Goal: Contribute content: Contribute content

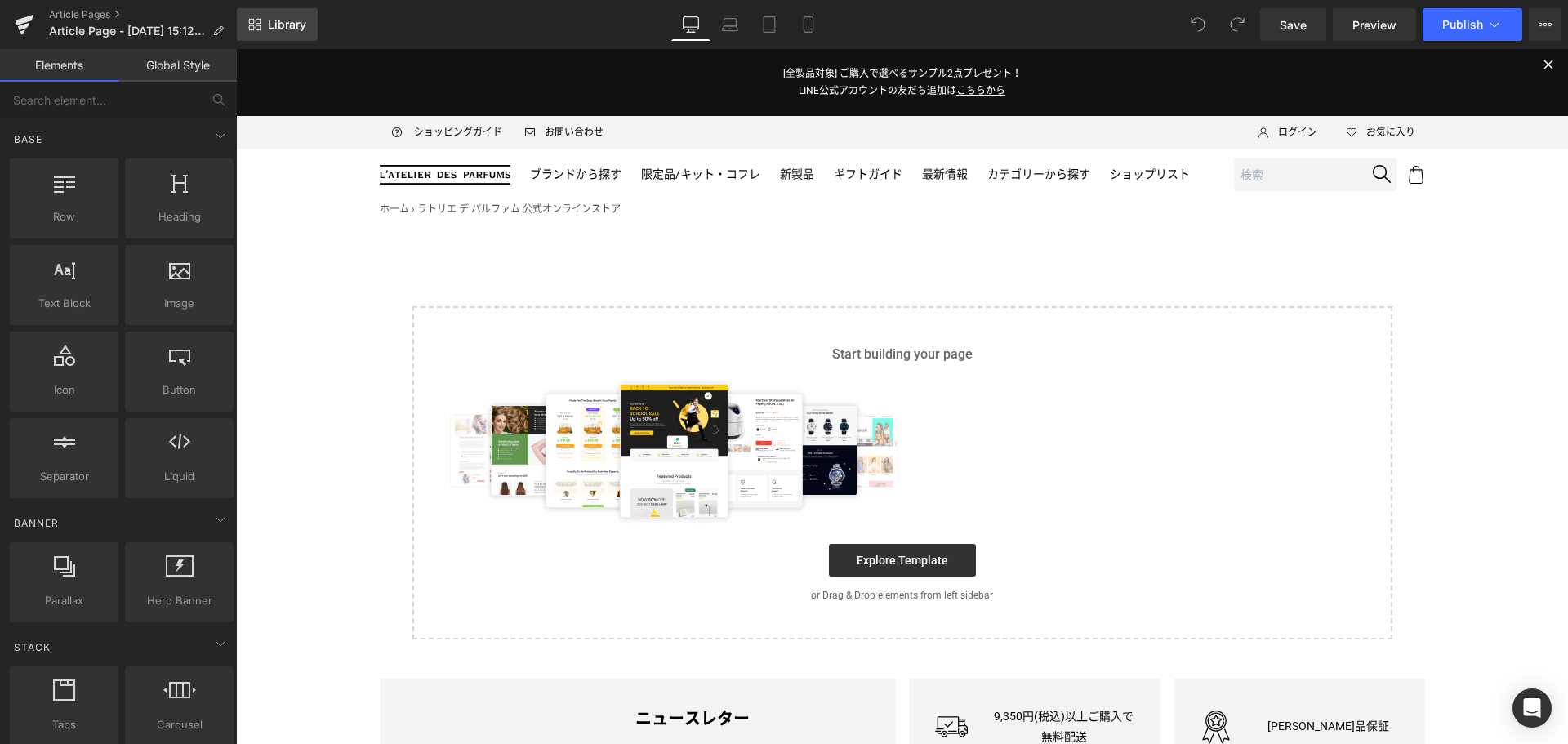
click at [285, 27] on span "Library" at bounding box center [286, 24] width 38 height 14
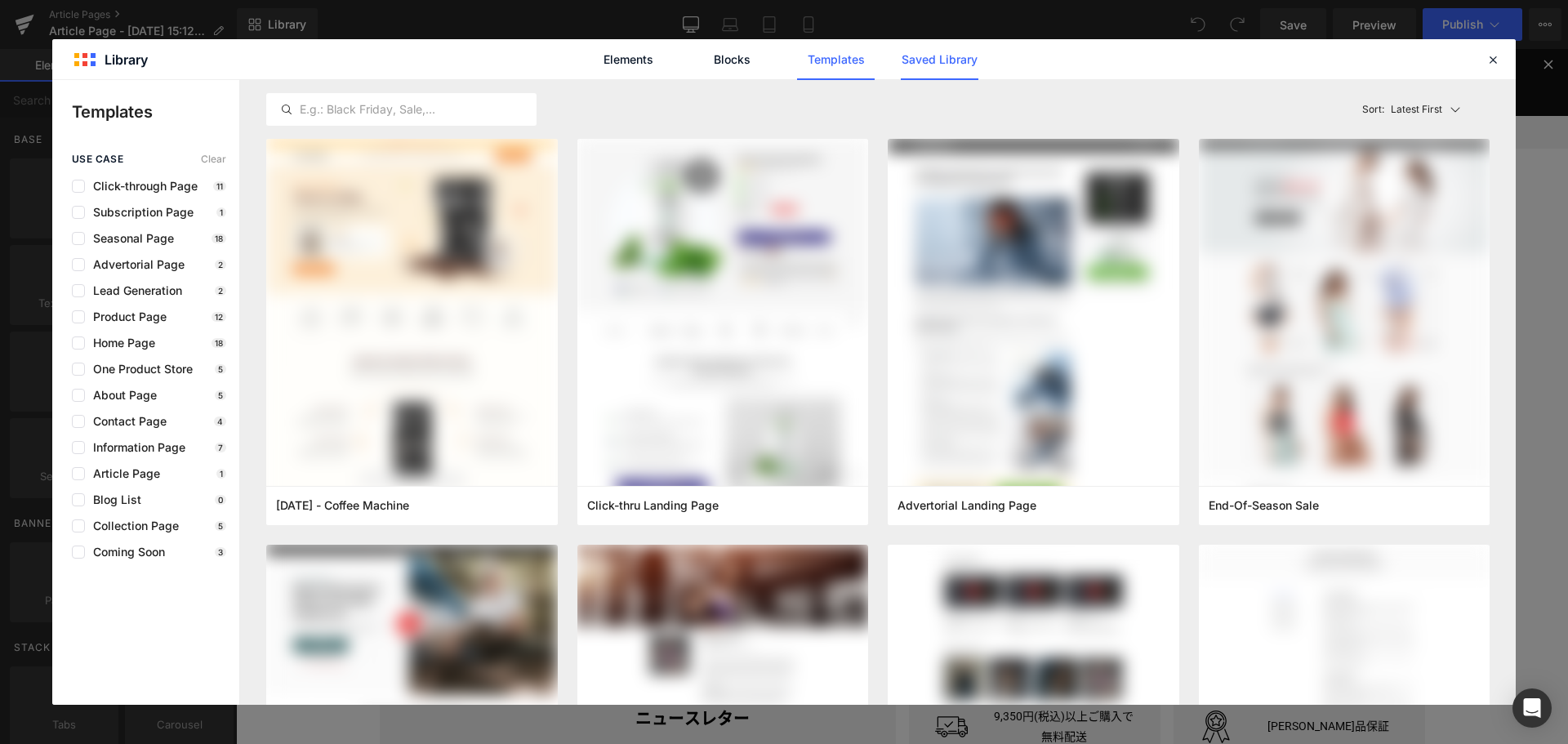
click at [959, 60] on link "Saved Library" at bounding box center [940, 59] width 78 height 41
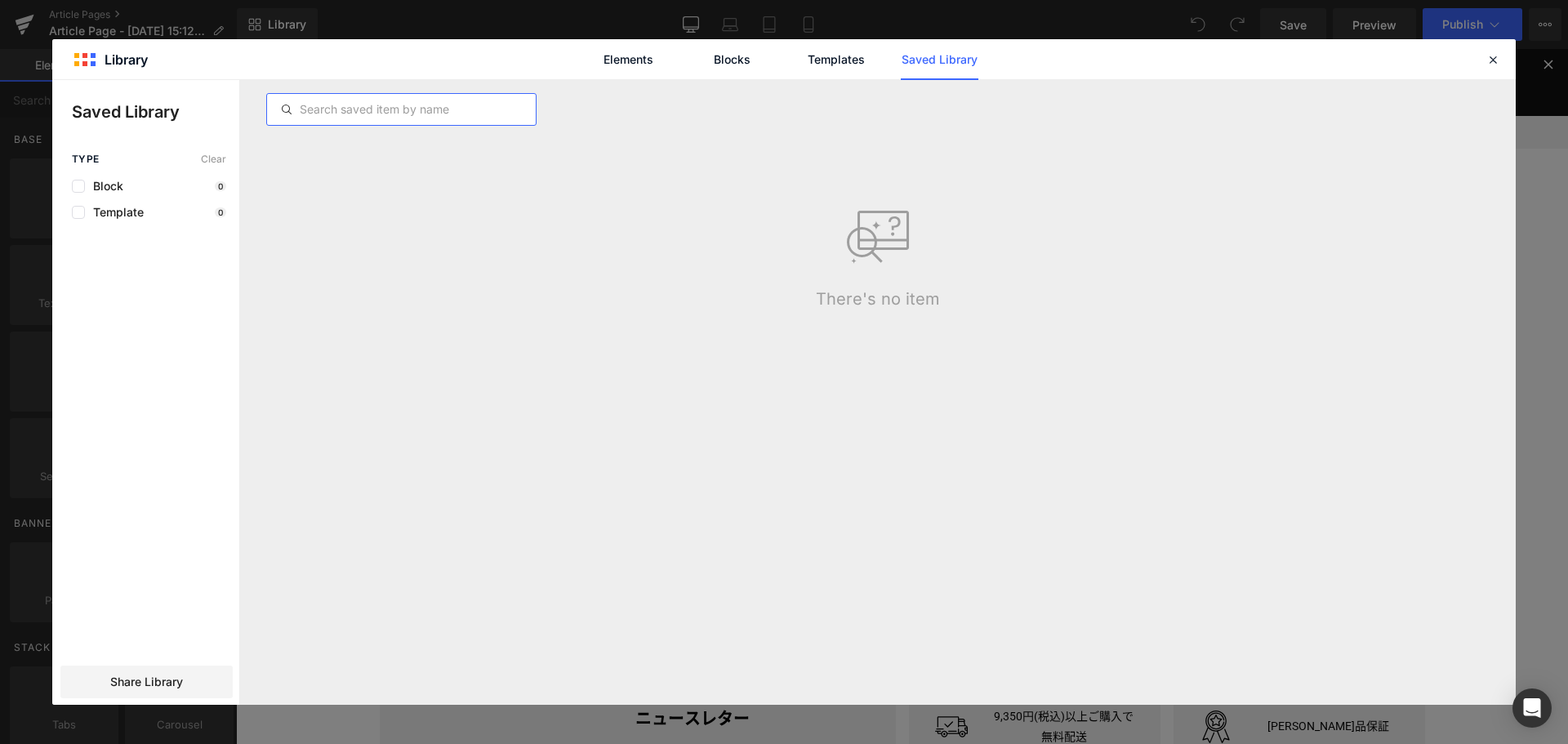
click at [430, 116] on input "text" at bounding box center [401, 109] width 269 height 19
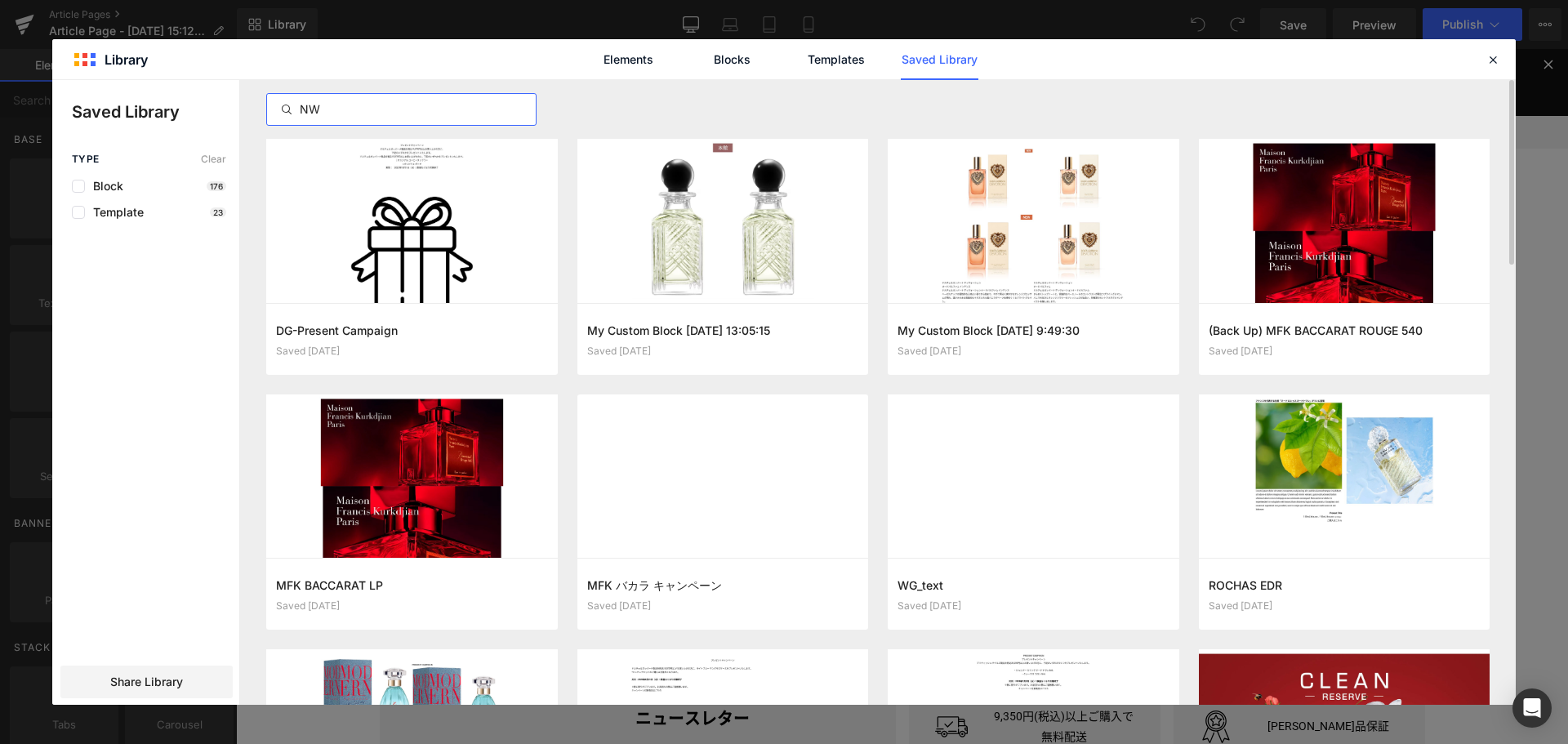
type input "N"
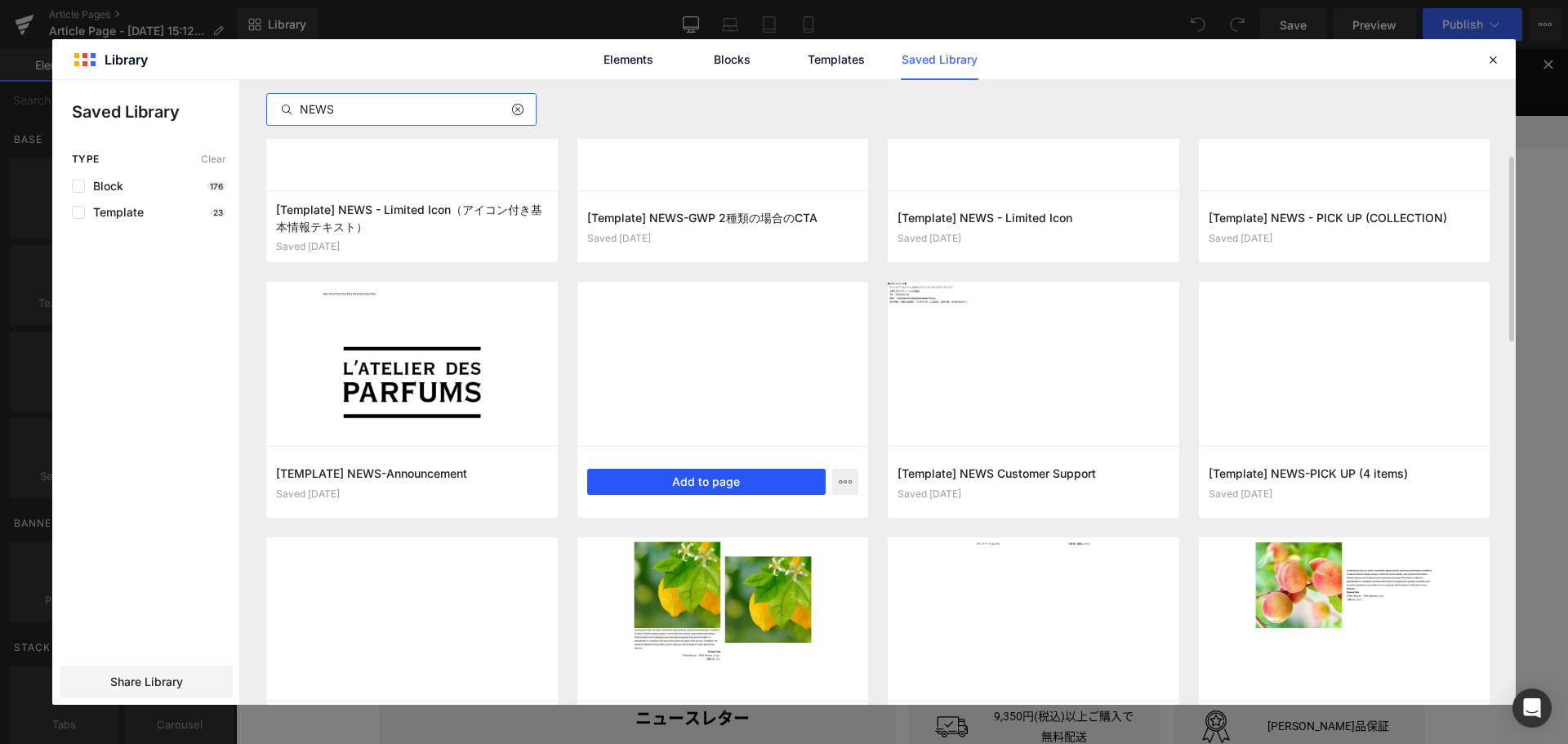
scroll to position [391, 0]
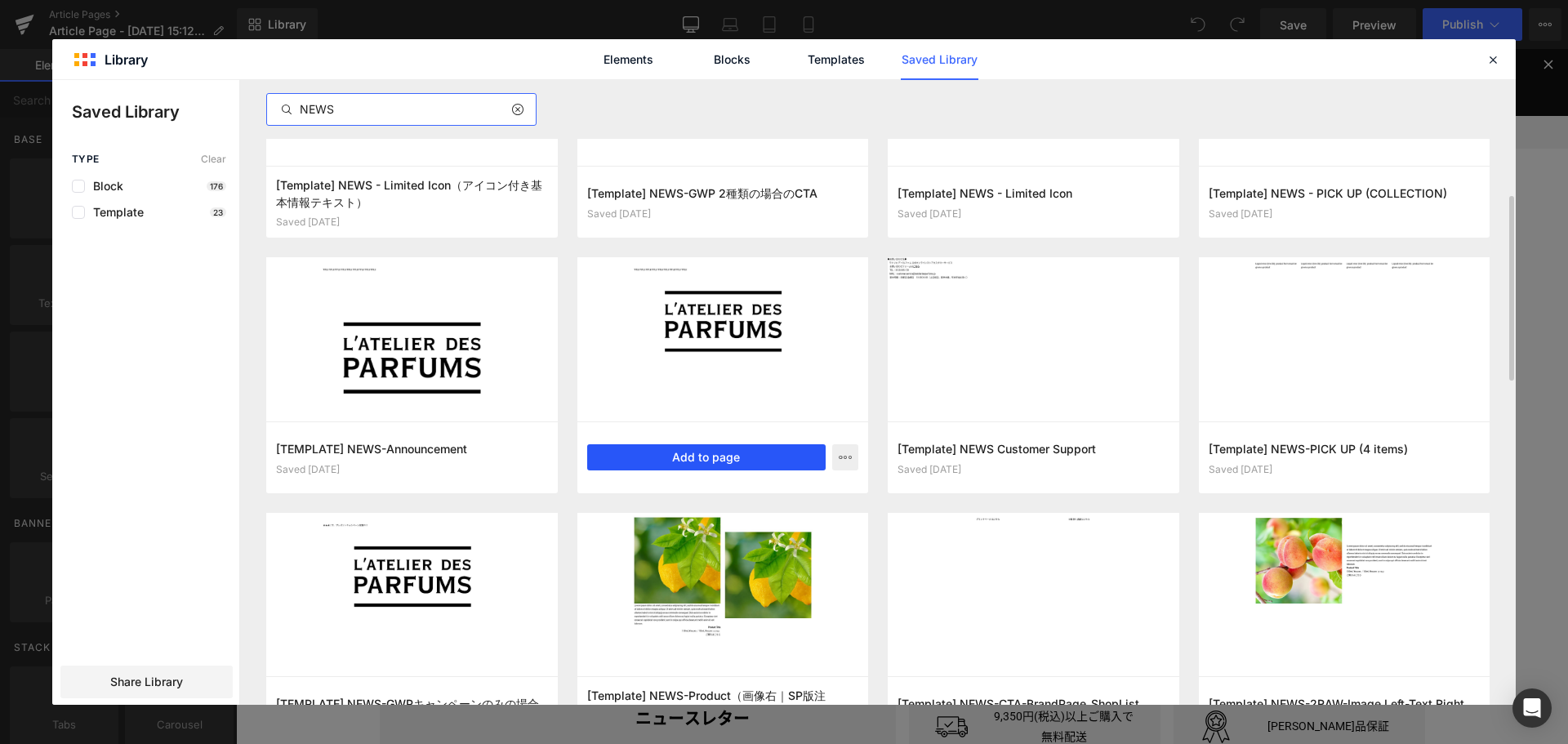
type input "NEWS"
click at [698, 453] on button "Add to page" at bounding box center [707, 457] width 239 height 26
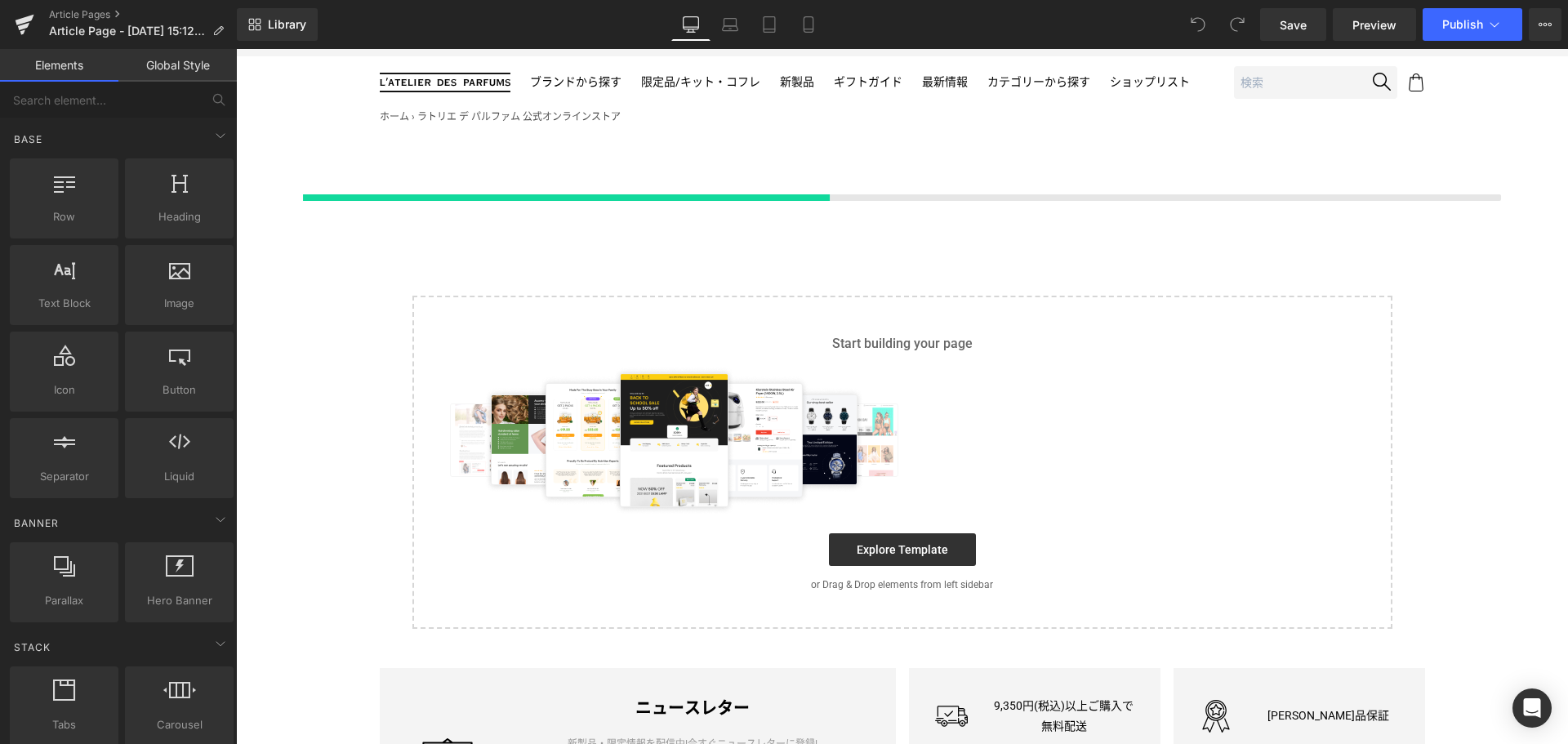
scroll to position [94, 0]
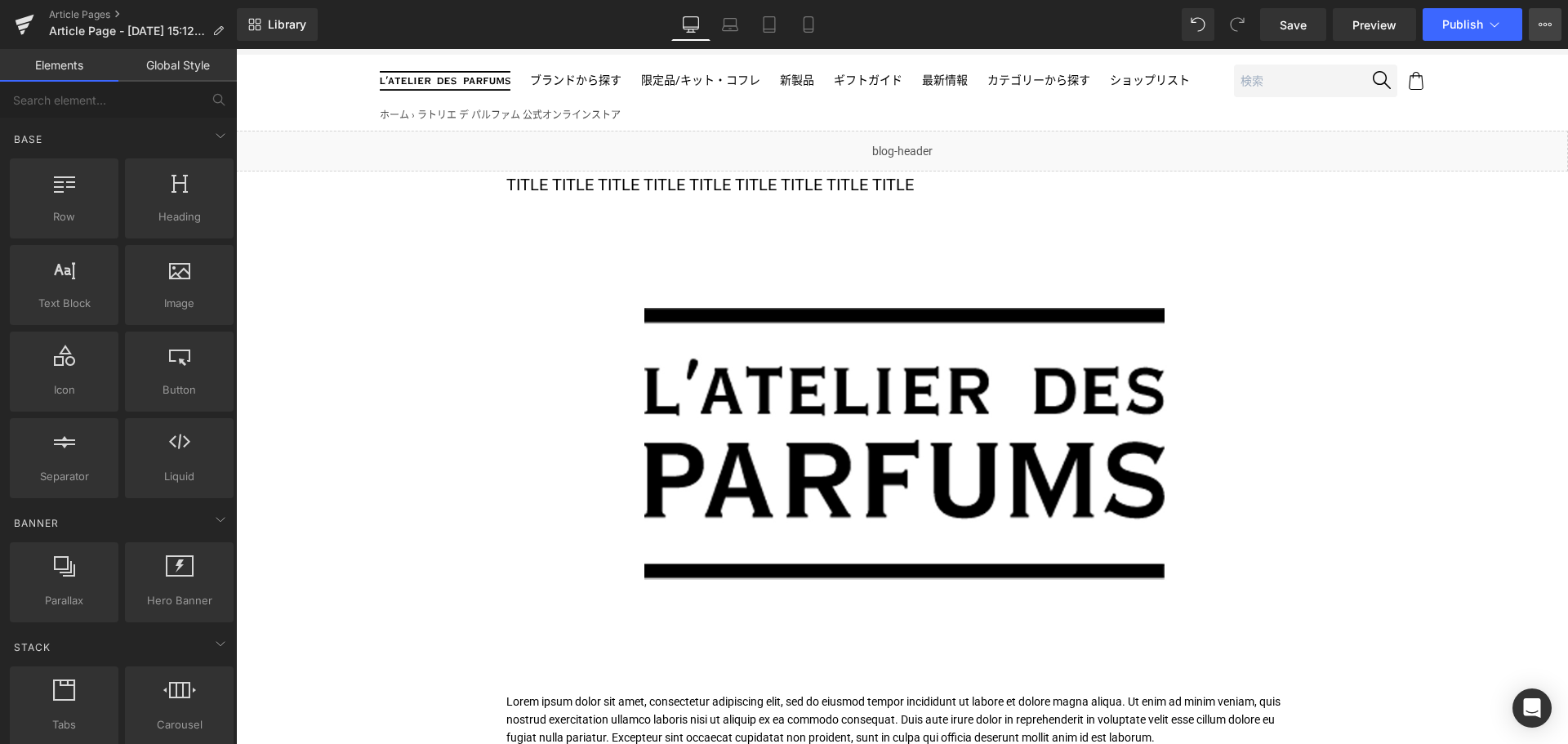
click at [1543, 25] on icon at bounding box center [1545, 25] width 4 height 3
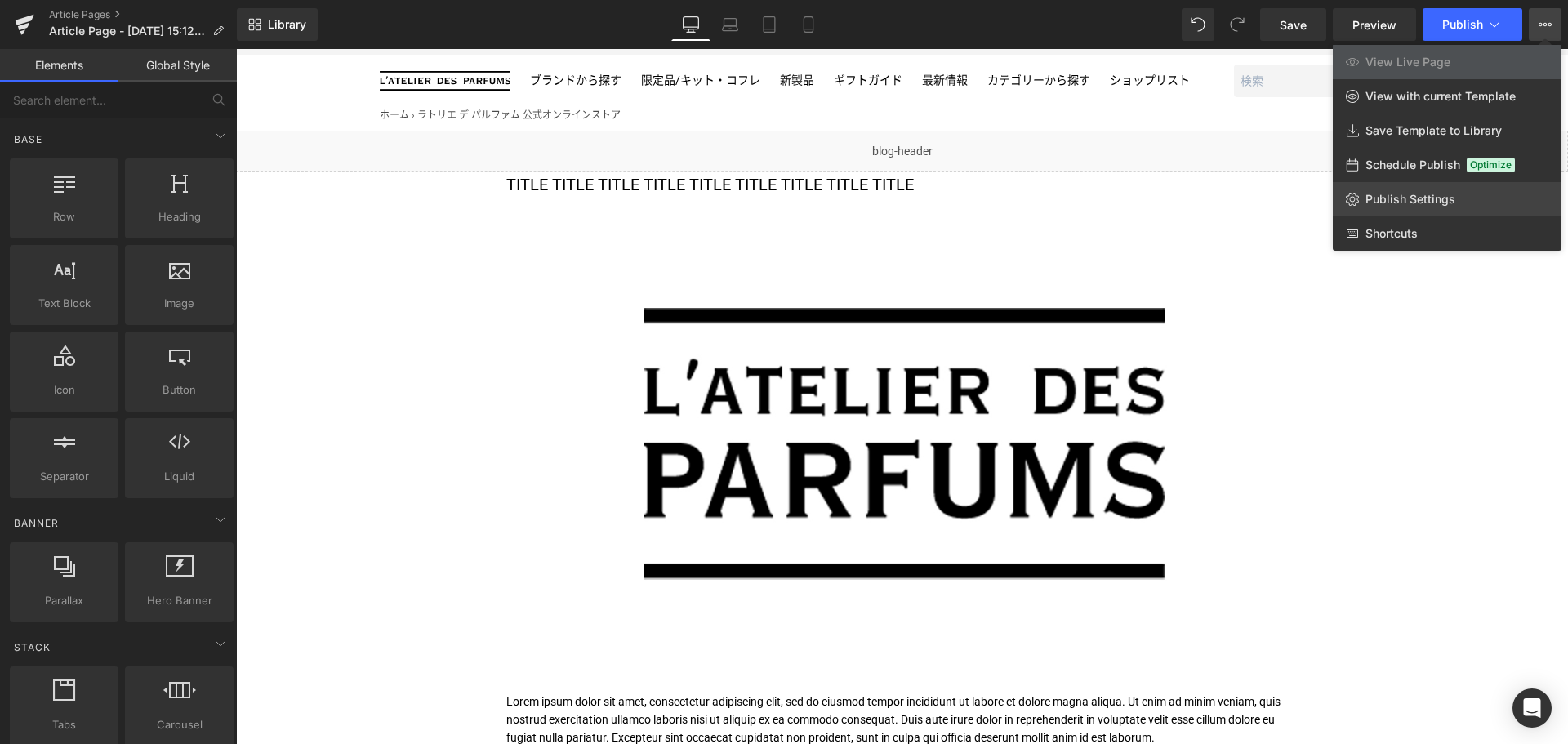
click at [1443, 193] on span "Publish Settings" at bounding box center [1410, 198] width 90 height 14
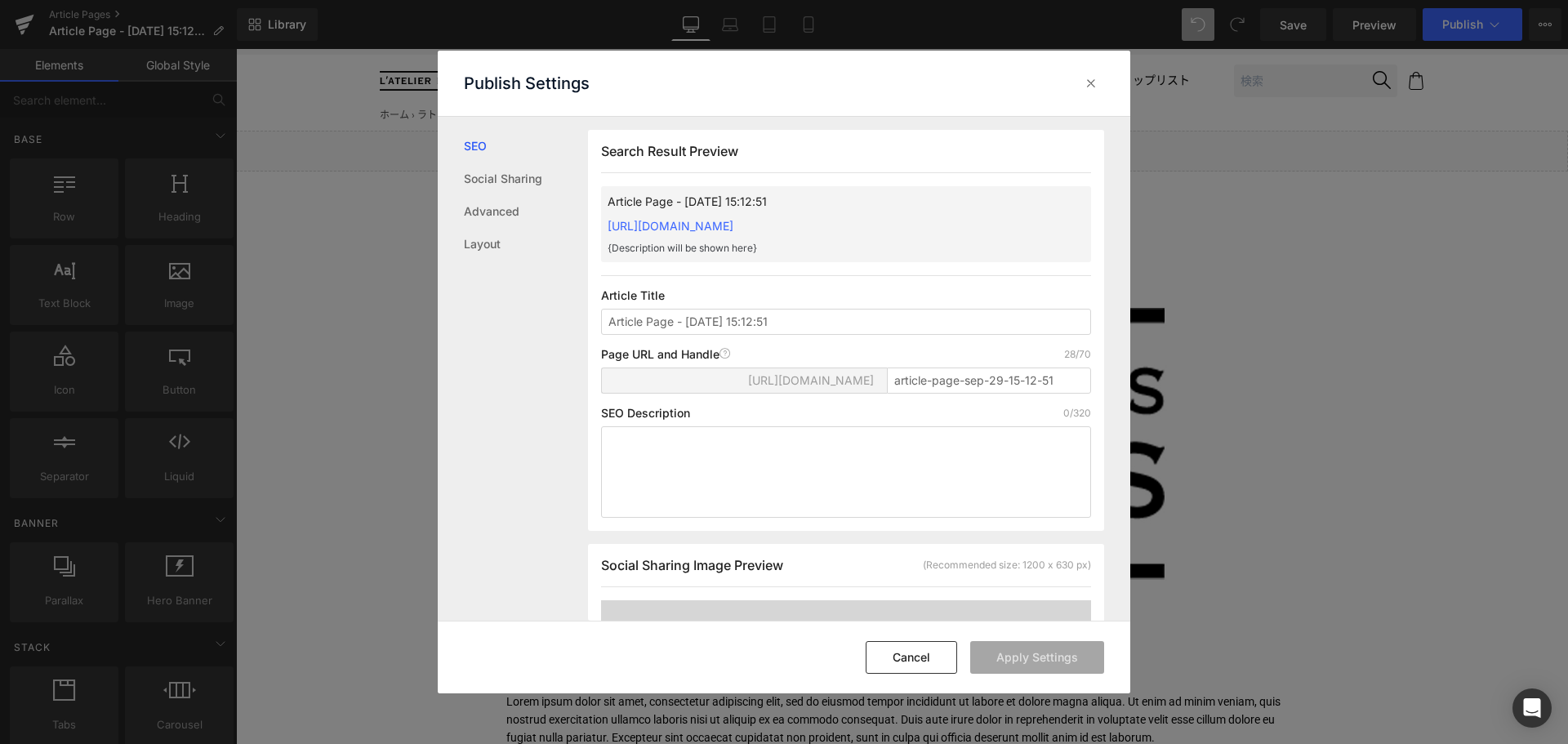
scroll to position [1, 0]
drag, startPoint x: 862, startPoint y: 322, endPoint x: 597, endPoint y: 322, distance: 265.0
click at [597, 322] on div "Search Result Preview Article Page - Sep 29, 15:12:51 https://latelierdesparfum…" at bounding box center [846, 329] width 516 height 401
type input "JHAG ニュース 10/1 公開"
type input "newedp2510"
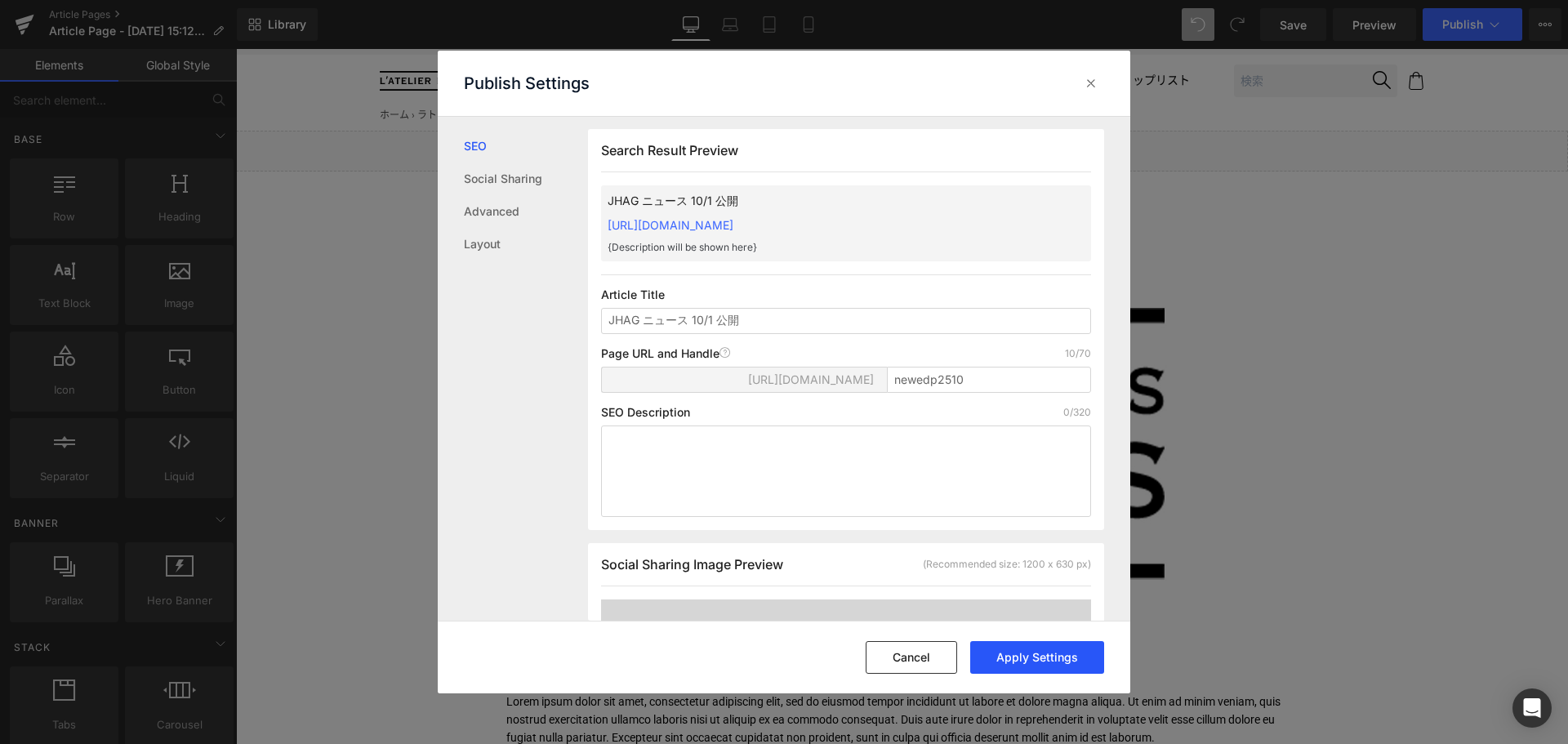
click at [1047, 653] on button "Apply Settings" at bounding box center [1037, 657] width 134 height 33
click at [1089, 86] on icon at bounding box center [1090, 83] width 16 height 16
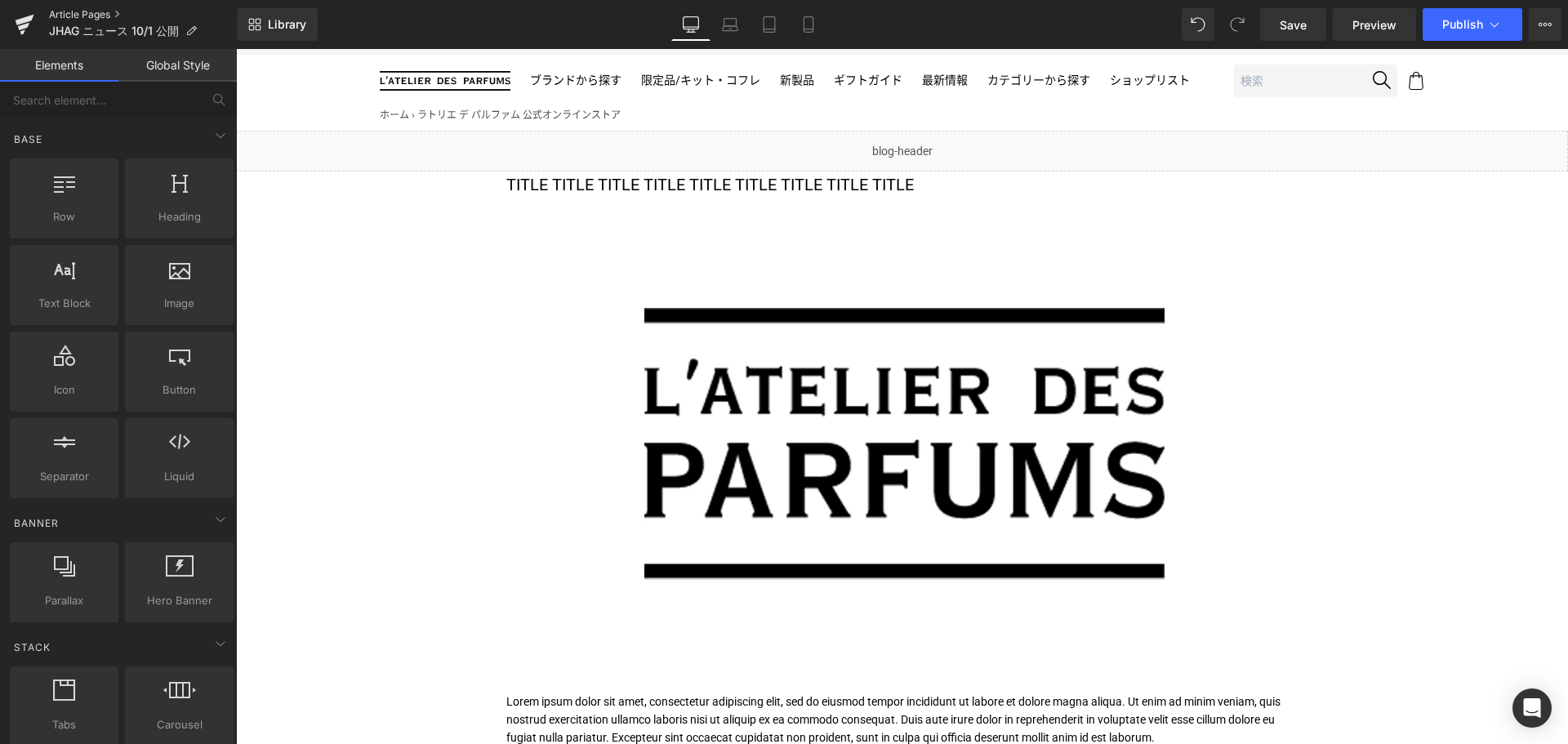
click at [97, 14] on link "Article Pages" at bounding box center [143, 14] width 188 height 13
click at [1291, 18] on span "Save" at bounding box center [1293, 25] width 27 height 17
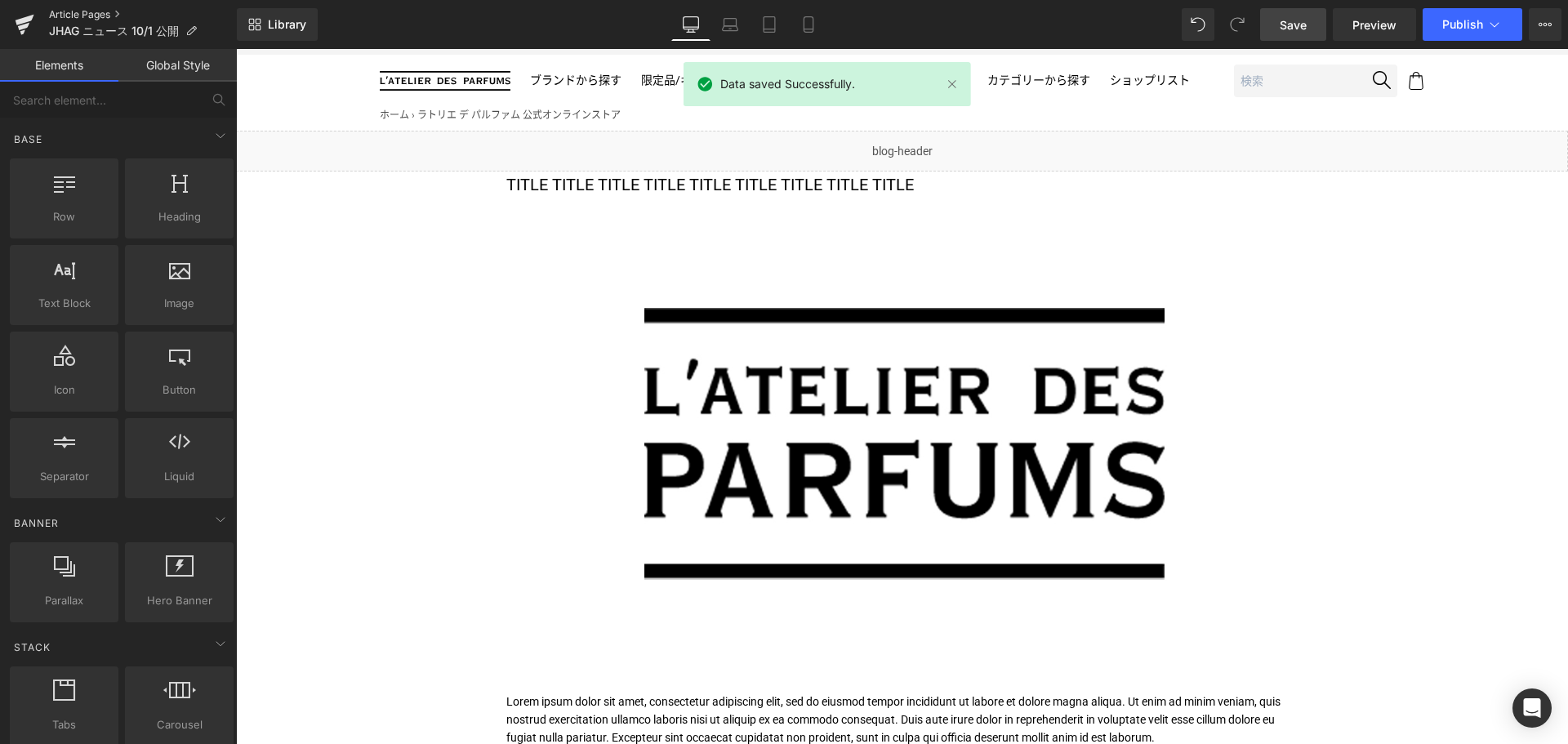
click at [83, 18] on link "Article Pages" at bounding box center [143, 14] width 188 height 13
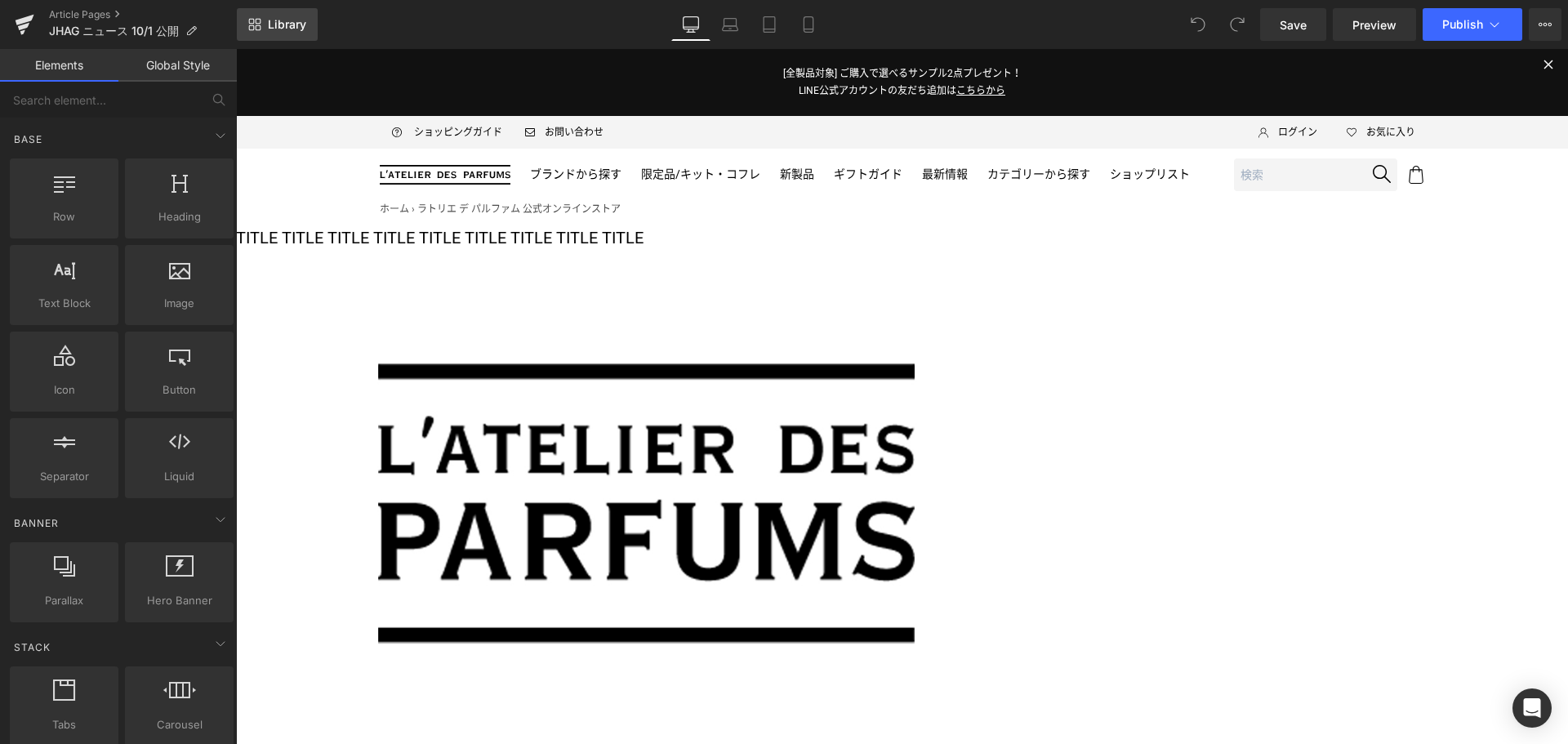
click at [292, 25] on span "Library" at bounding box center [286, 24] width 38 height 14
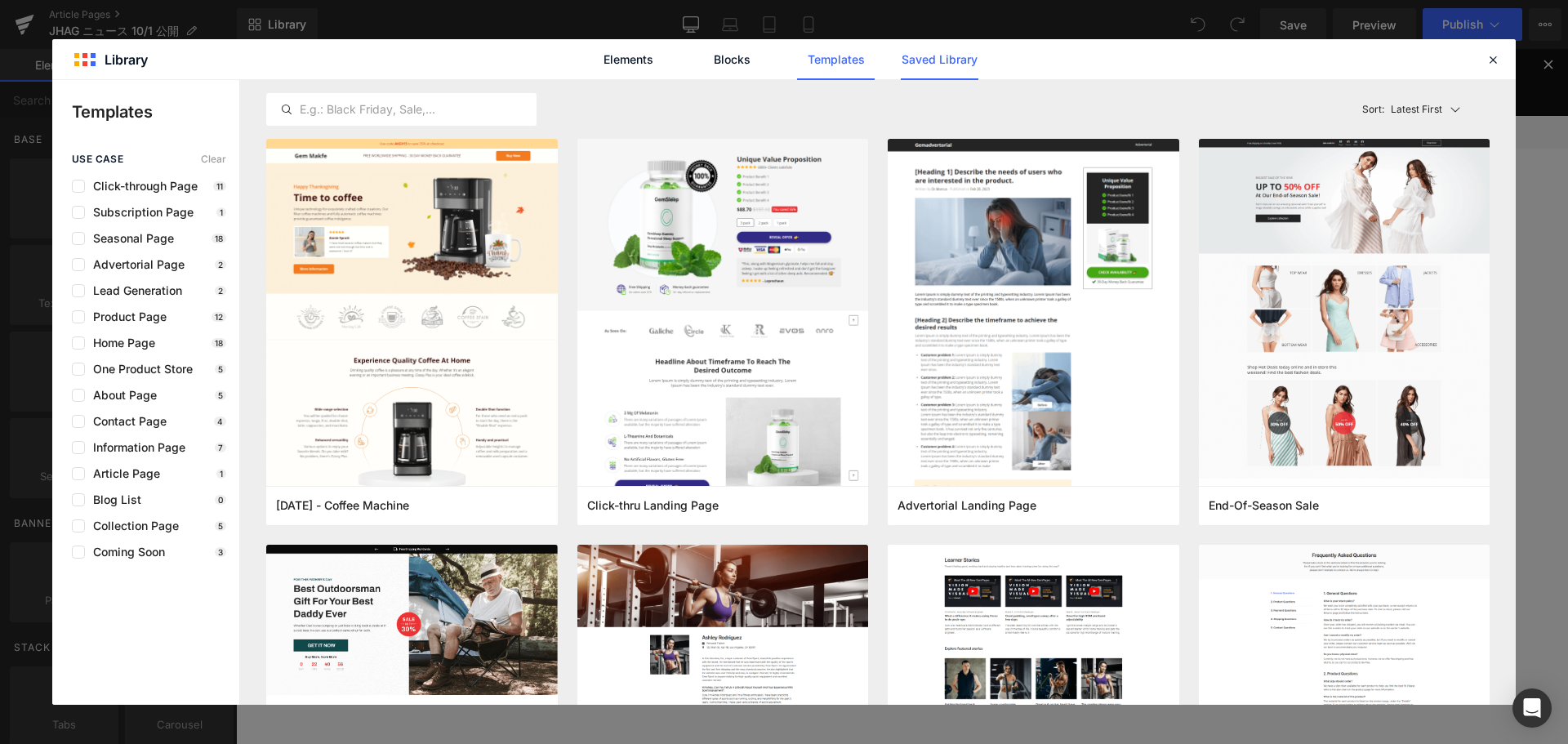
click at [934, 57] on link "Saved Library" at bounding box center [940, 59] width 78 height 41
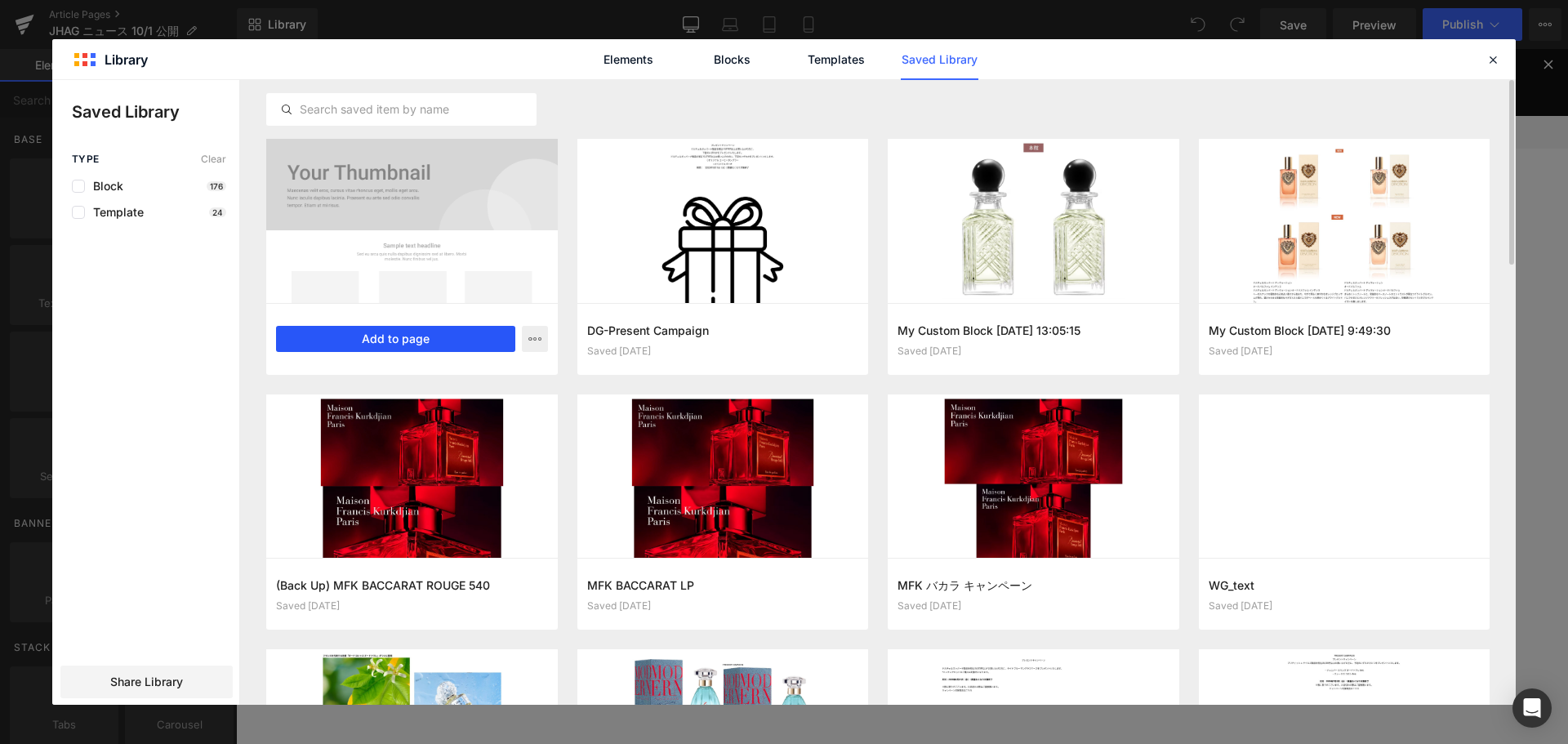
click at [365, 333] on button "Add to page" at bounding box center [396, 338] width 239 height 26
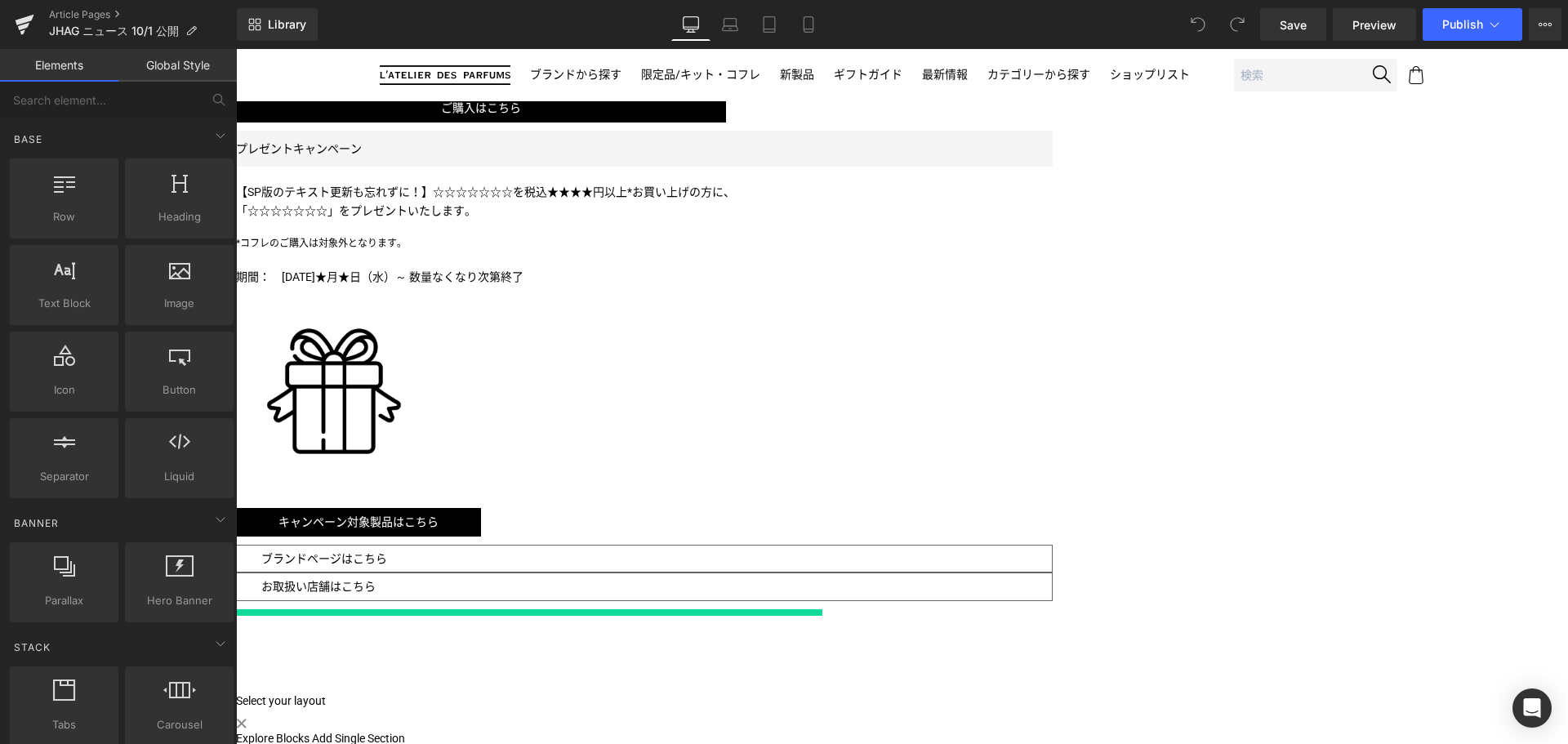
scroll to position [1674, 0]
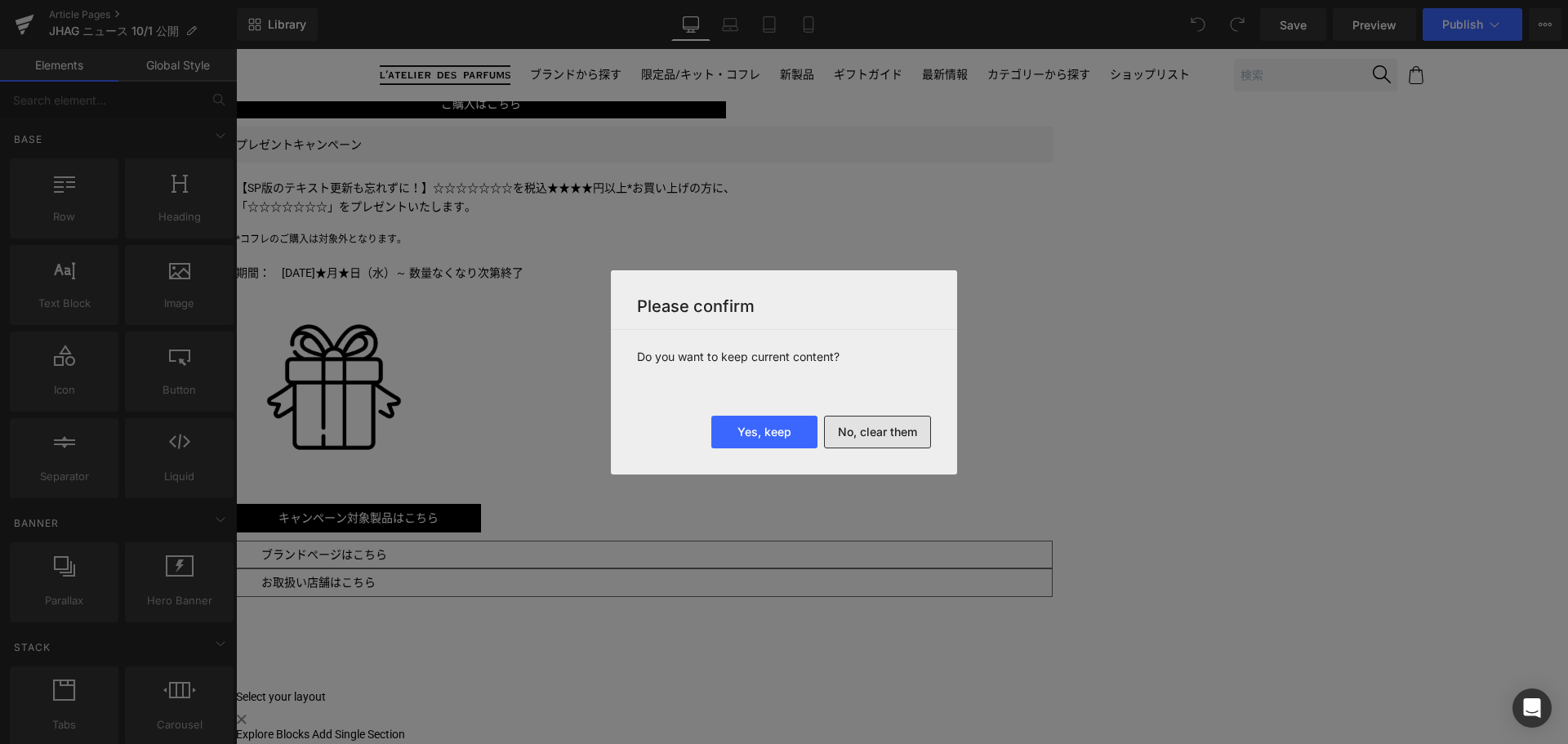
click at [886, 430] on button "No, clear them" at bounding box center [877, 431] width 107 height 33
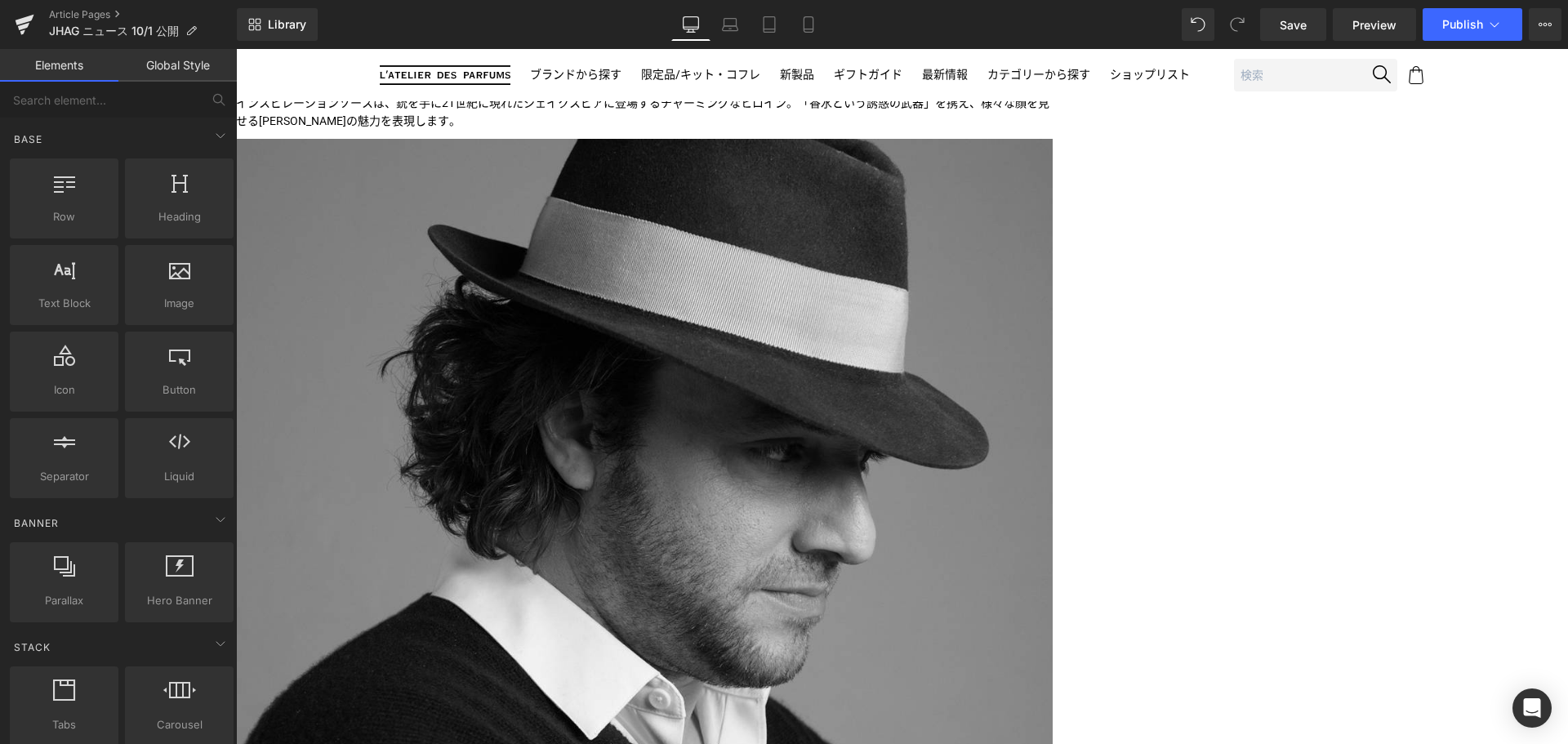
scroll to position [632, 0]
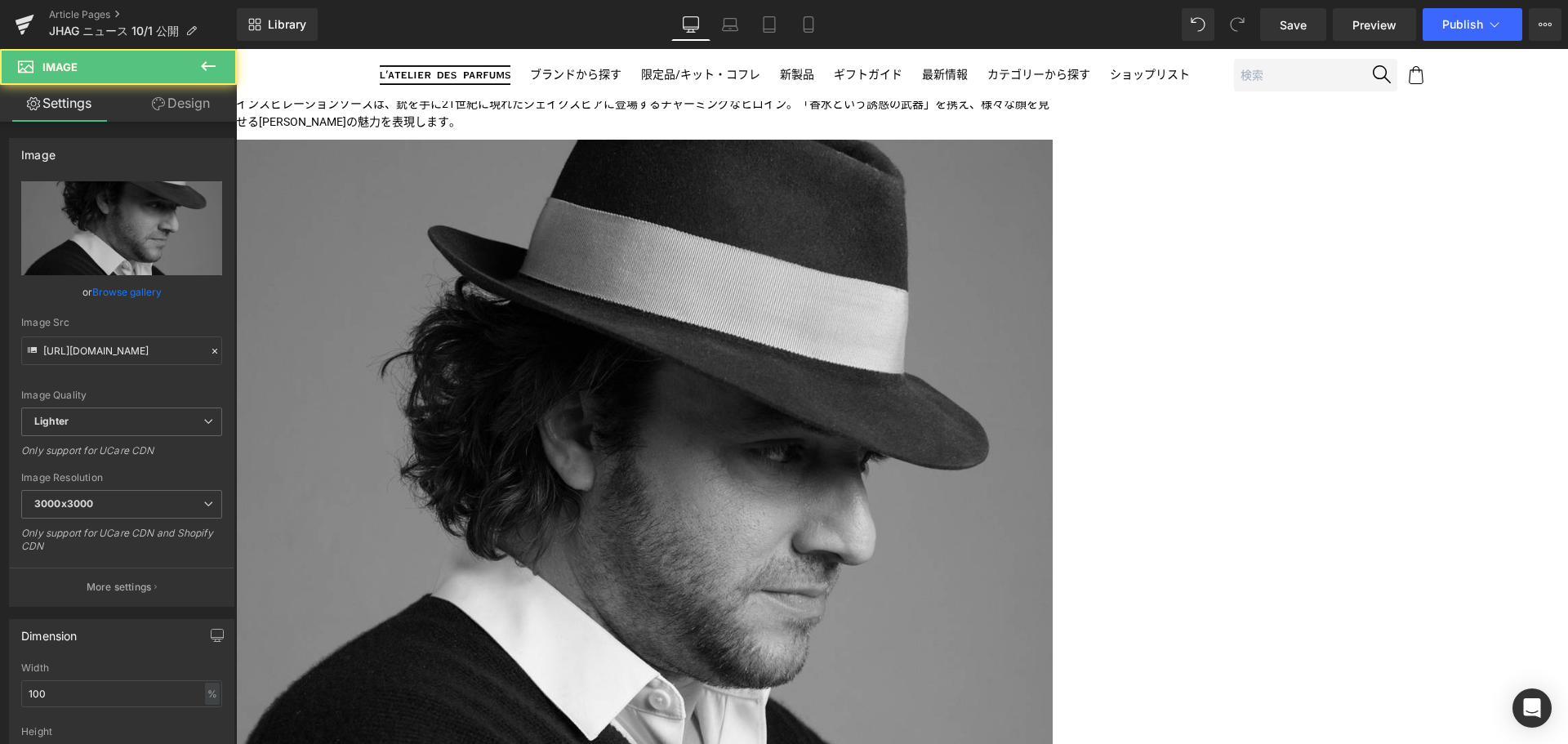
click at [670, 442] on img at bounding box center [643, 547] width 816 height 816
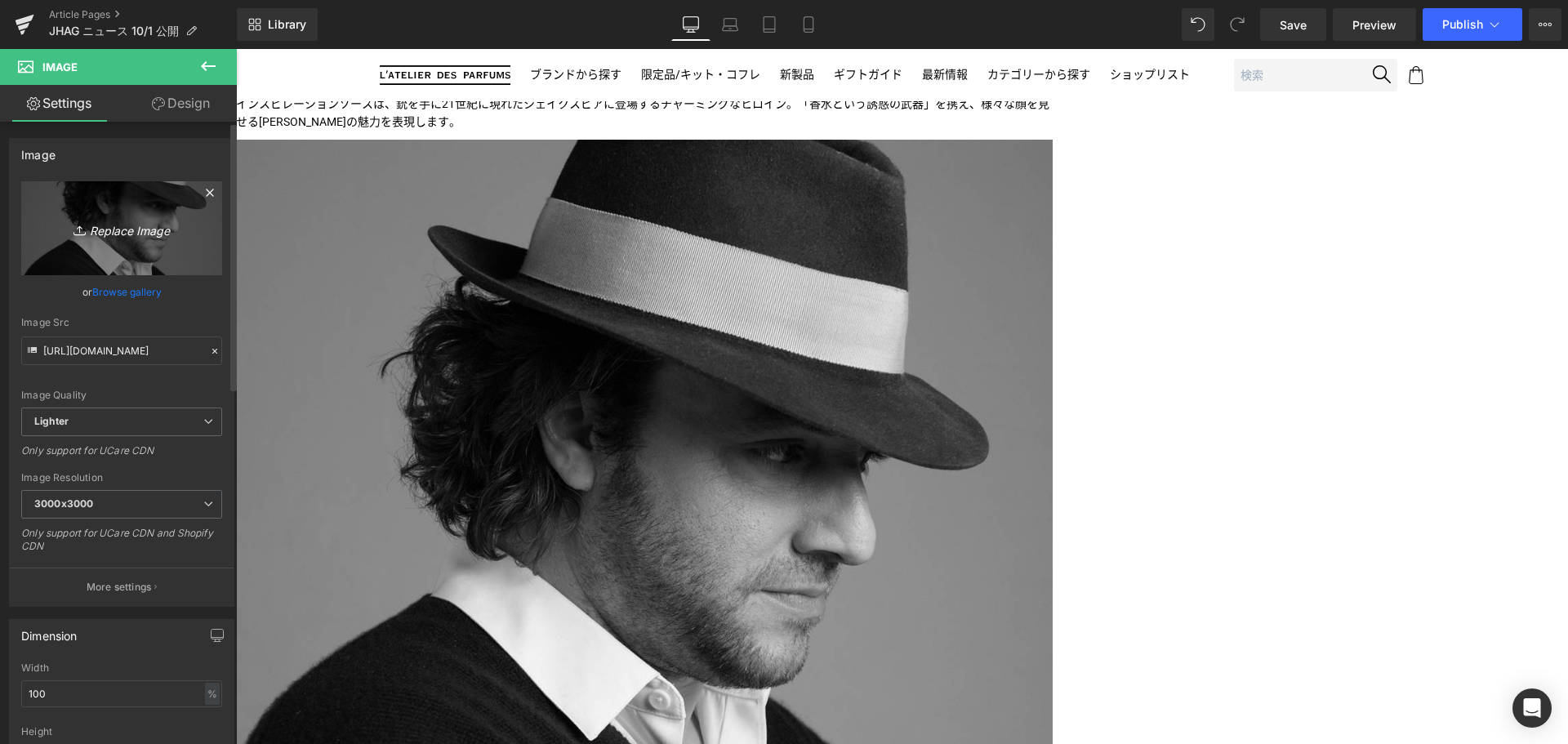
click at [124, 190] on link "Replace Image" at bounding box center [121, 228] width 201 height 94
type input "C:\fakepath\JHAG-NAPSD-CPS-Duo-1080x1080.jpg"
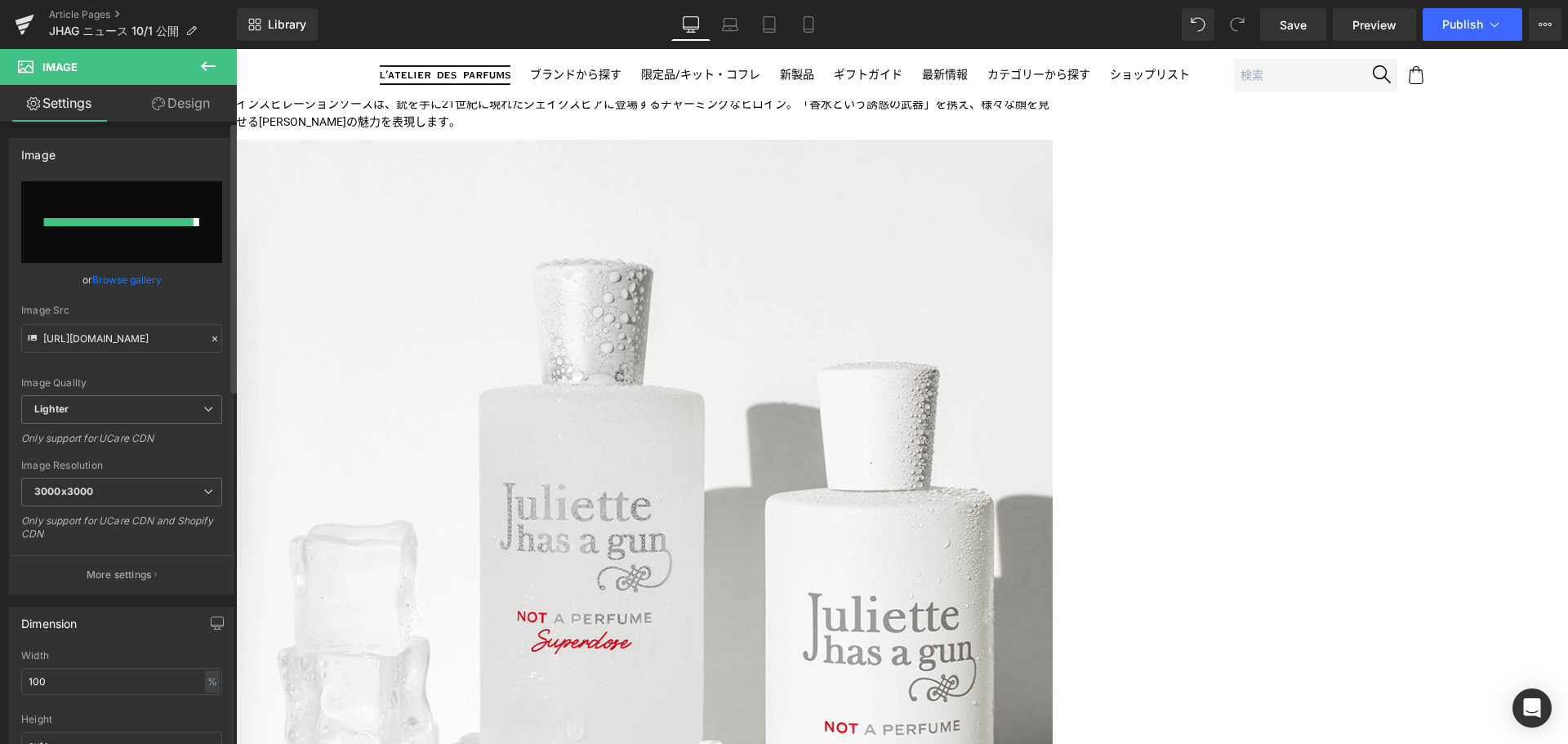
type input "https://ucarecdn.com/fa7d07ea-2f2b-467c-936c-04156bdd57b6/-/format/auto/-/previ…"
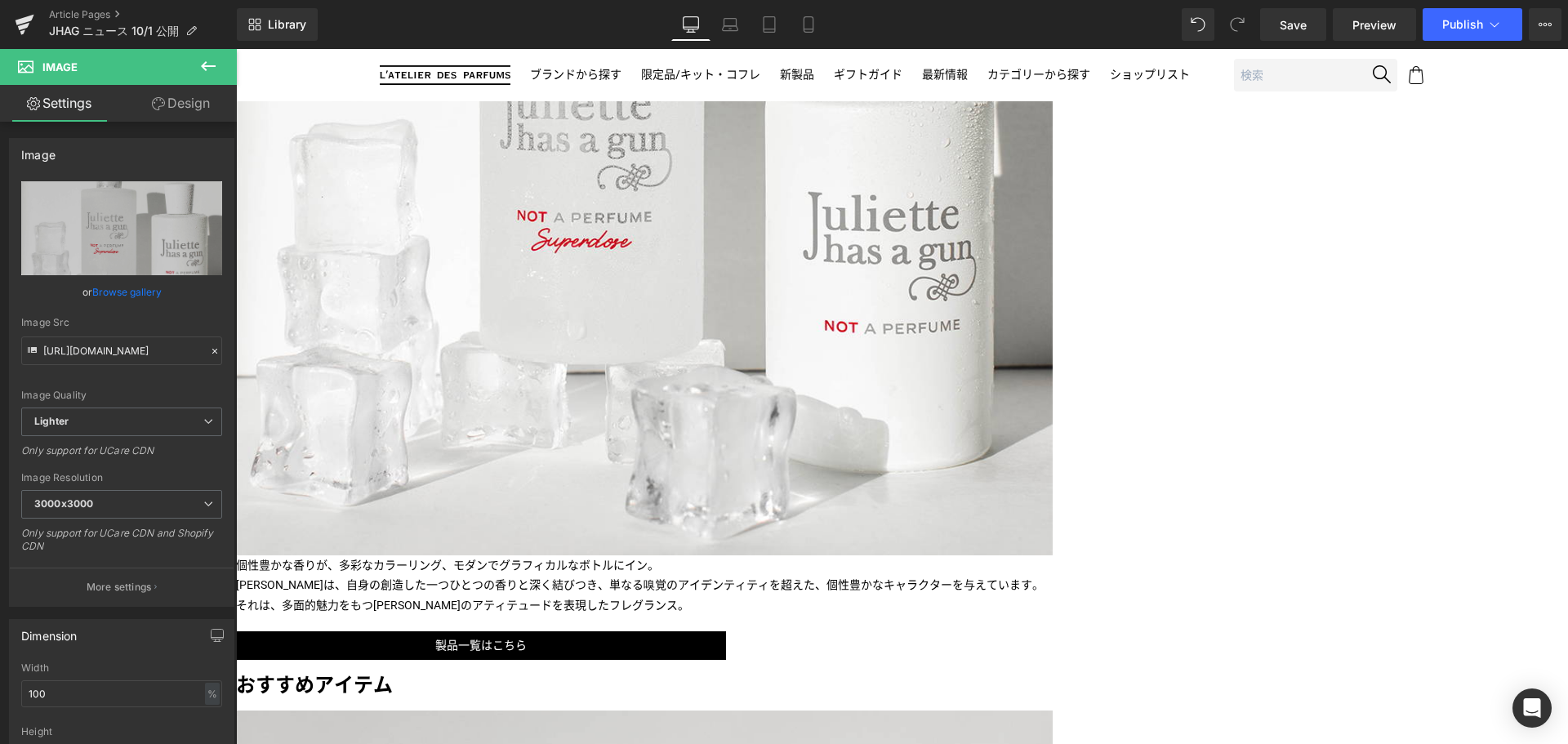
scroll to position [1036, 0]
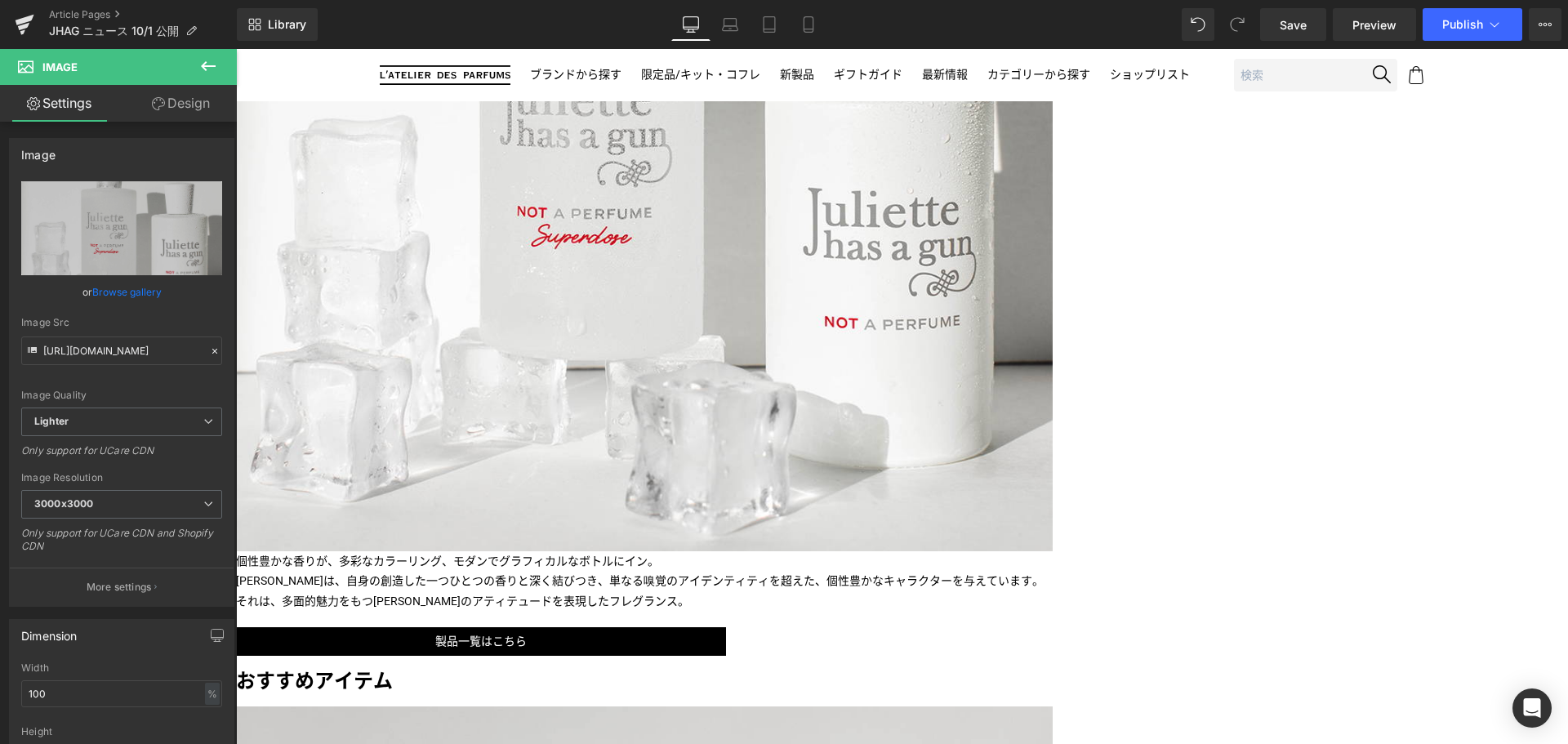
click at [236, 49] on icon at bounding box center [236, 49] width 0 height 0
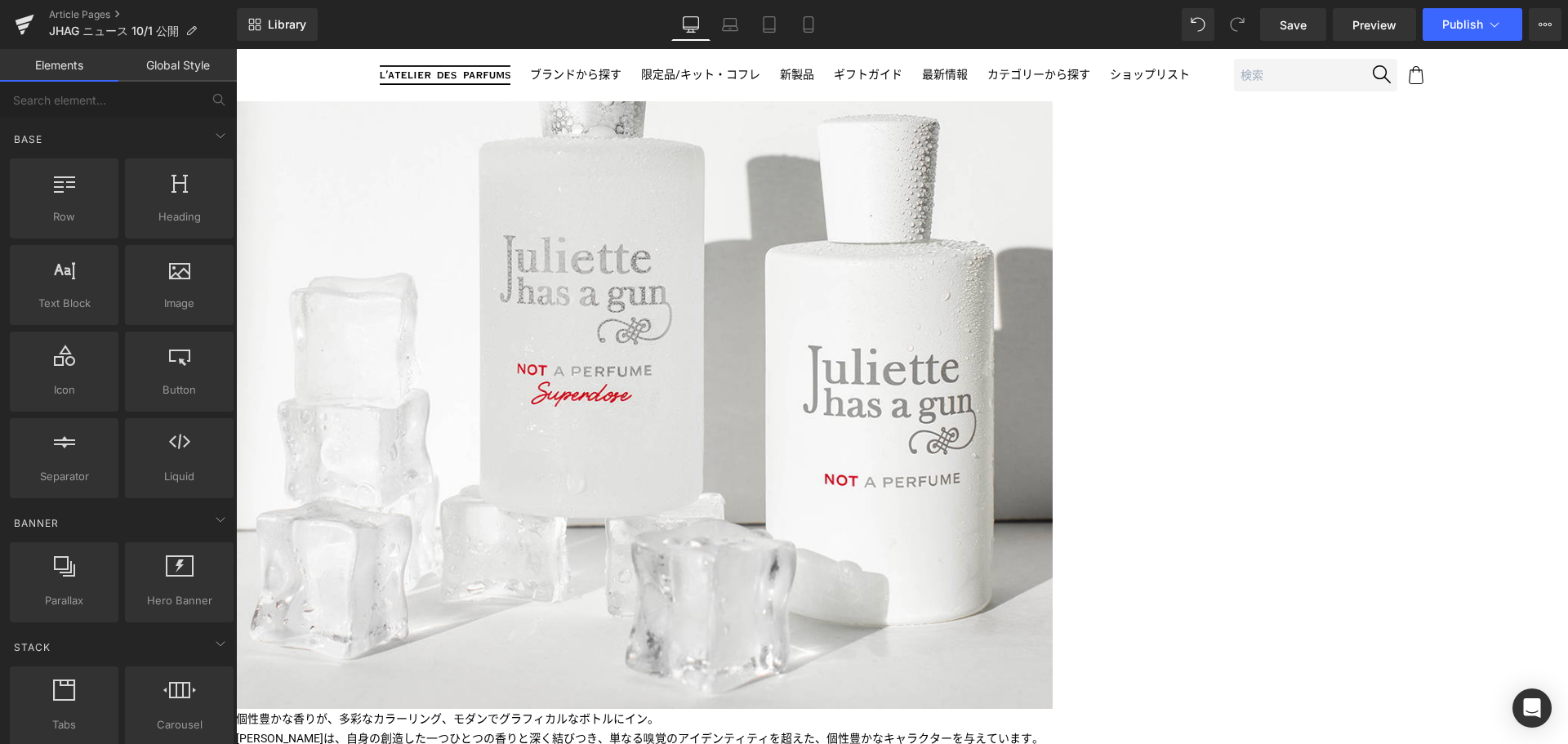
scroll to position [879, 0]
click at [236, 49] on icon at bounding box center [236, 49] width 0 height 0
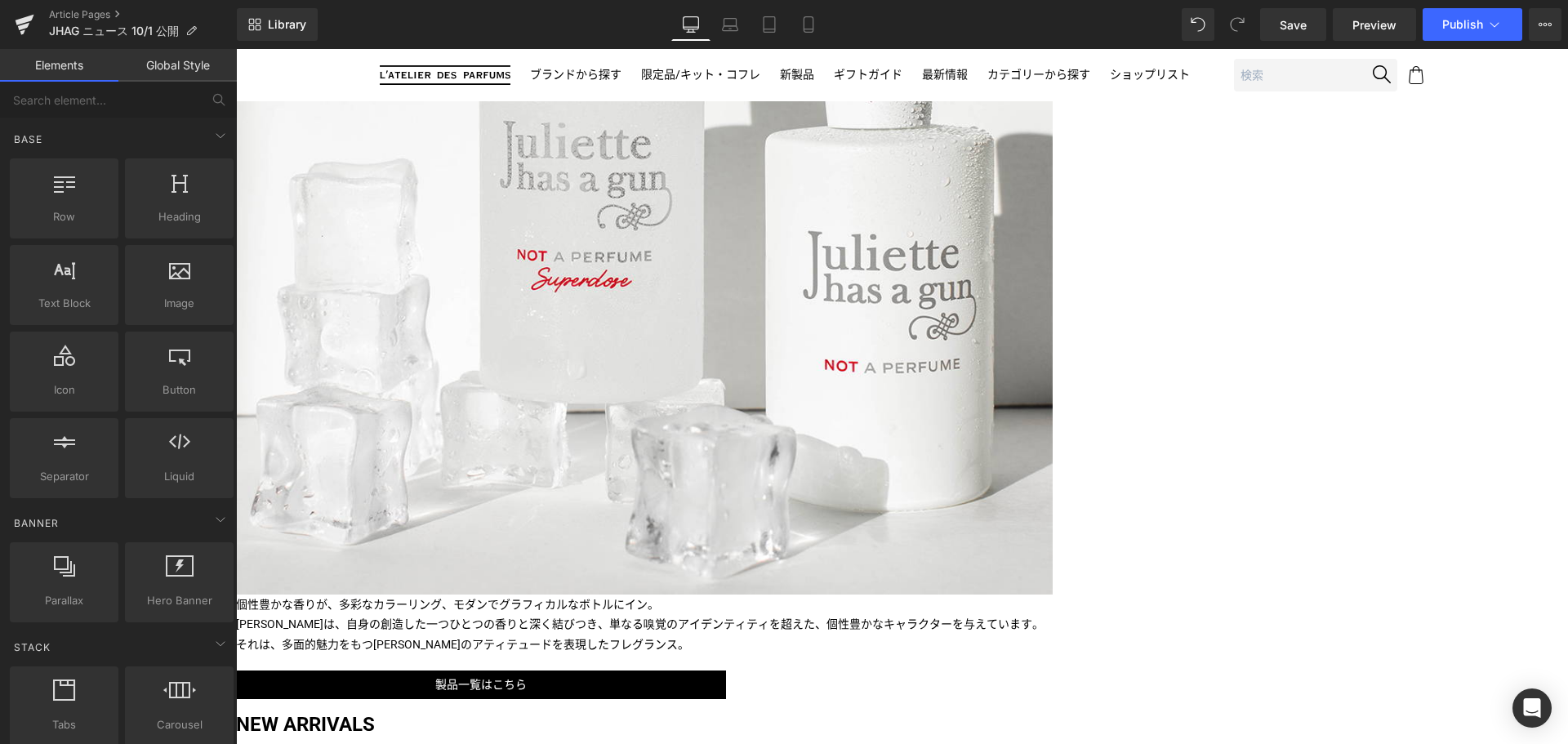
scroll to position [998, 0]
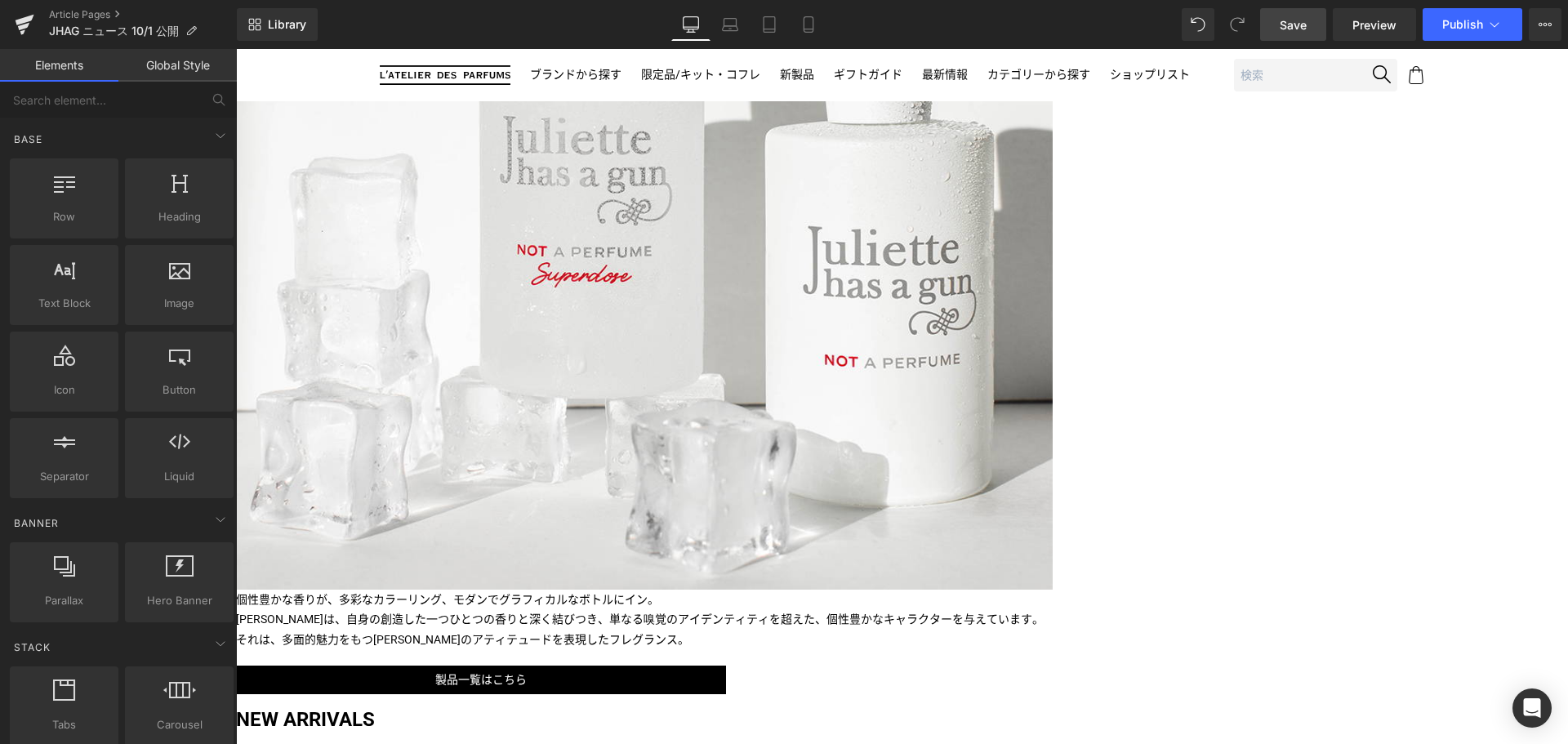
click at [1291, 37] on link "Save" at bounding box center [1293, 25] width 66 height 33
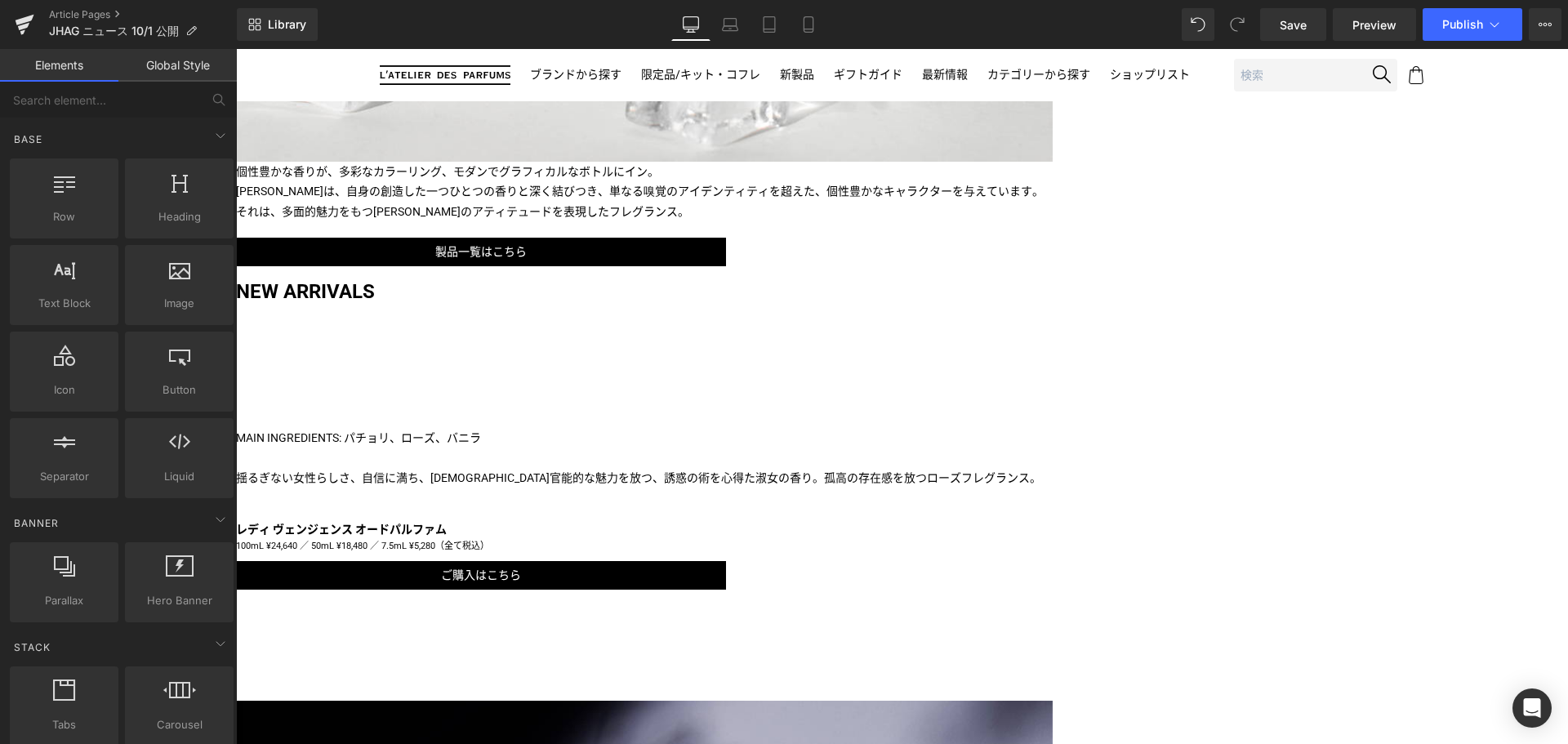
scroll to position [1427, 0]
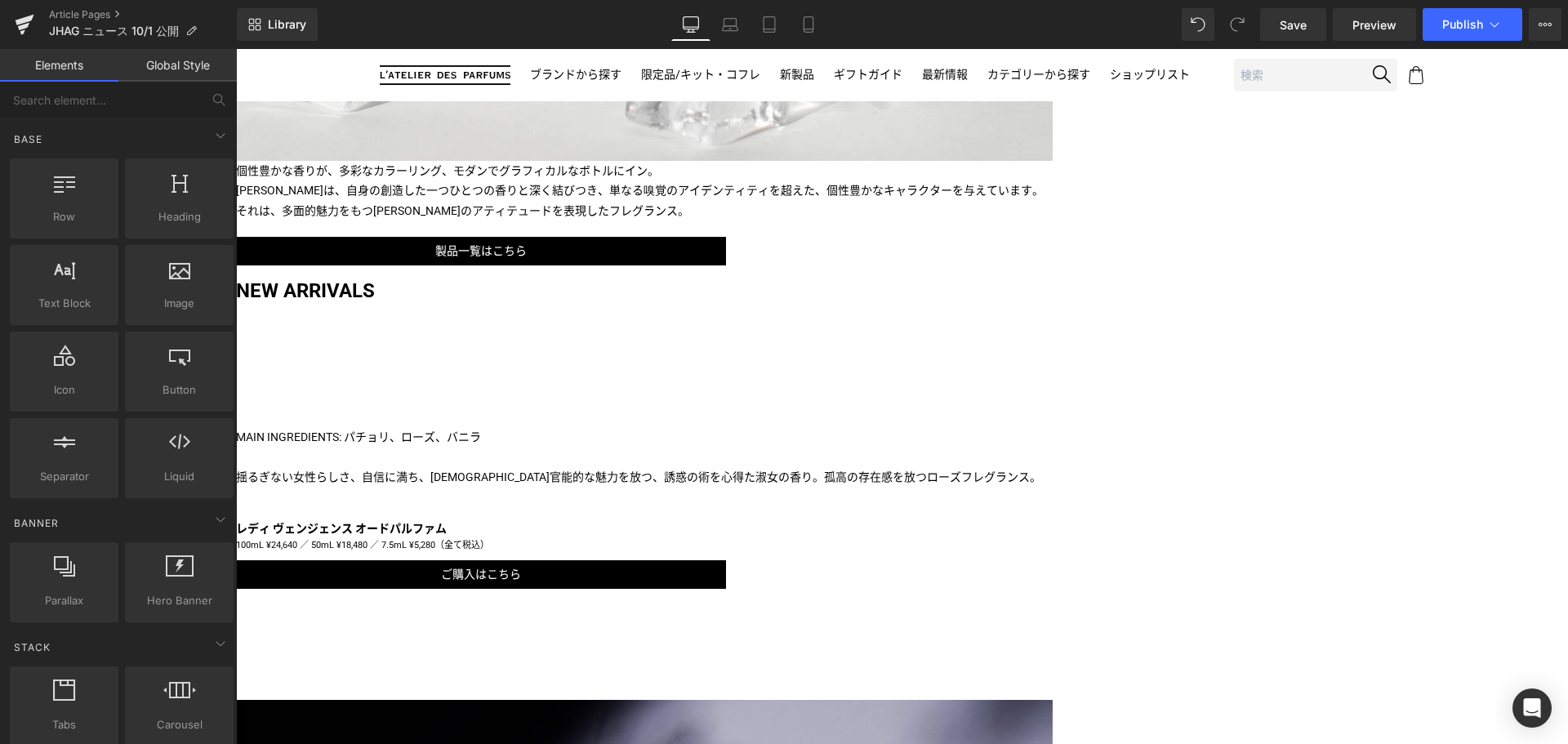
click at [236, 49] on icon at bounding box center [236, 49] width 0 height 0
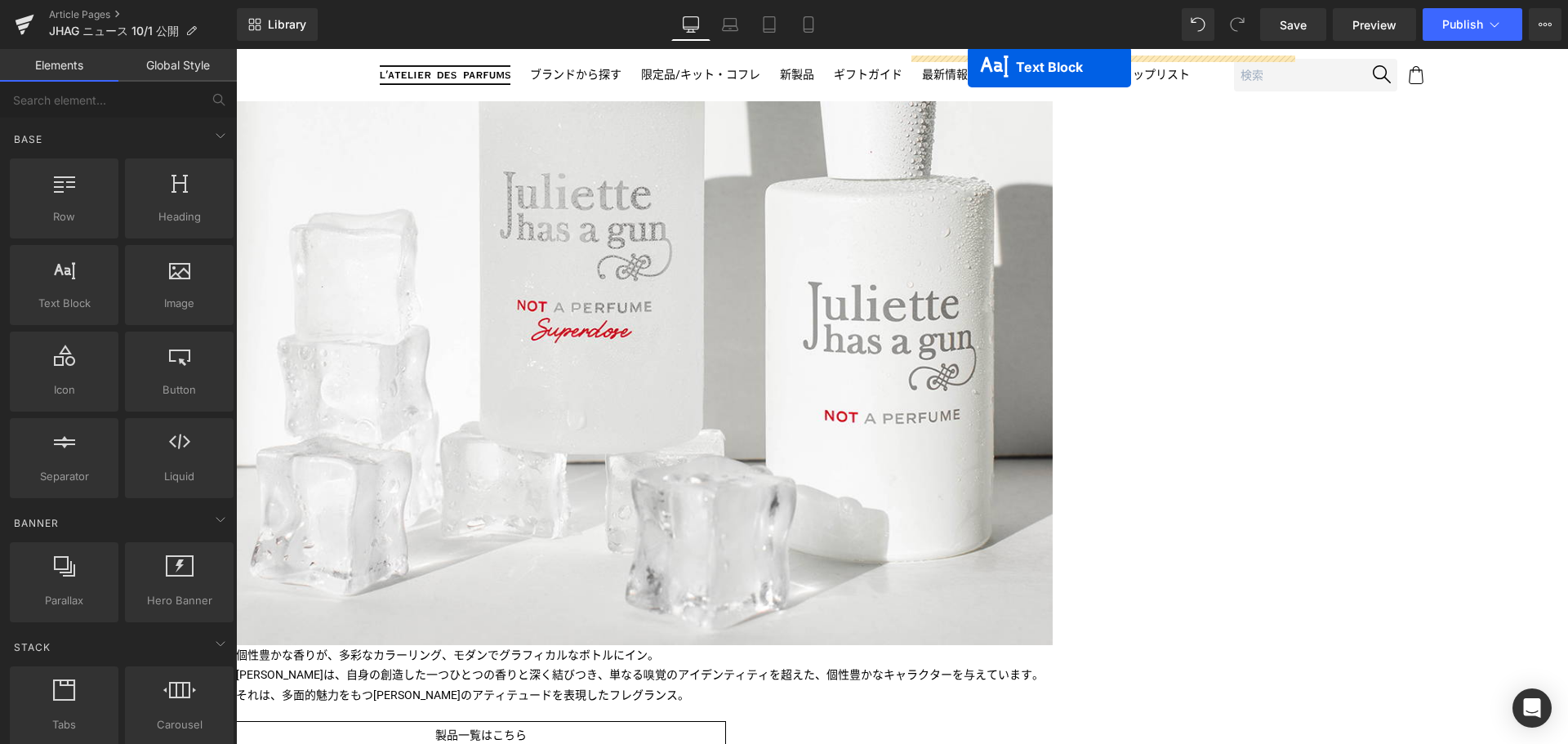
scroll to position [926, 0]
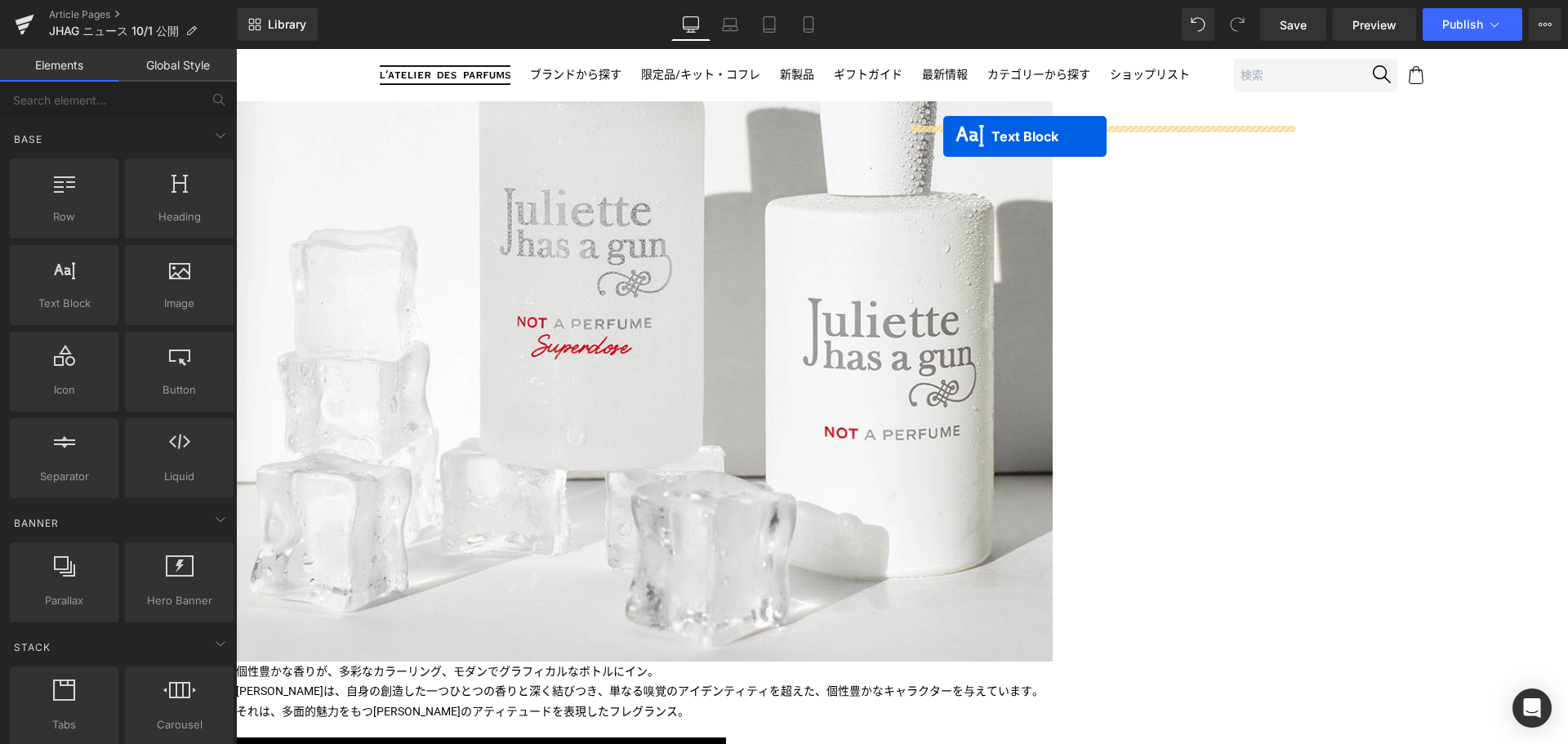
drag, startPoint x: 1054, startPoint y: 621, endPoint x: 943, endPoint y: 136, distance: 497.5
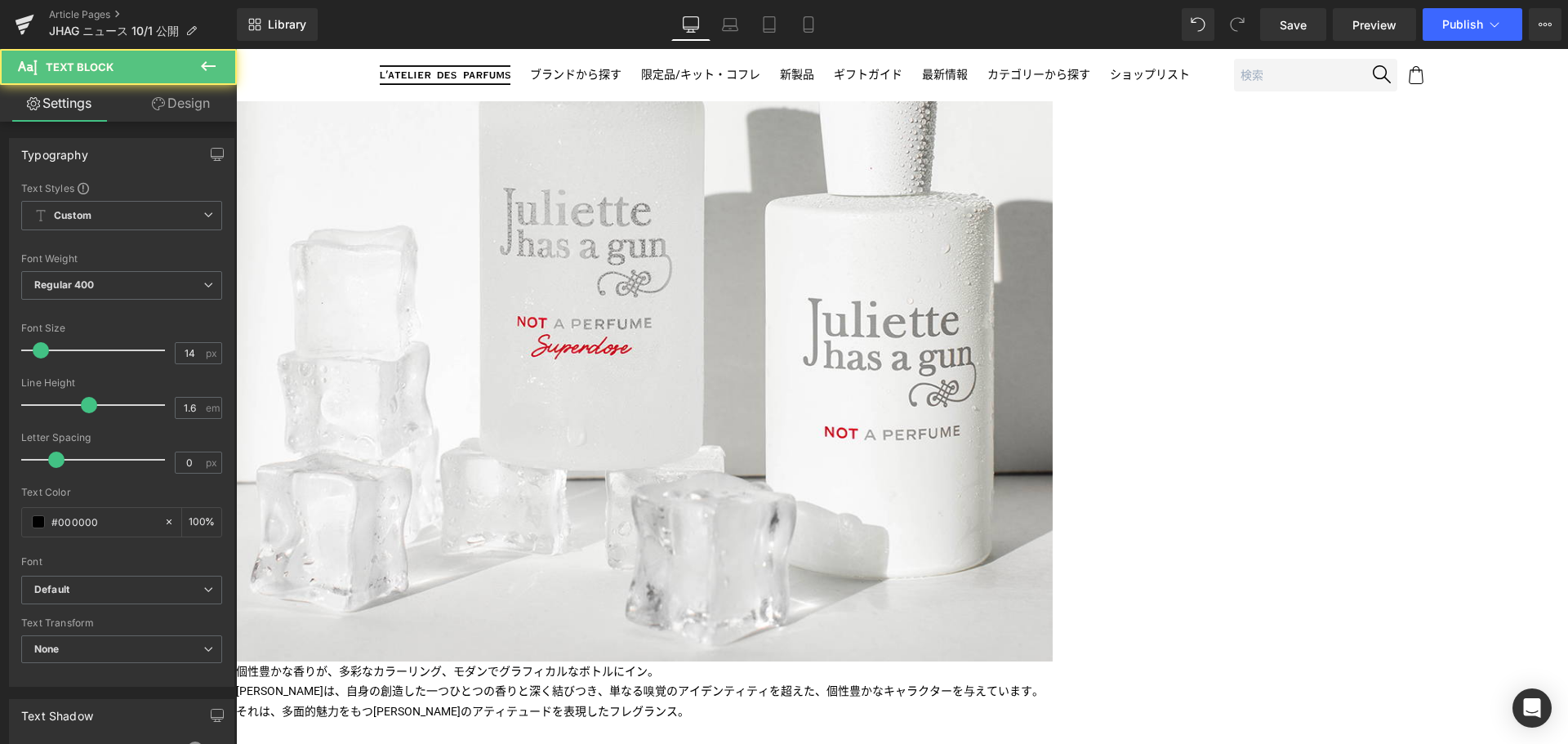
click at [398, 743] on b "ジュリエット オードパルファム" at bounding box center [317, 753] width 163 height 13
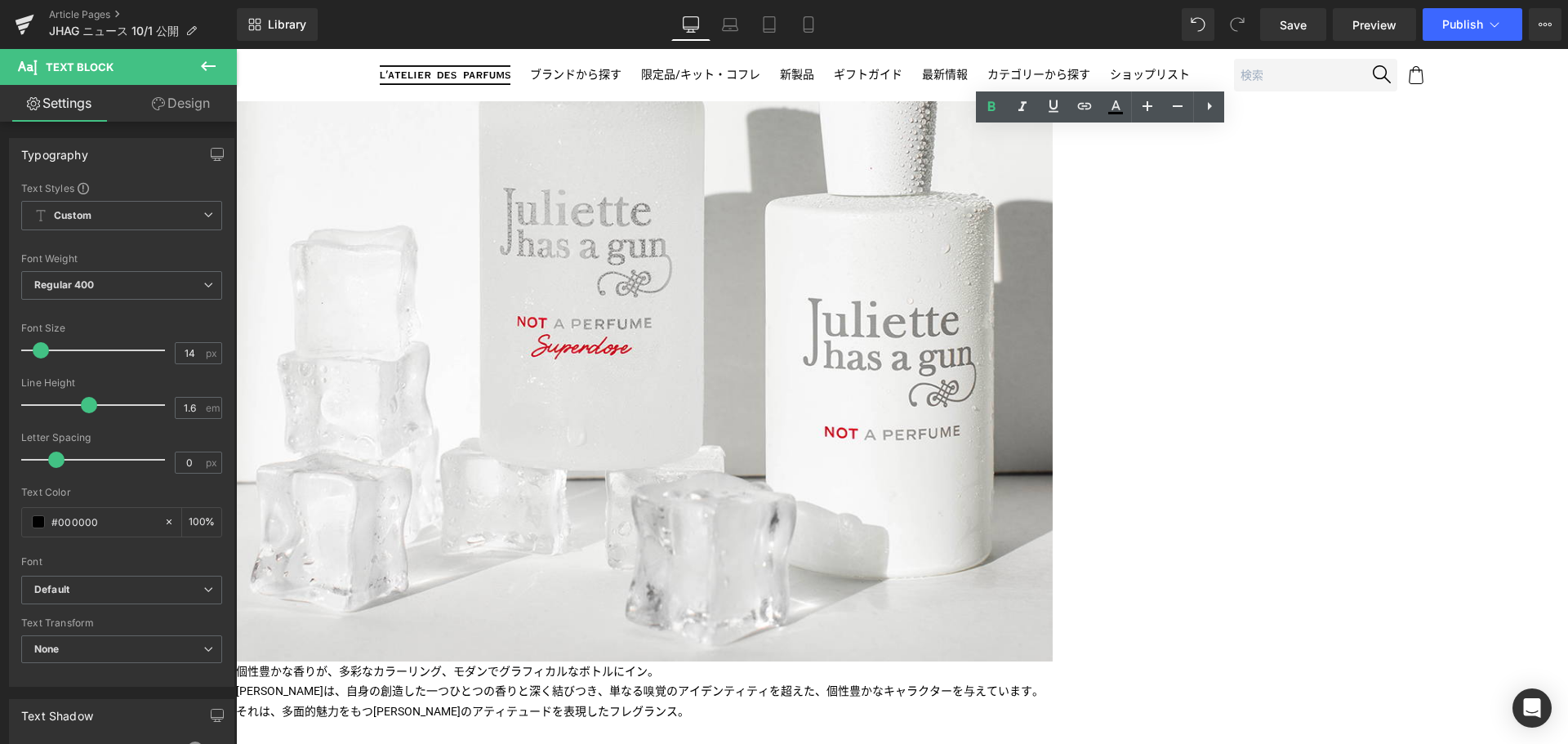
click at [398, 743] on b "ジュリエット オードパルファム" at bounding box center [317, 753] width 163 height 13
paste div
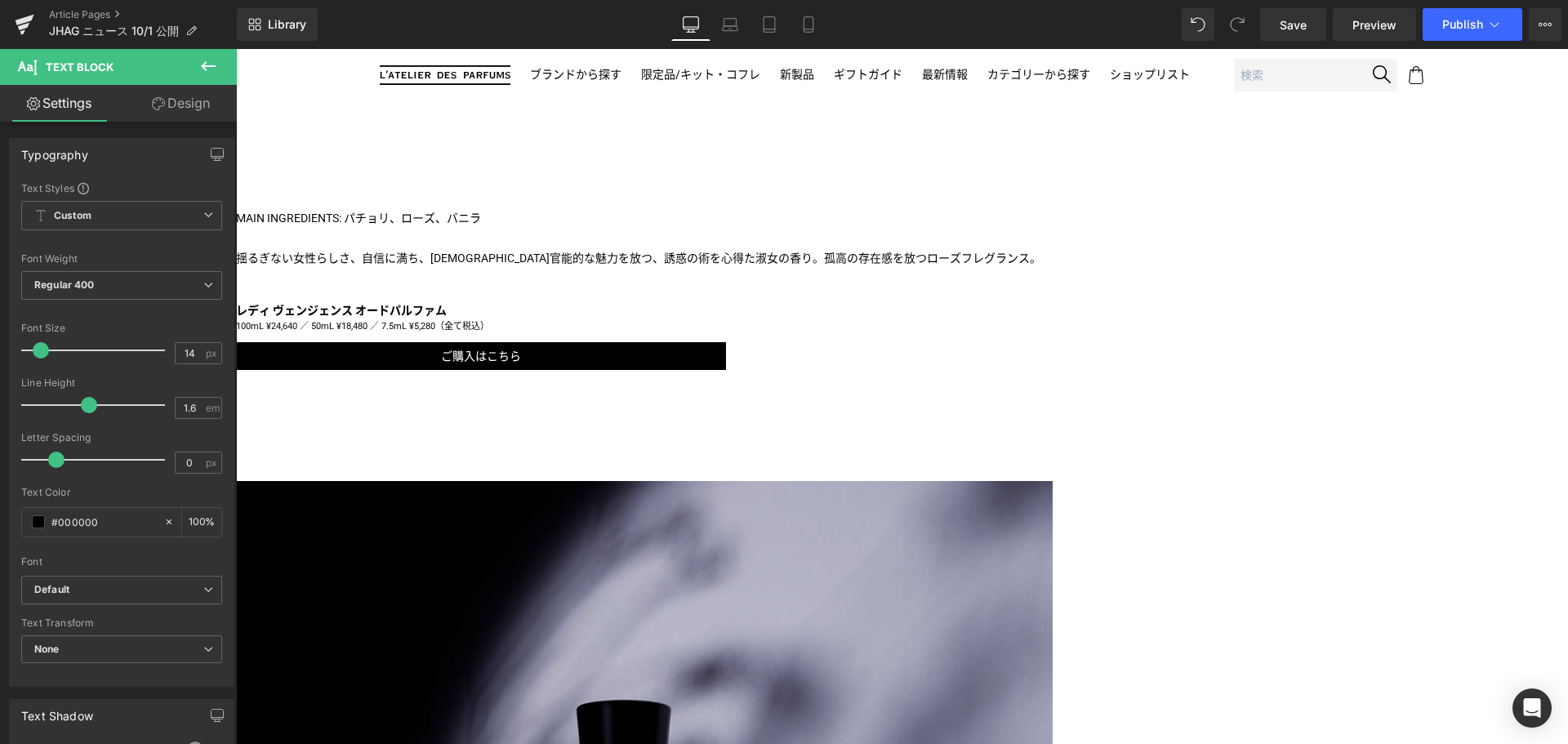
scroll to position [1697, 0]
click at [236, 49] on link at bounding box center [236, 49] width 0 height 0
click at [236, 49] on icon at bounding box center [236, 49] width 0 height 0
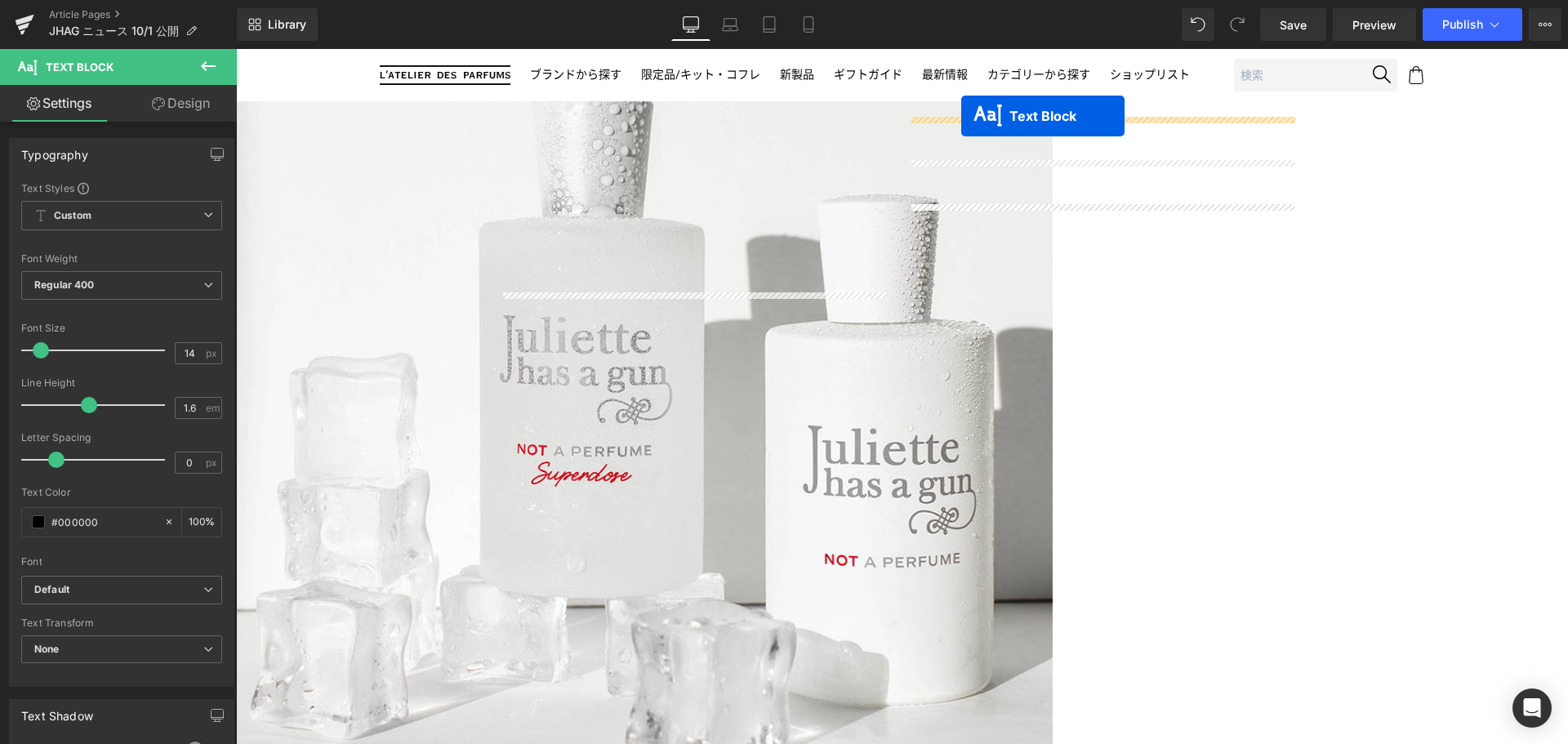
scroll to position [718, 0]
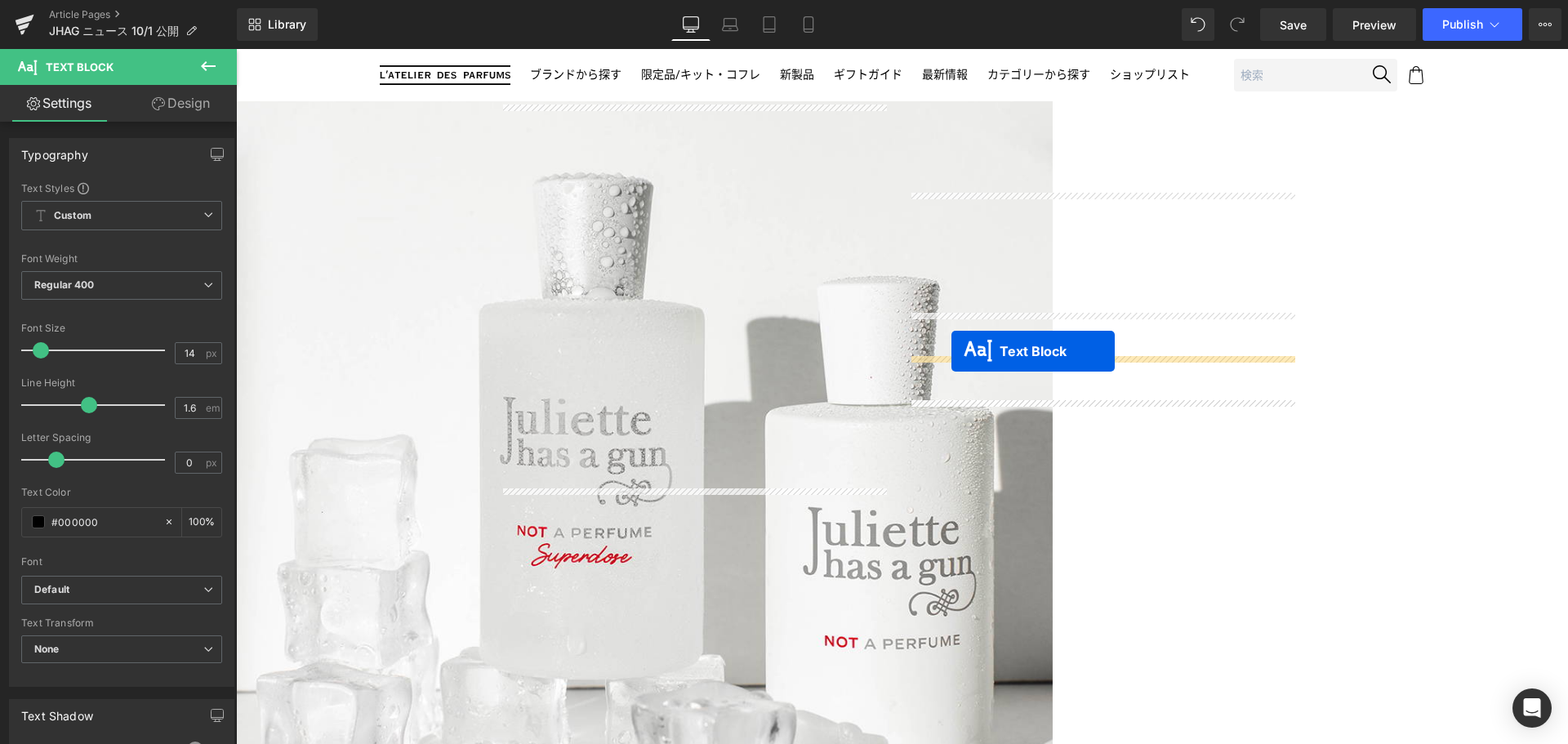
drag, startPoint x: 1055, startPoint y: 294, endPoint x: 951, endPoint y: 351, distance: 118.6
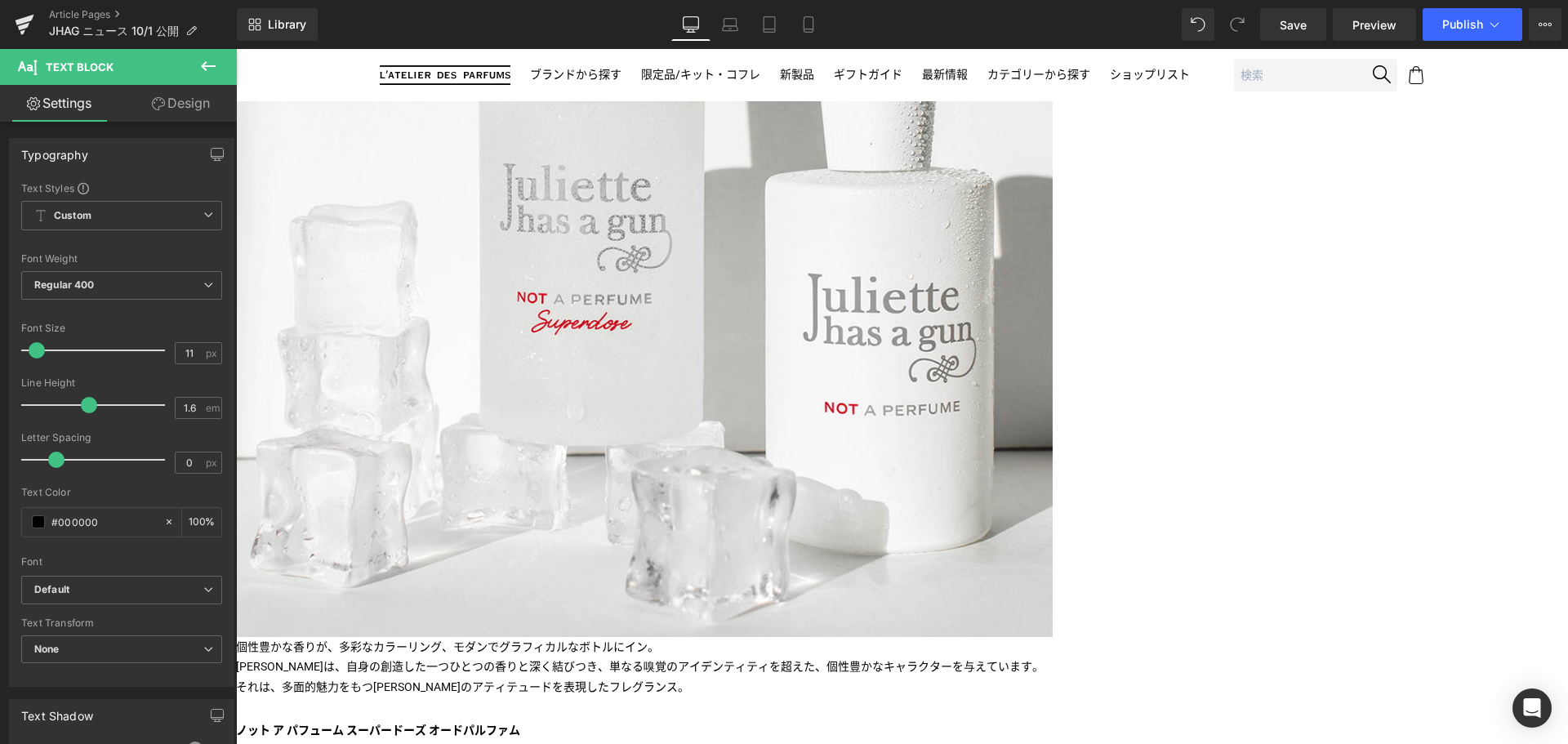
scroll to position [950, 0]
click at [236, 49] on span "Button" at bounding box center [236, 49] width 0 height 0
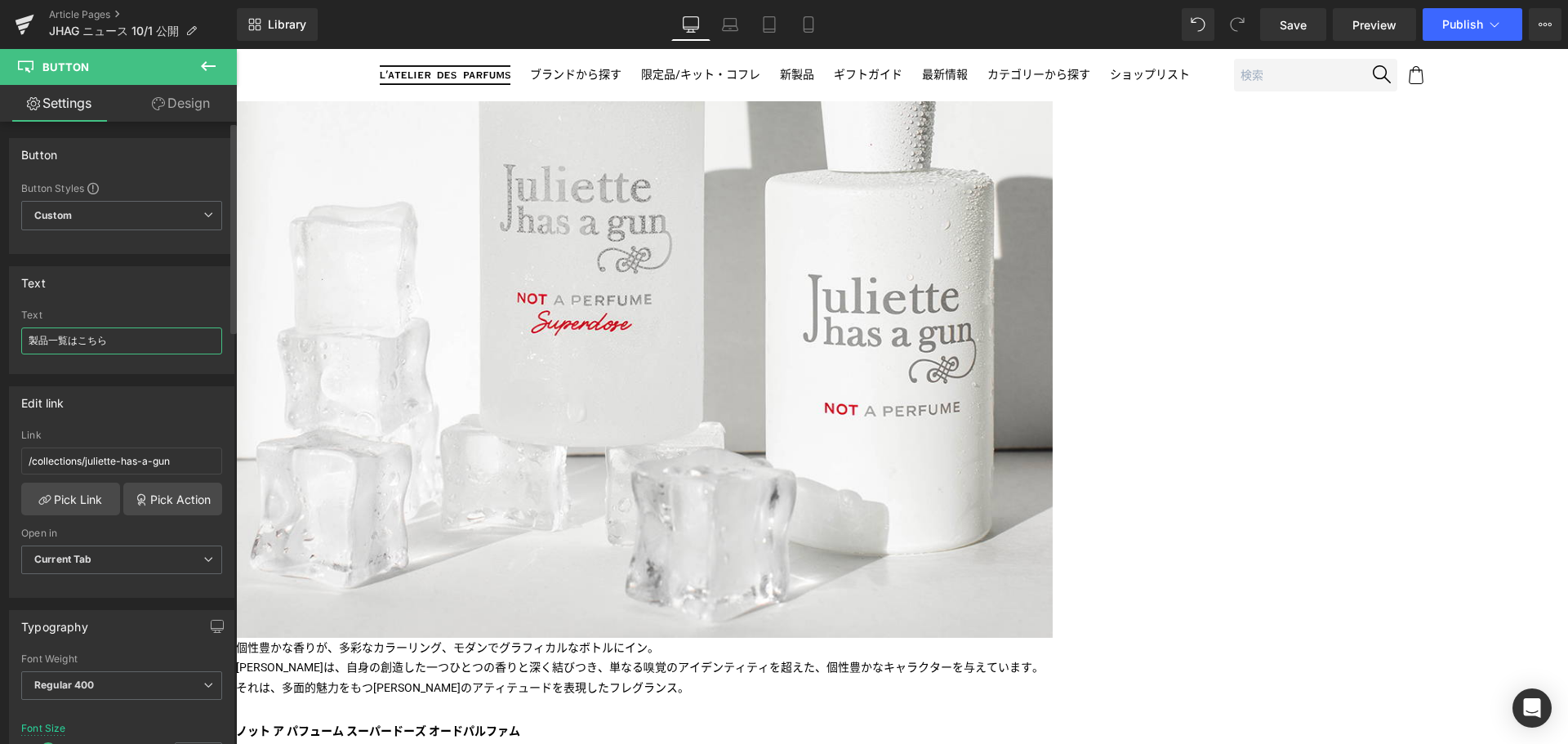
drag, startPoint x: 70, startPoint y: 337, endPoint x: 0, endPoint y: 374, distance: 79.2
type input "ご購入はこちら"
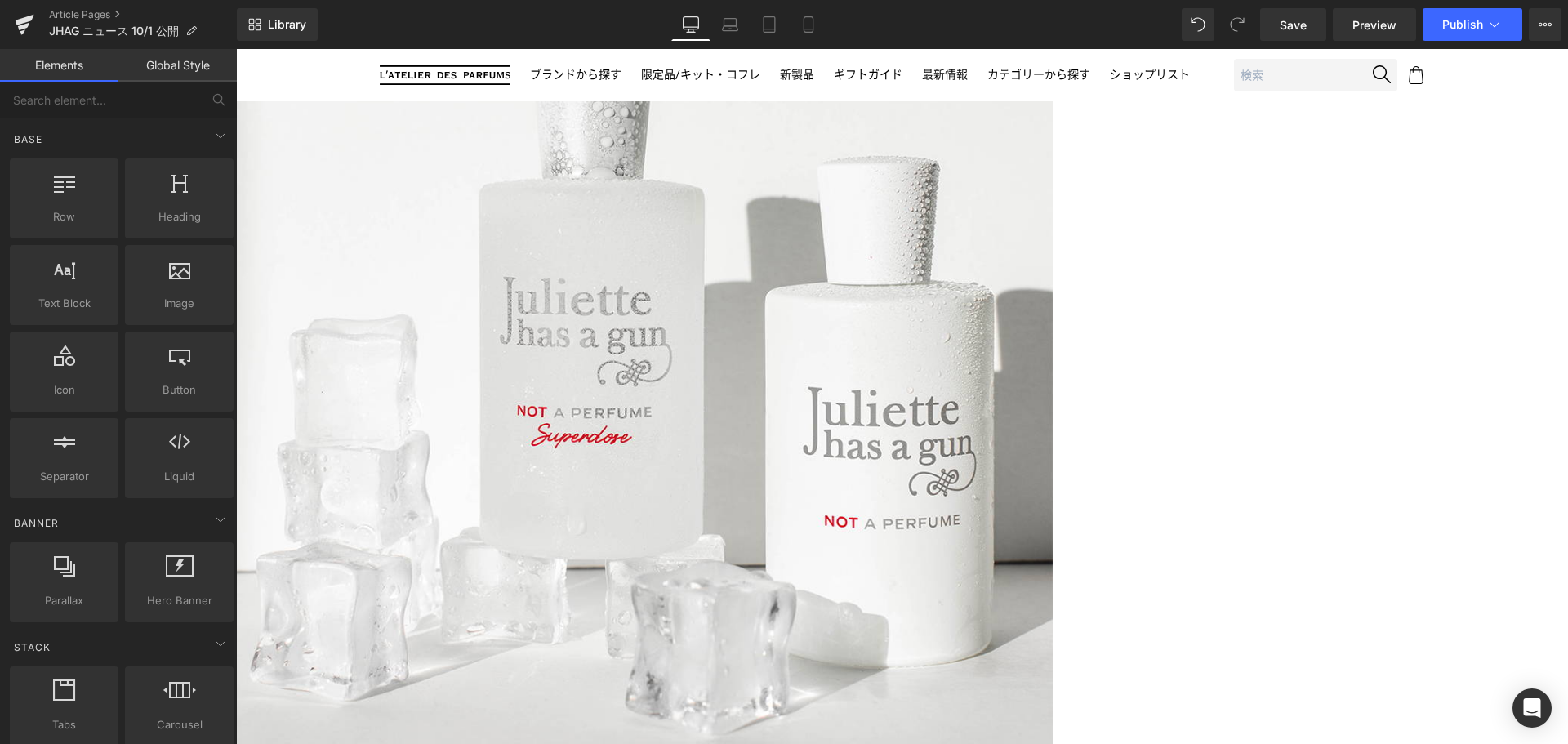
scroll to position [835, 0]
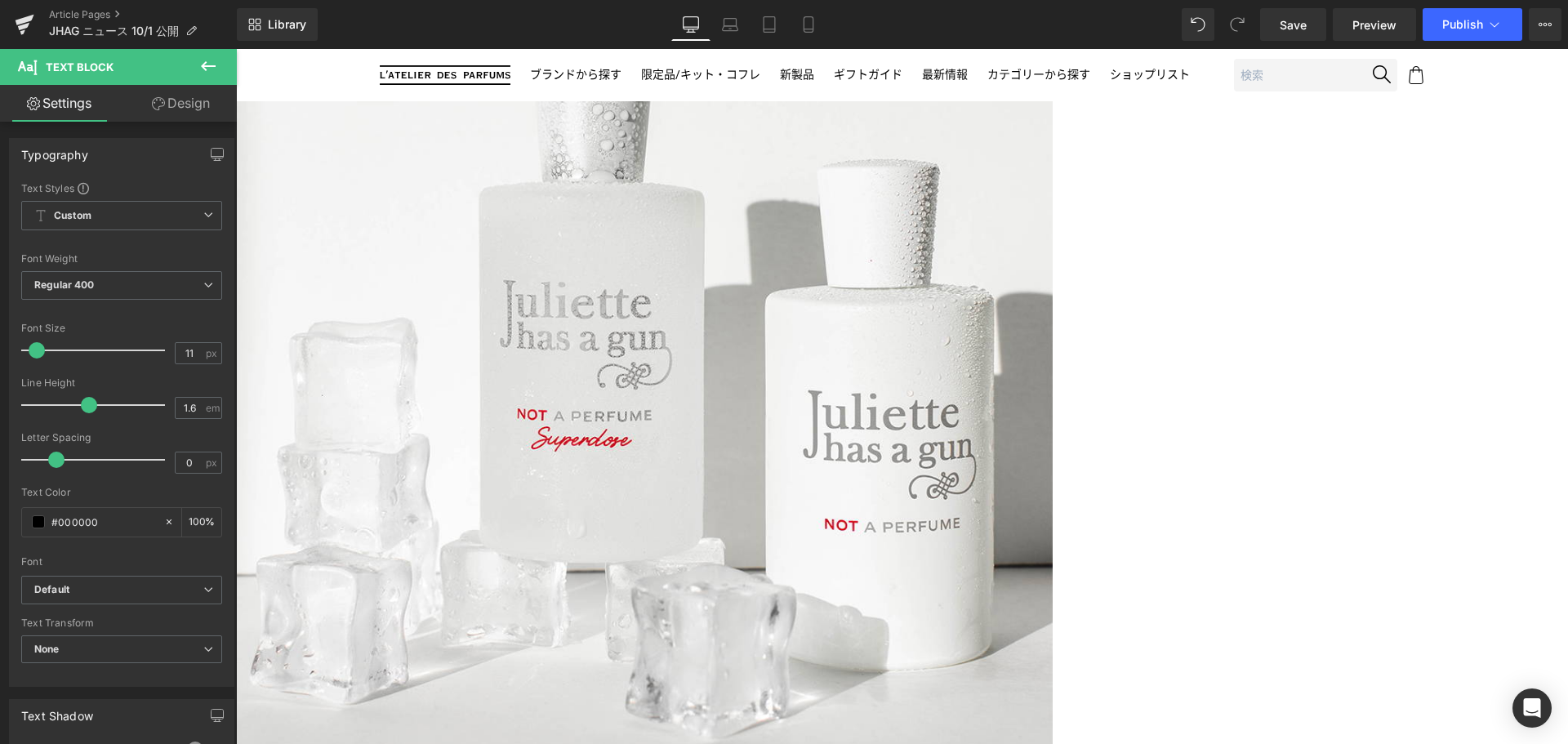
paste div
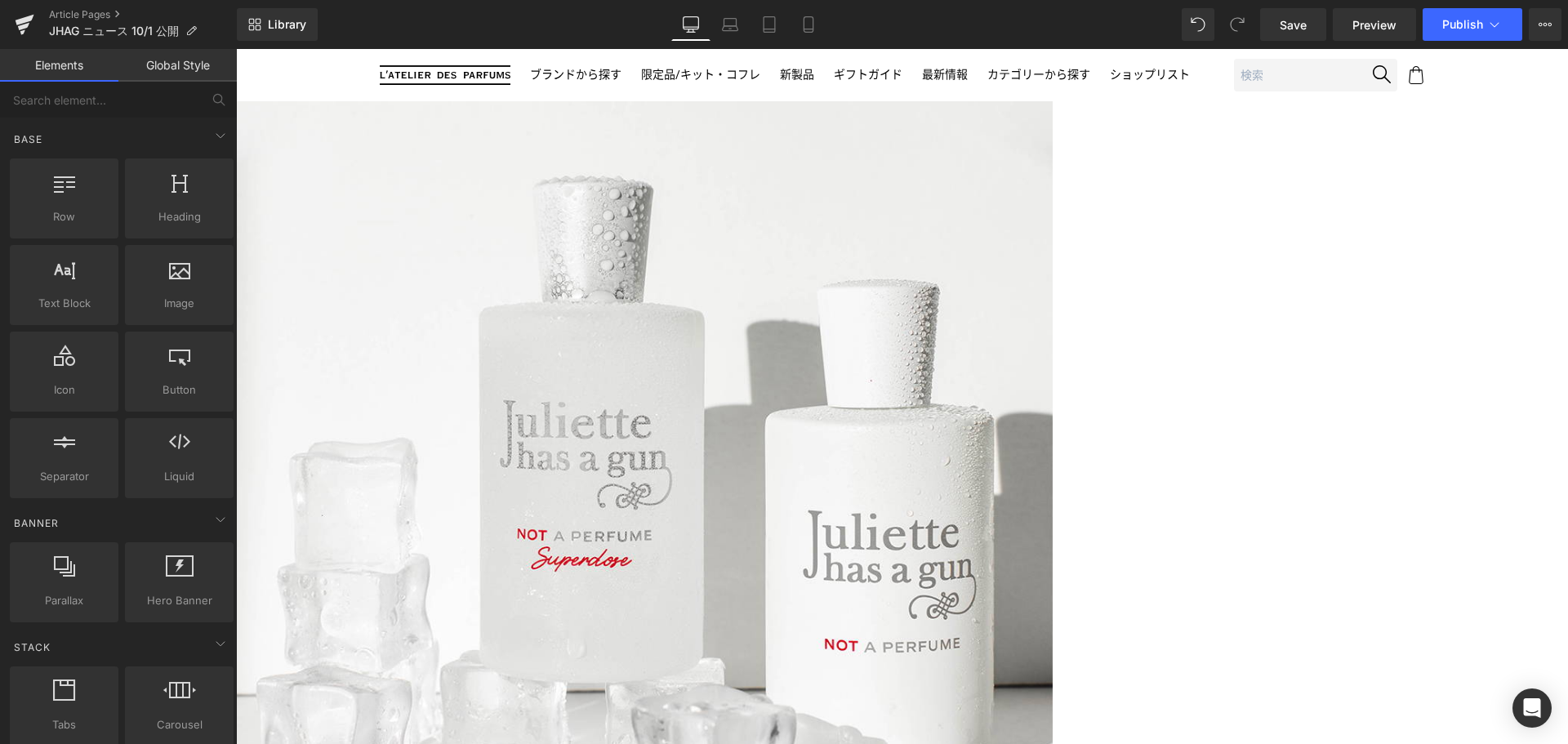
scroll to position [710, 0]
drag, startPoint x: 1038, startPoint y: 232, endPoint x: 948, endPoint y: 736, distance: 512.0
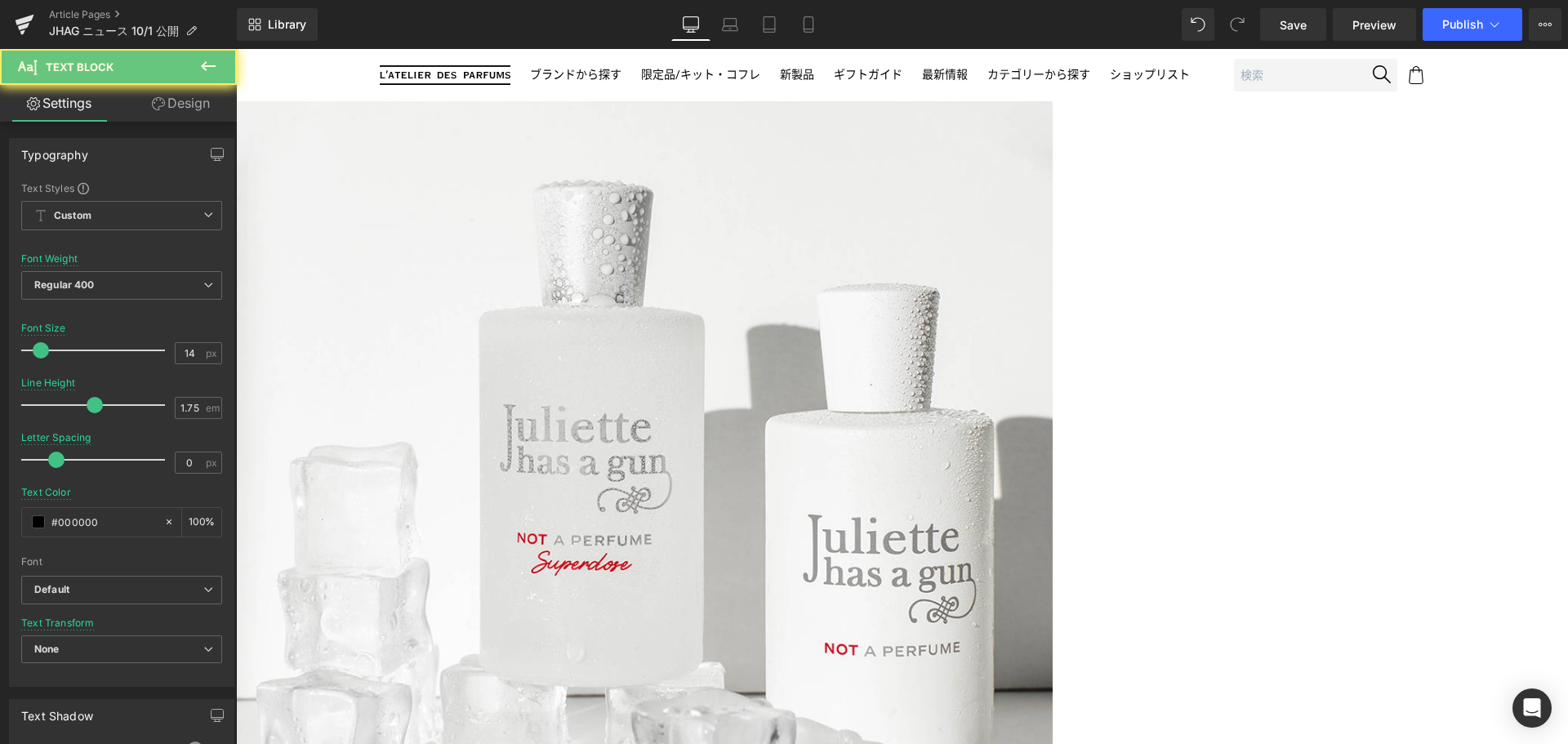
paste div
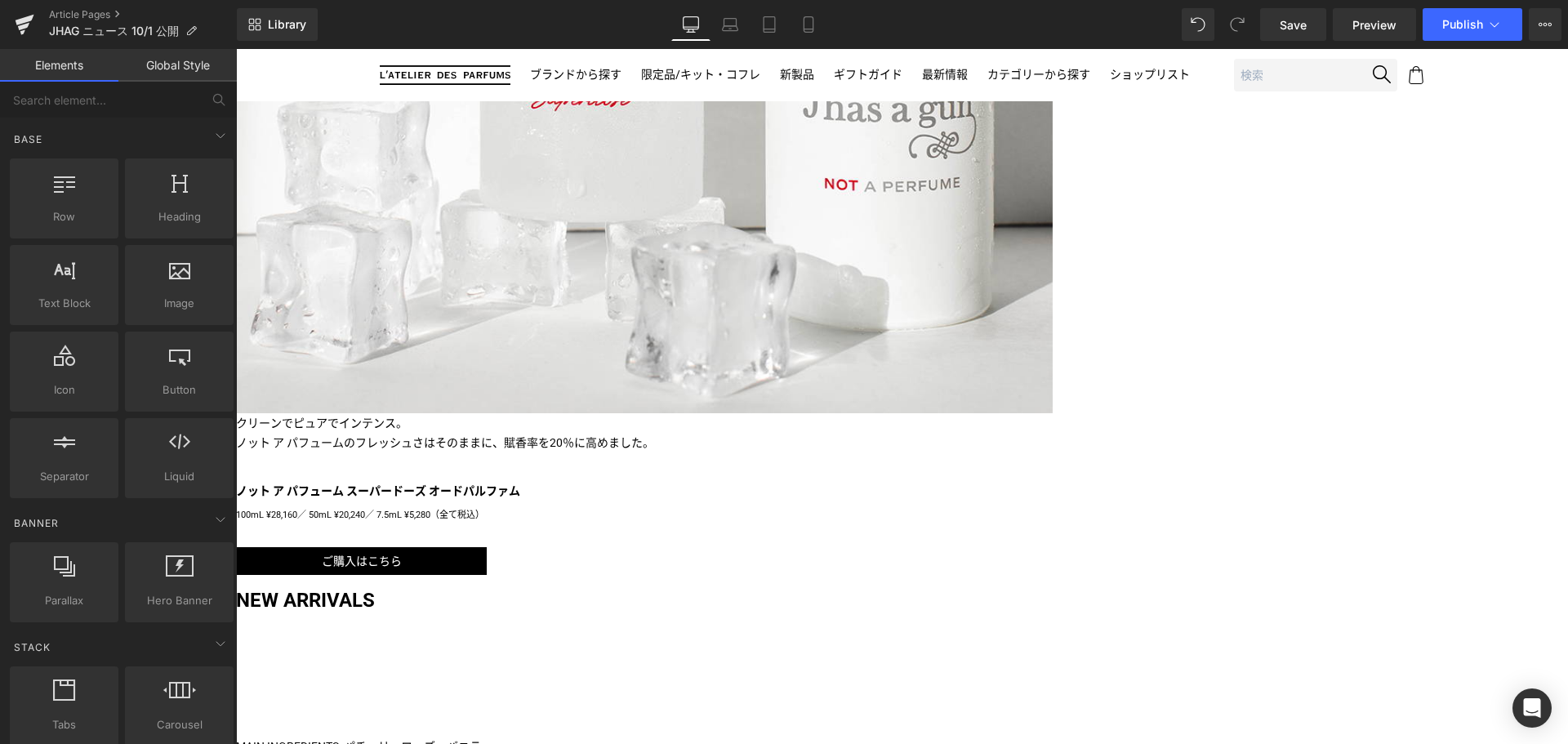
scroll to position [1035, 0]
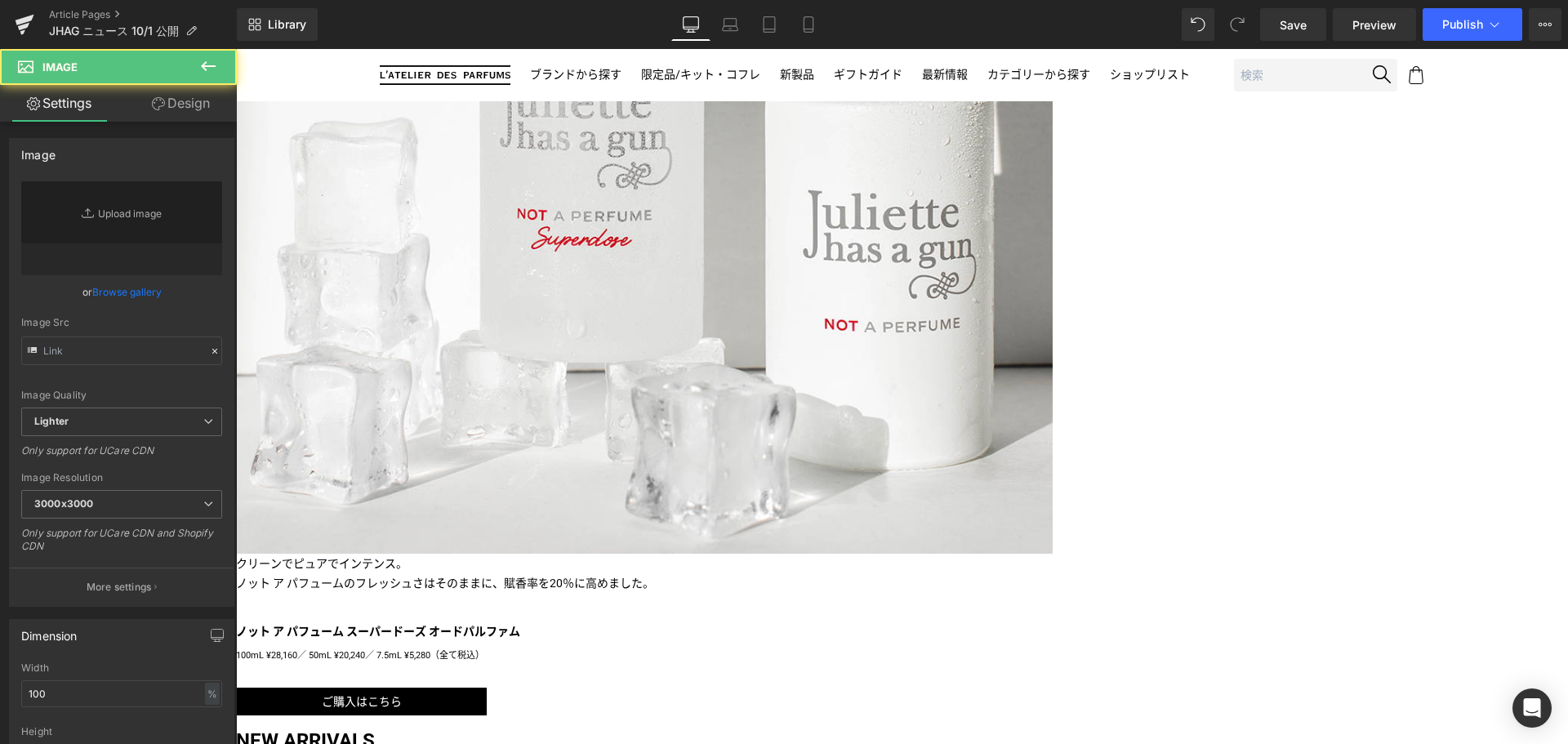
type input "https://ucarecdn.com/135178c2-6120-4965-801a-d9b4243e6112/-/format/auto/-/previ…"
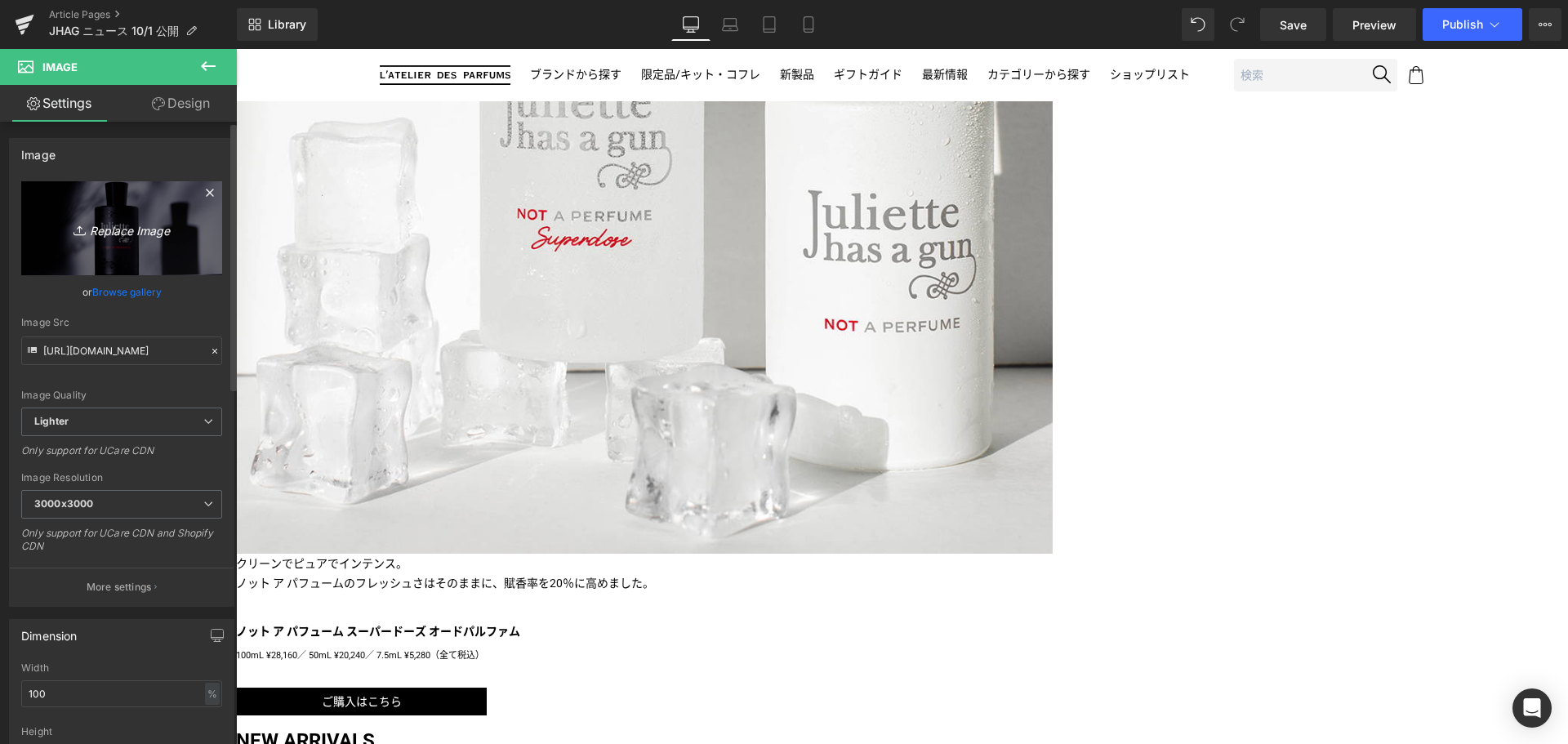
click at [131, 237] on icon "Replace Image" at bounding box center [121, 228] width 131 height 20
type input "C:\fakepath\JHAG-SSU-CPS-Sun2-1080x1080.png"
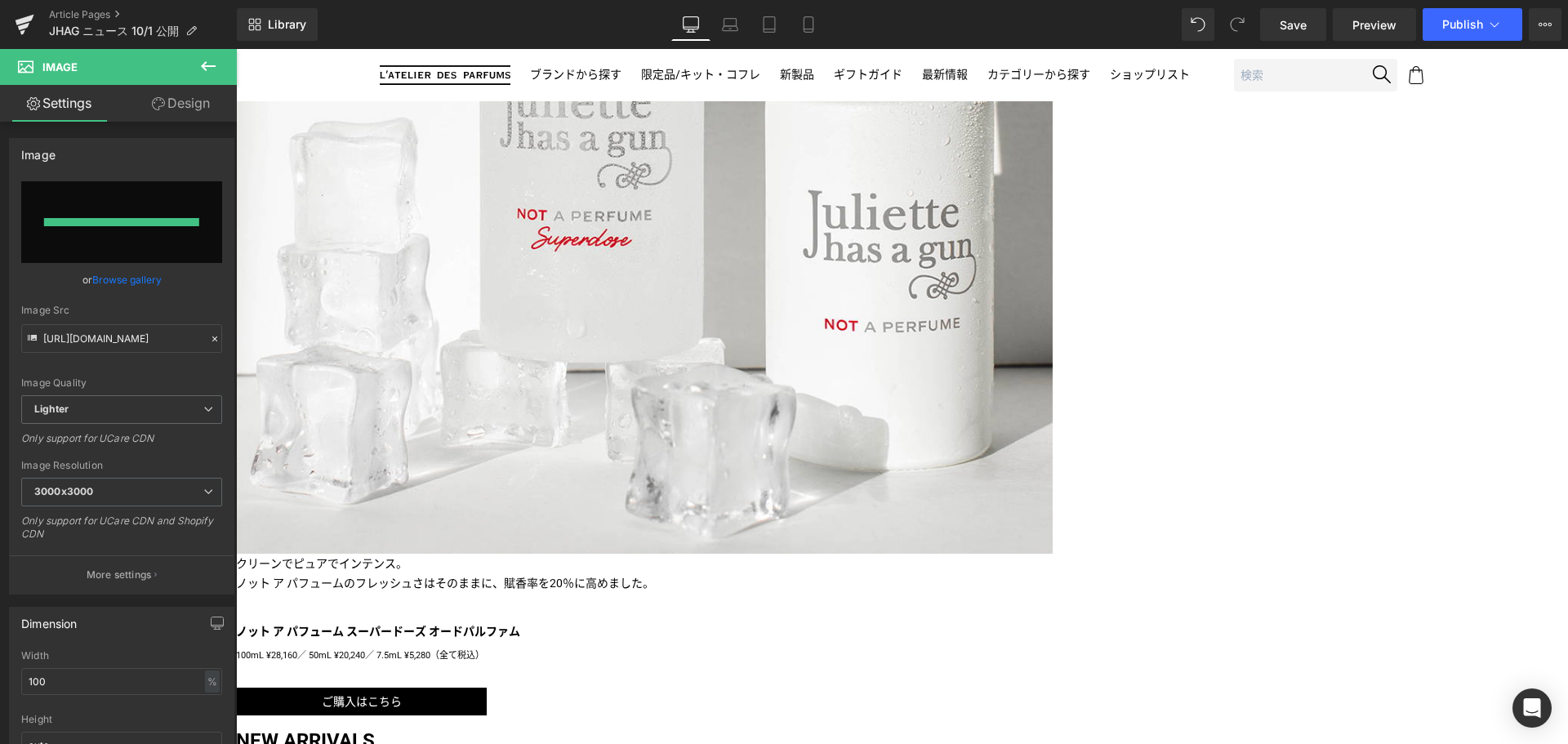
type input "https://ucarecdn.com/5dc640b0-4872-4a11-9b85-8c07769f62f7/-/format/auto/-/previ…"
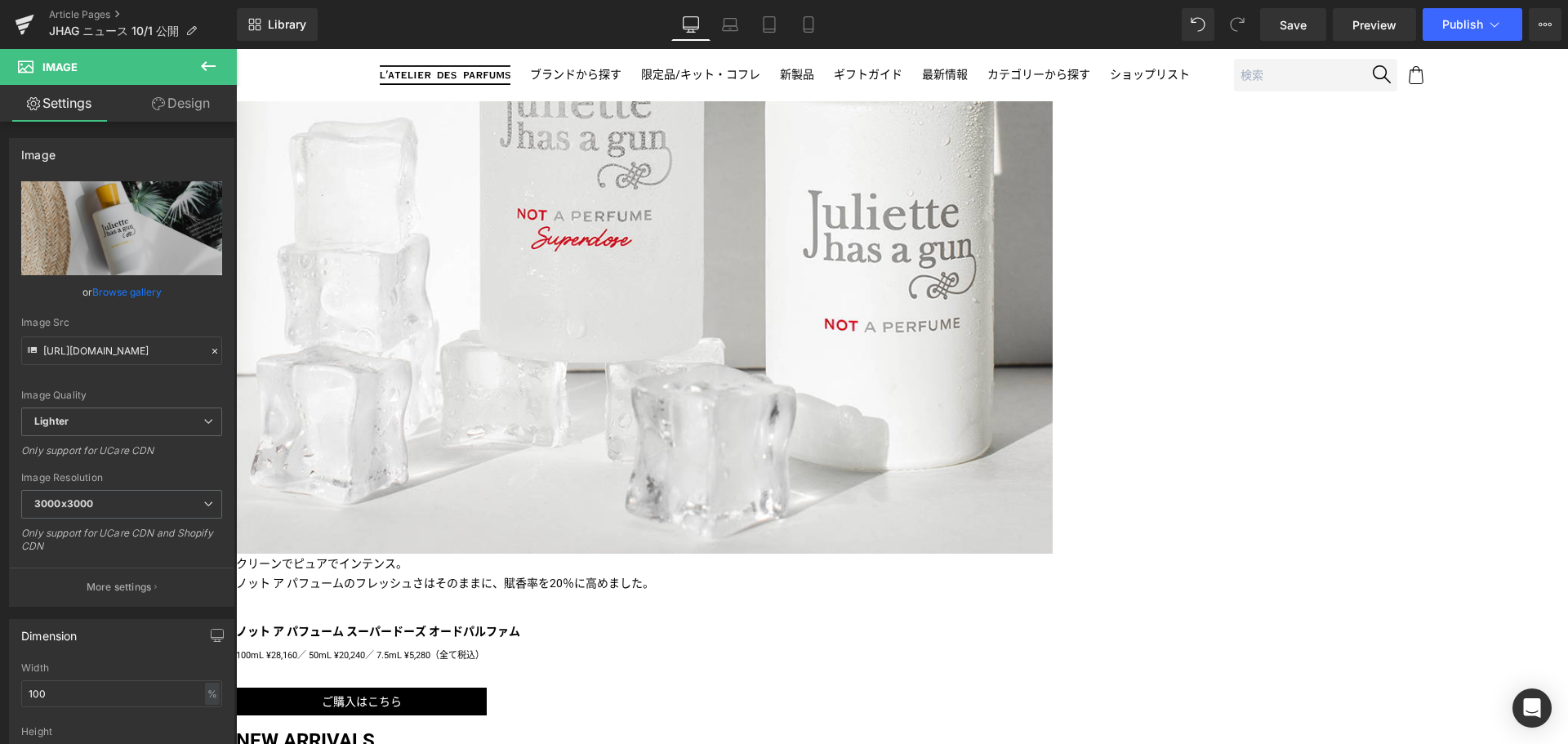
click at [236, 49] on icon at bounding box center [236, 49] width 0 height 0
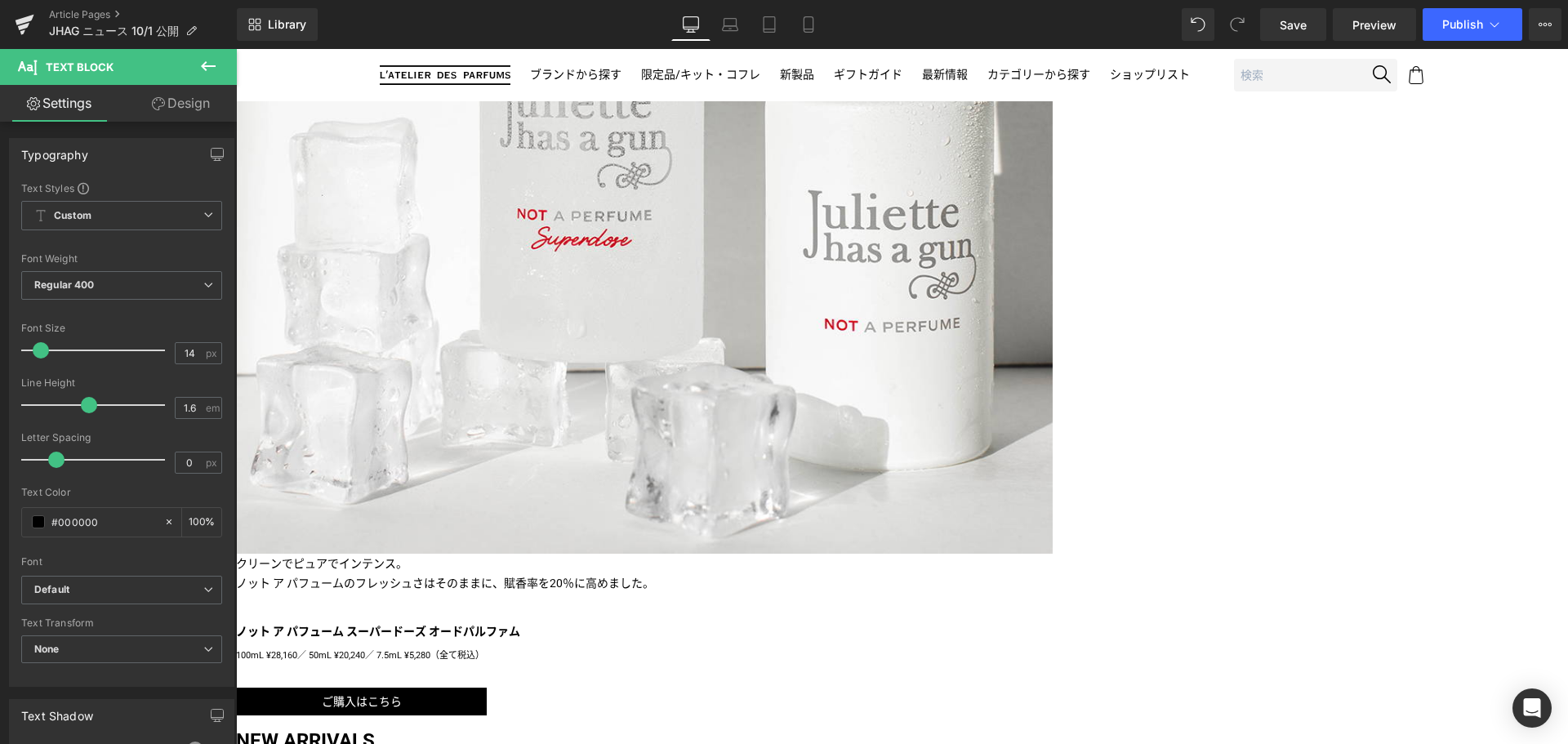
paste div
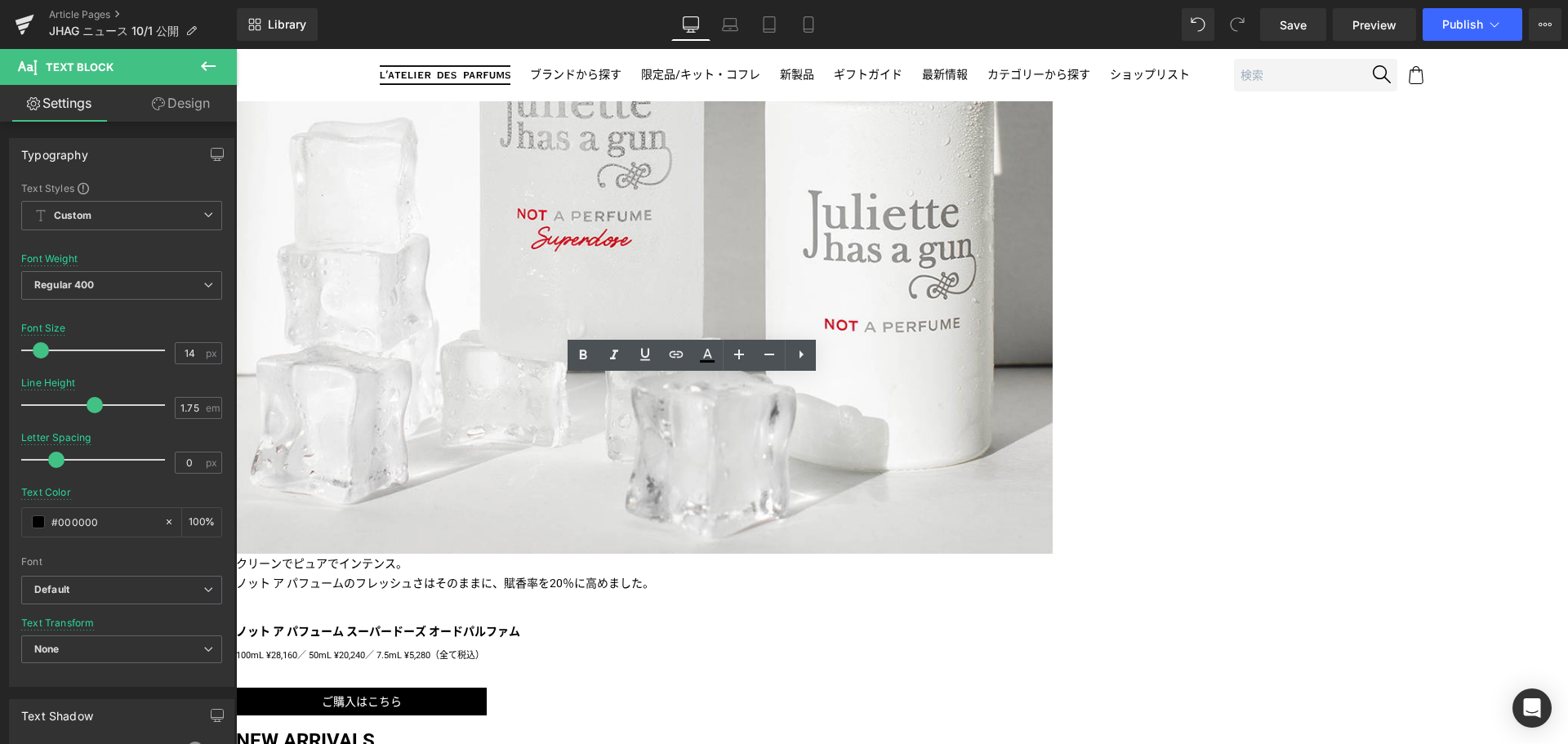
paste div
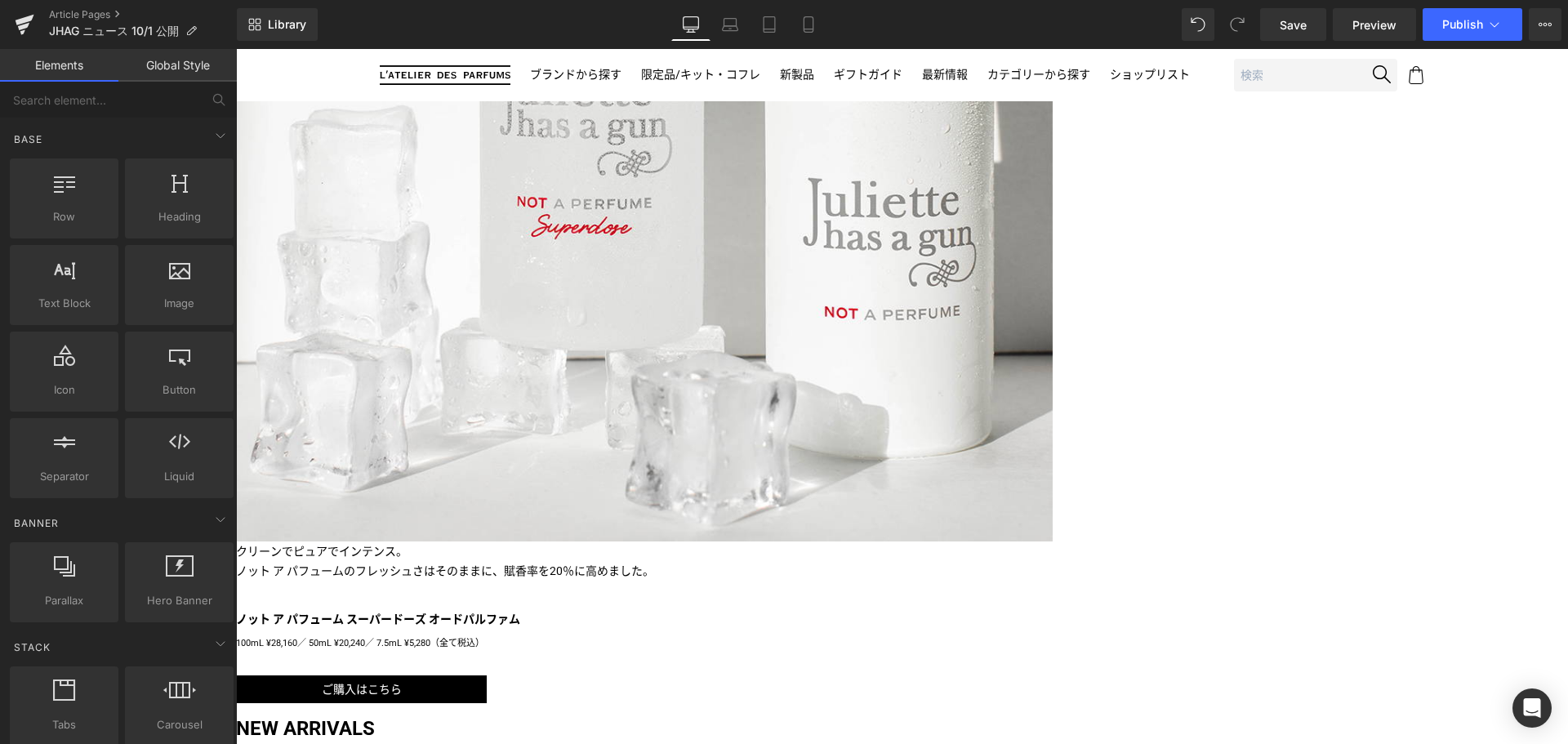
scroll to position [1047, 0]
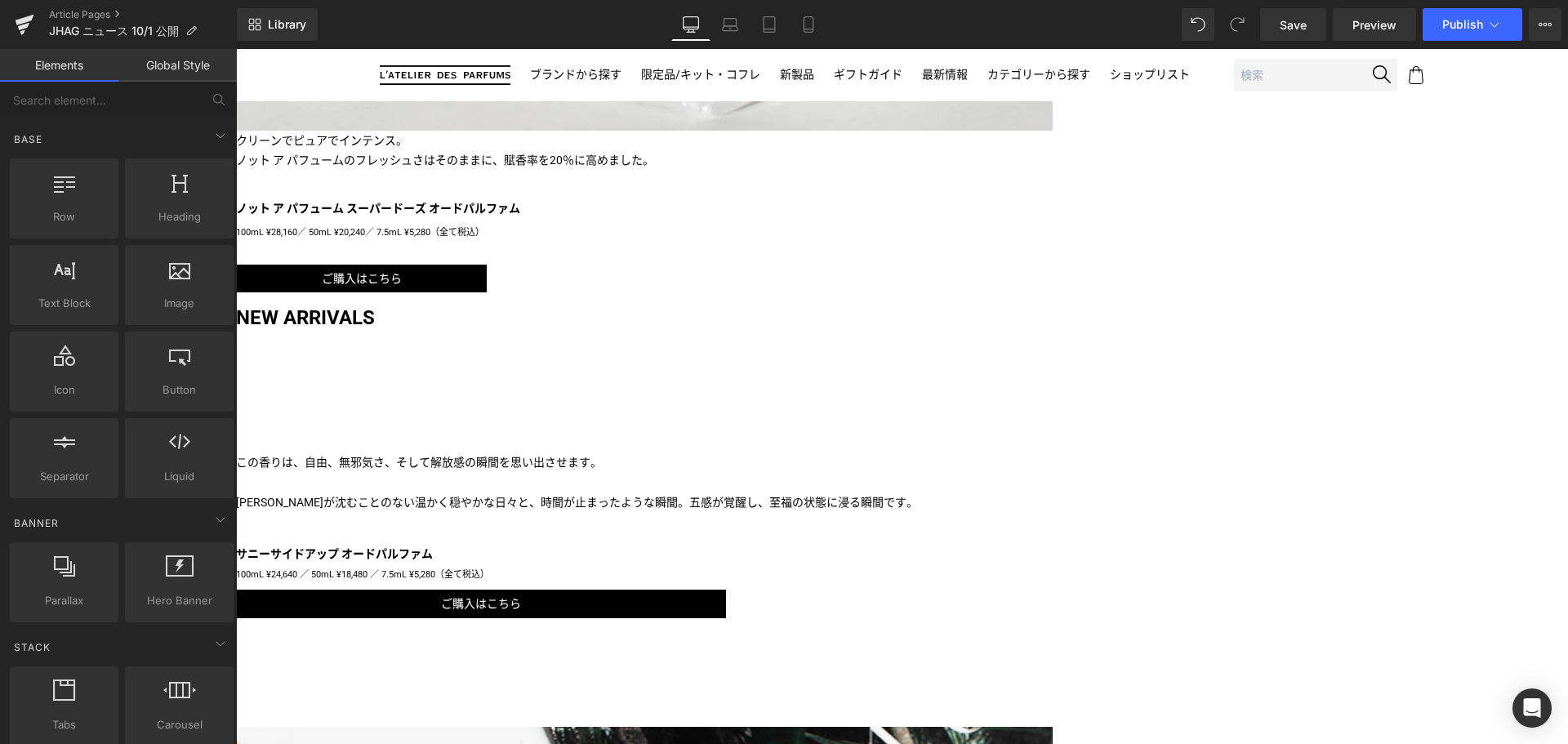
scroll to position [1460, 0]
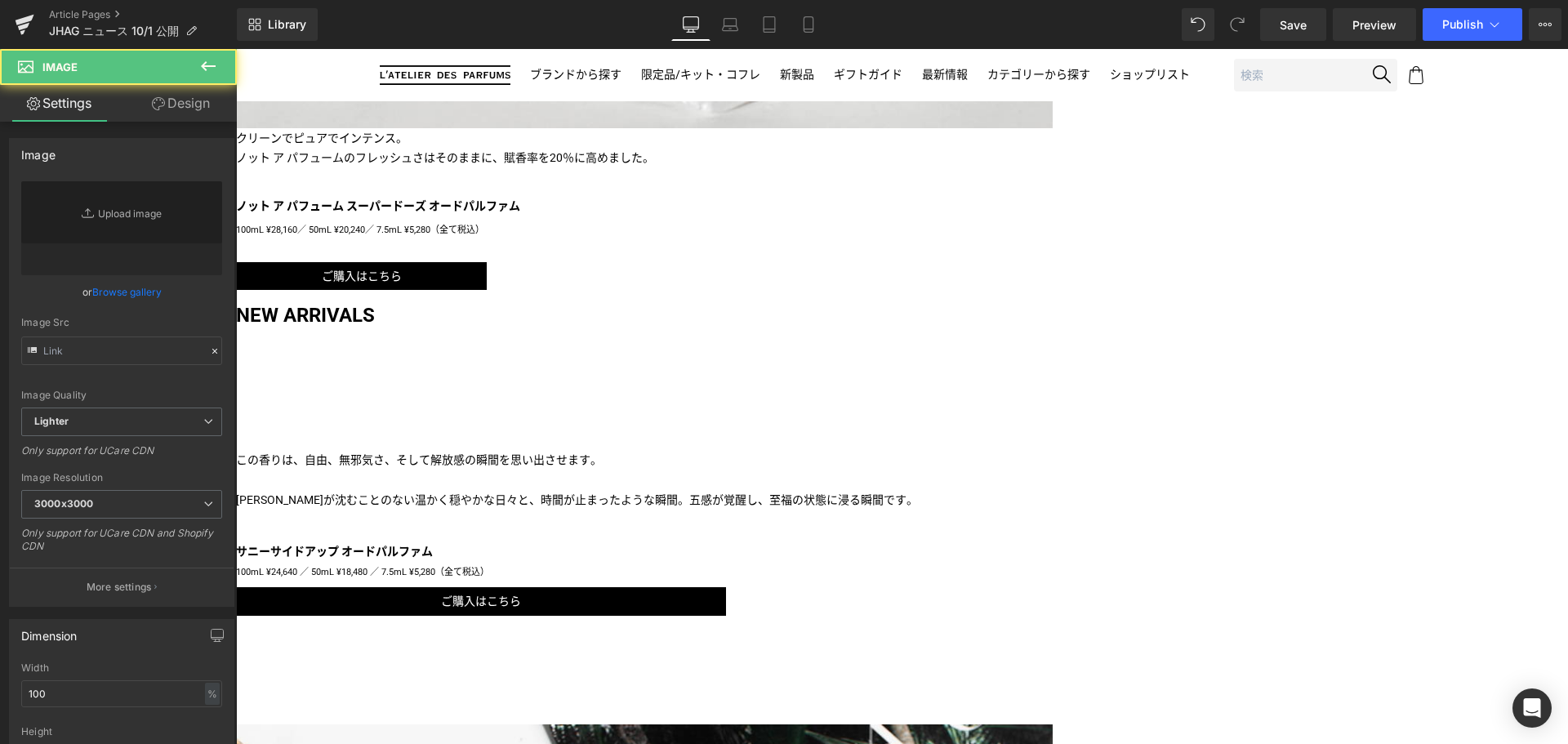
type input "https://ucarecdn.com/b4e44b92-7f6a-4b77-aebf-130b17d6a414/-/format/auto/-/previ…"
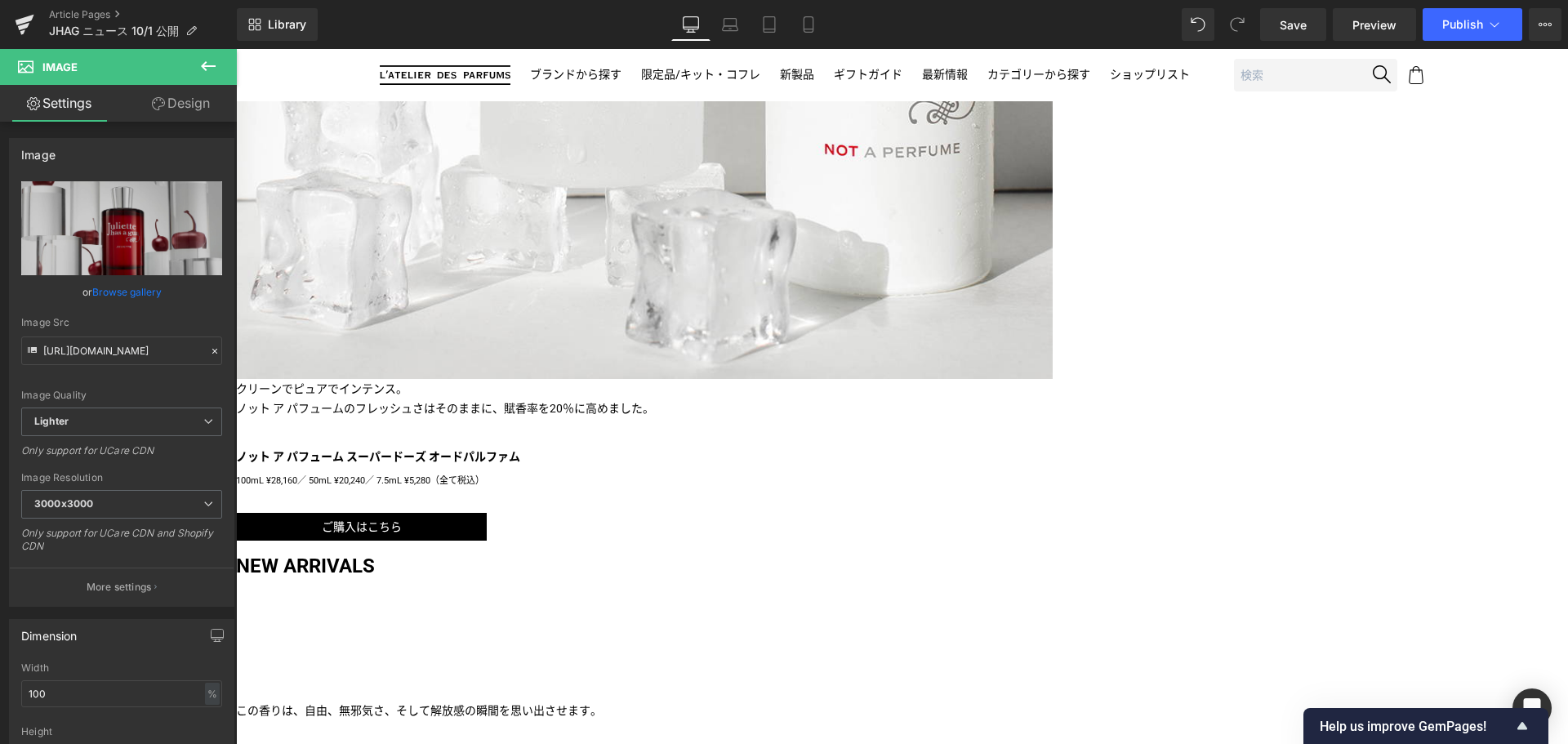
scroll to position [1212, 0]
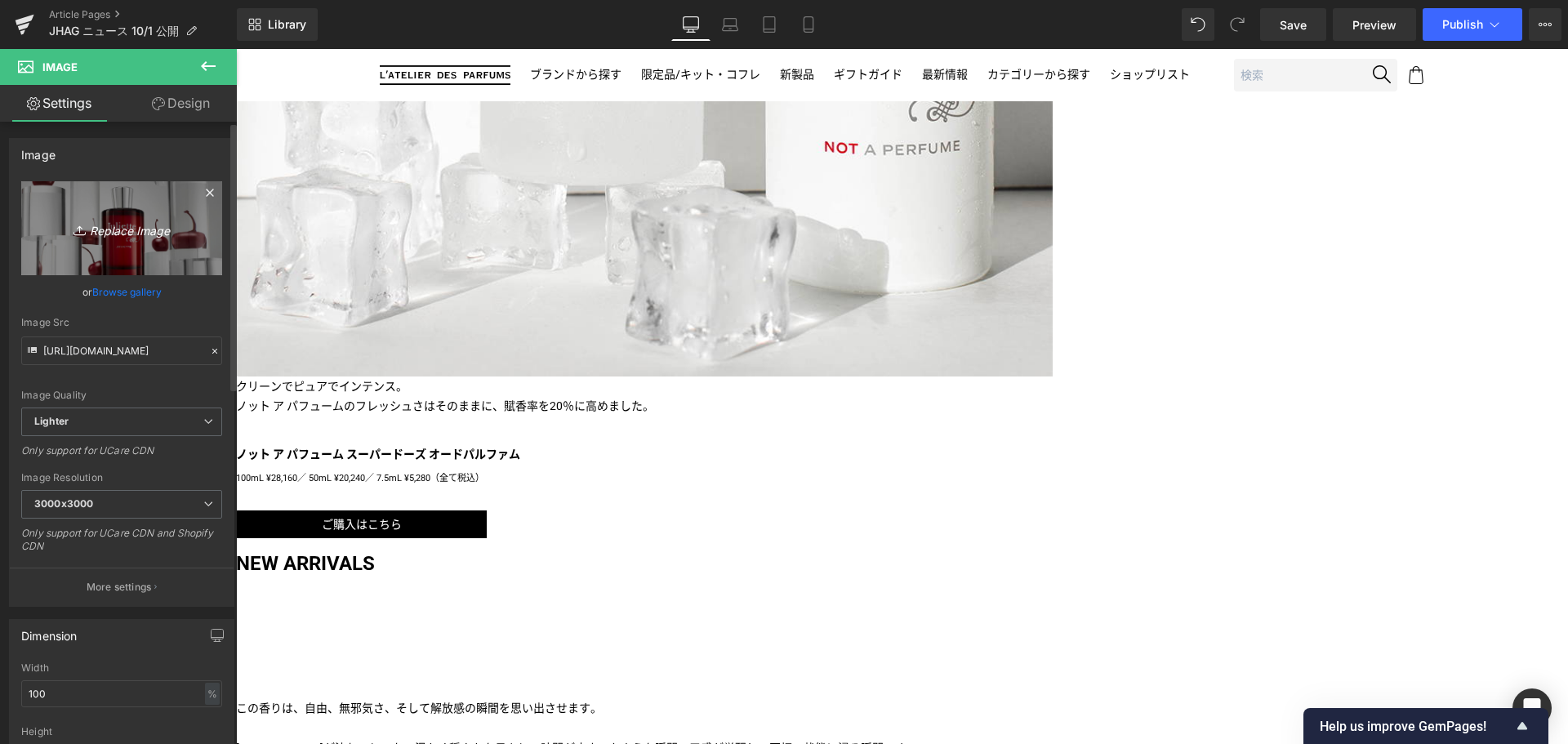
click at [108, 202] on link "Replace Image" at bounding box center [121, 228] width 201 height 94
type input "C:\fakepath\JHAG-OTD-Teaser-1080x1080.jpg"
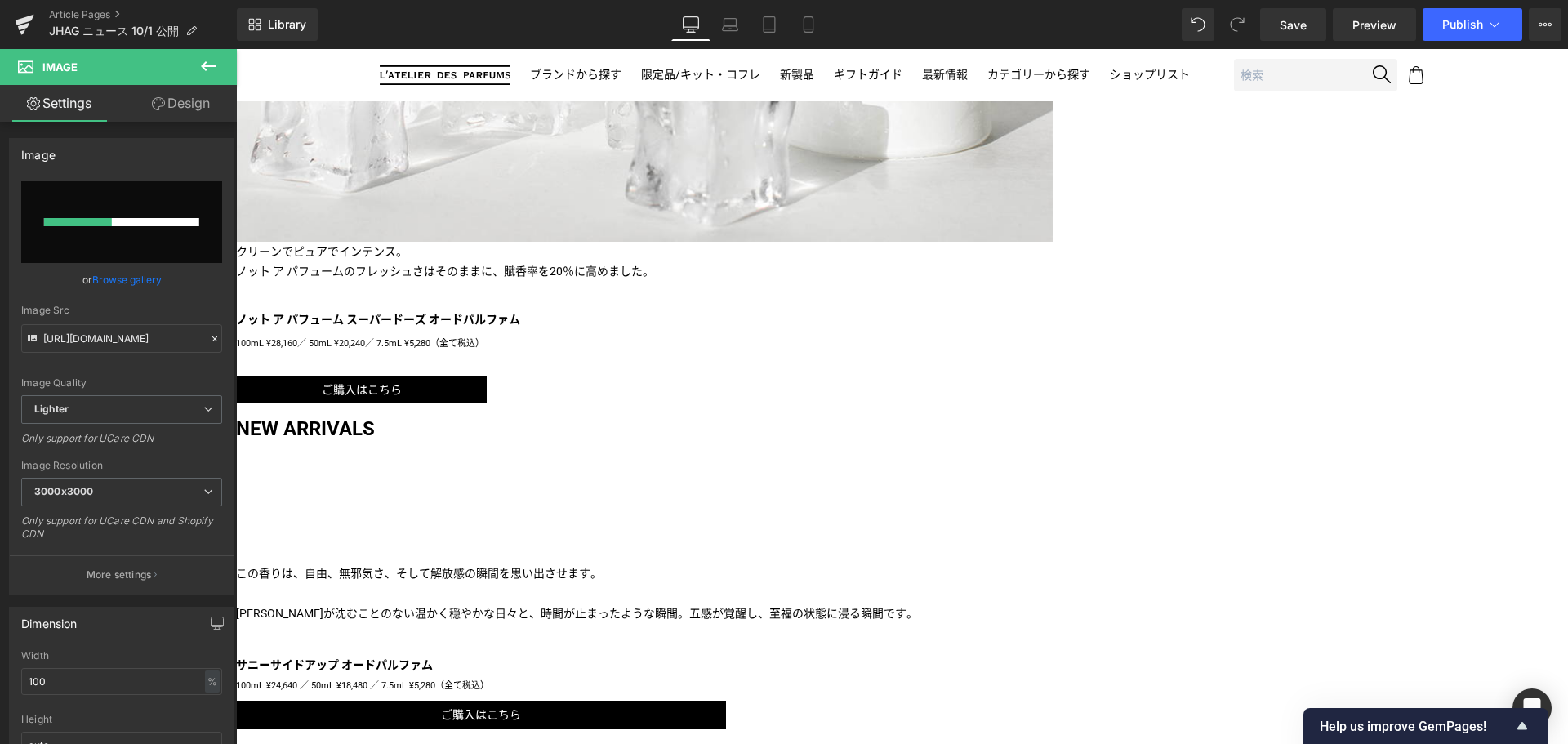
scroll to position [1348, 0]
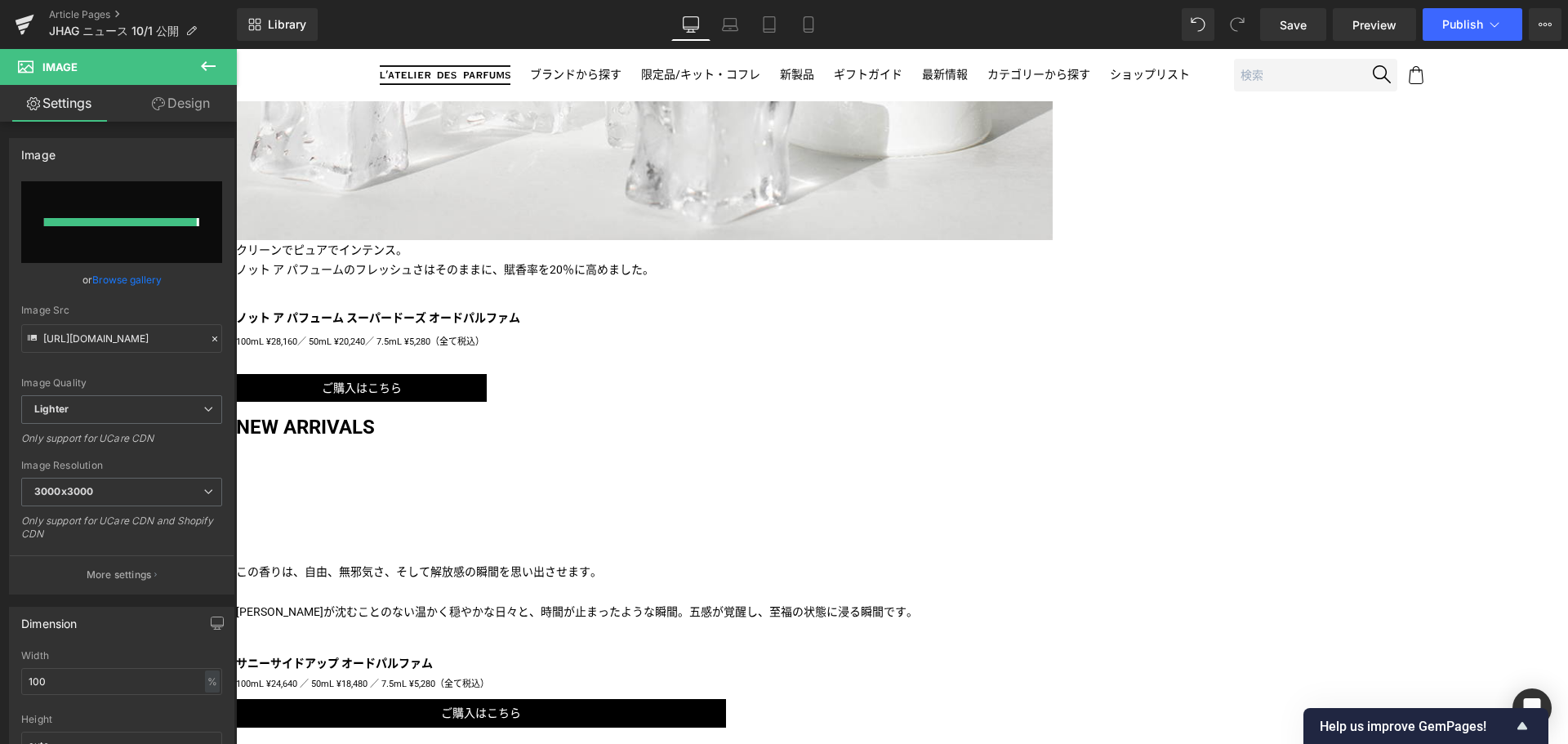
type input "https://ucarecdn.com/9e51ac4f-a2bf-4fb3-8325-76c28d52971b/-/format/auto/-/previ…"
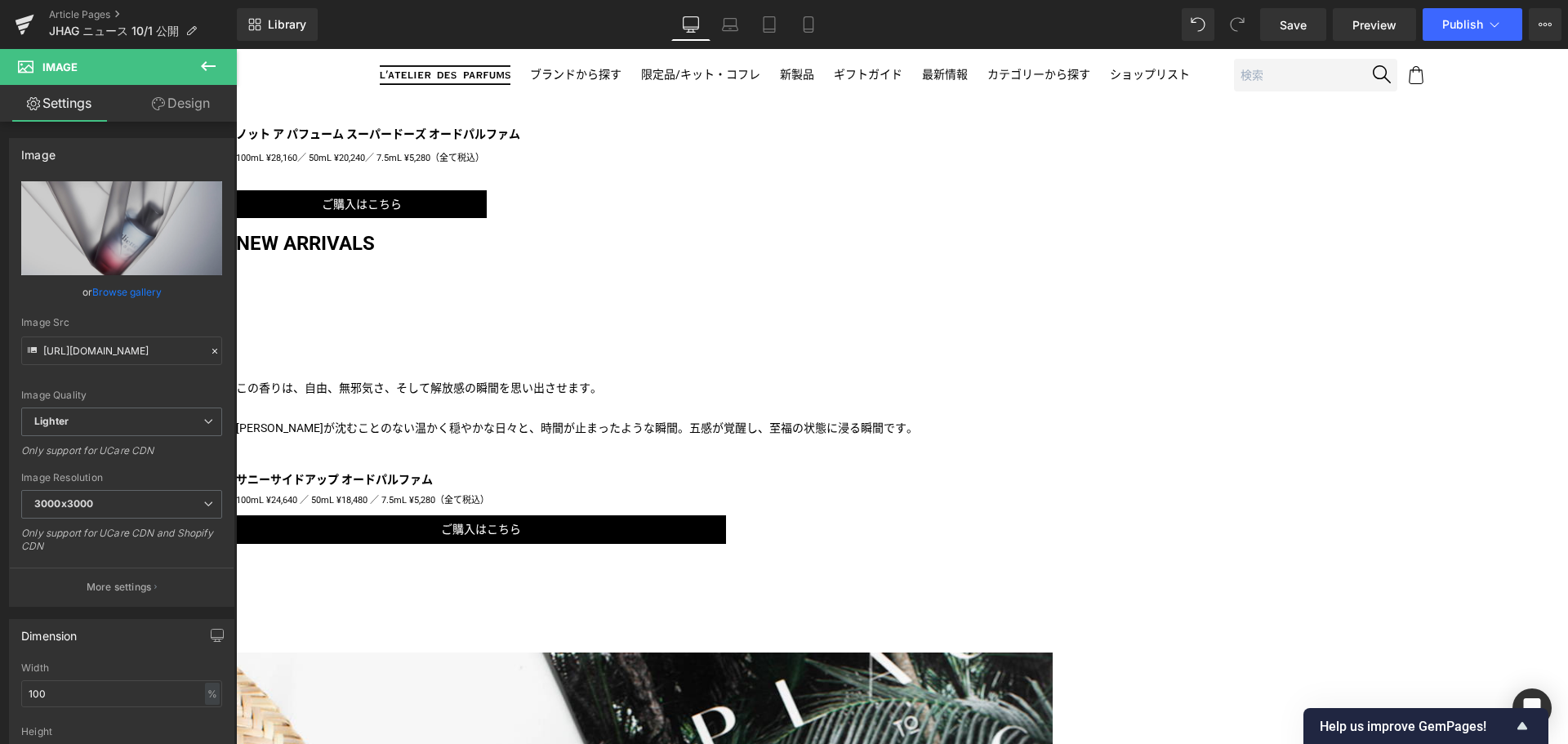
scroll to position [1530, 0]
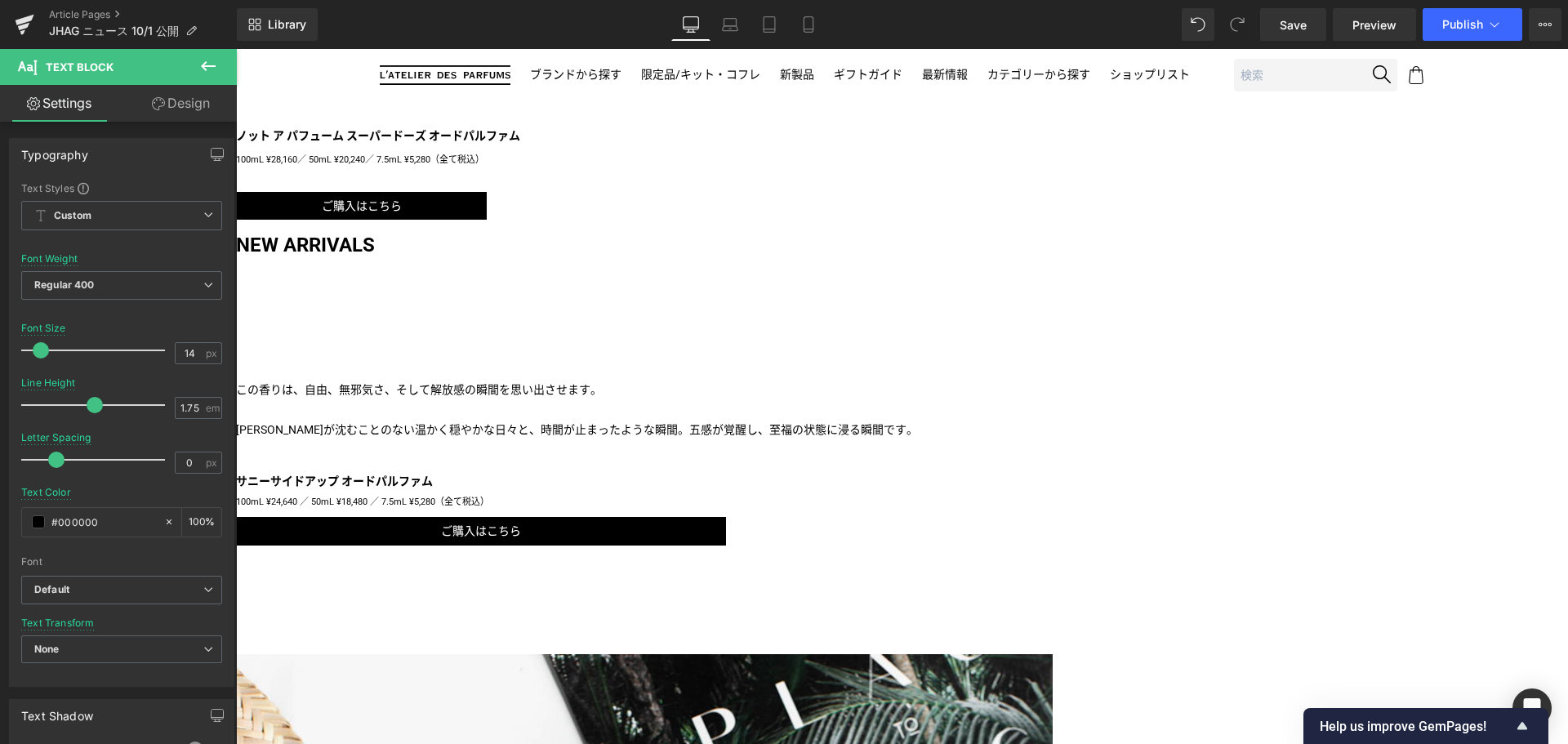
scroll to position [1570, 0]
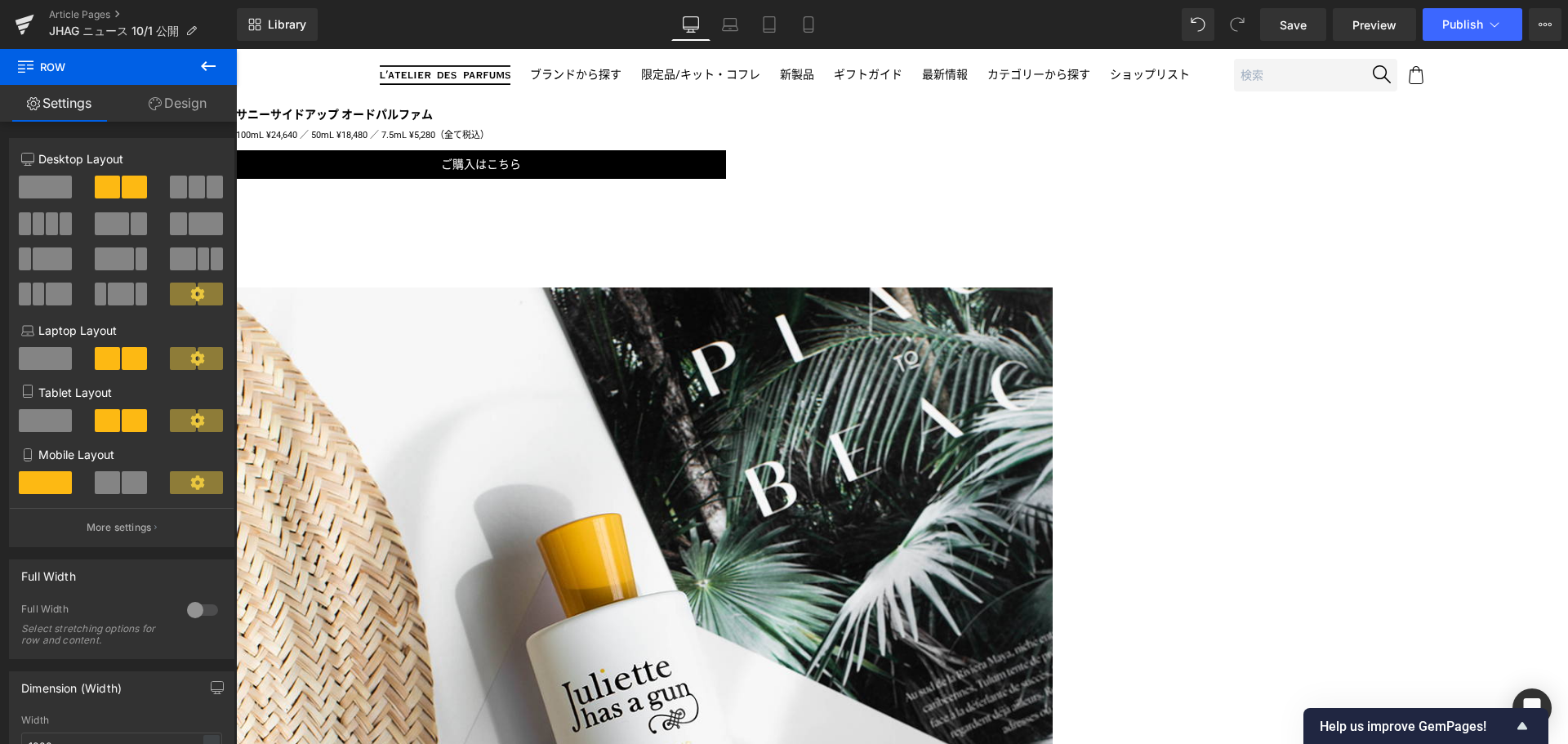
scroll to position [1946, 0]
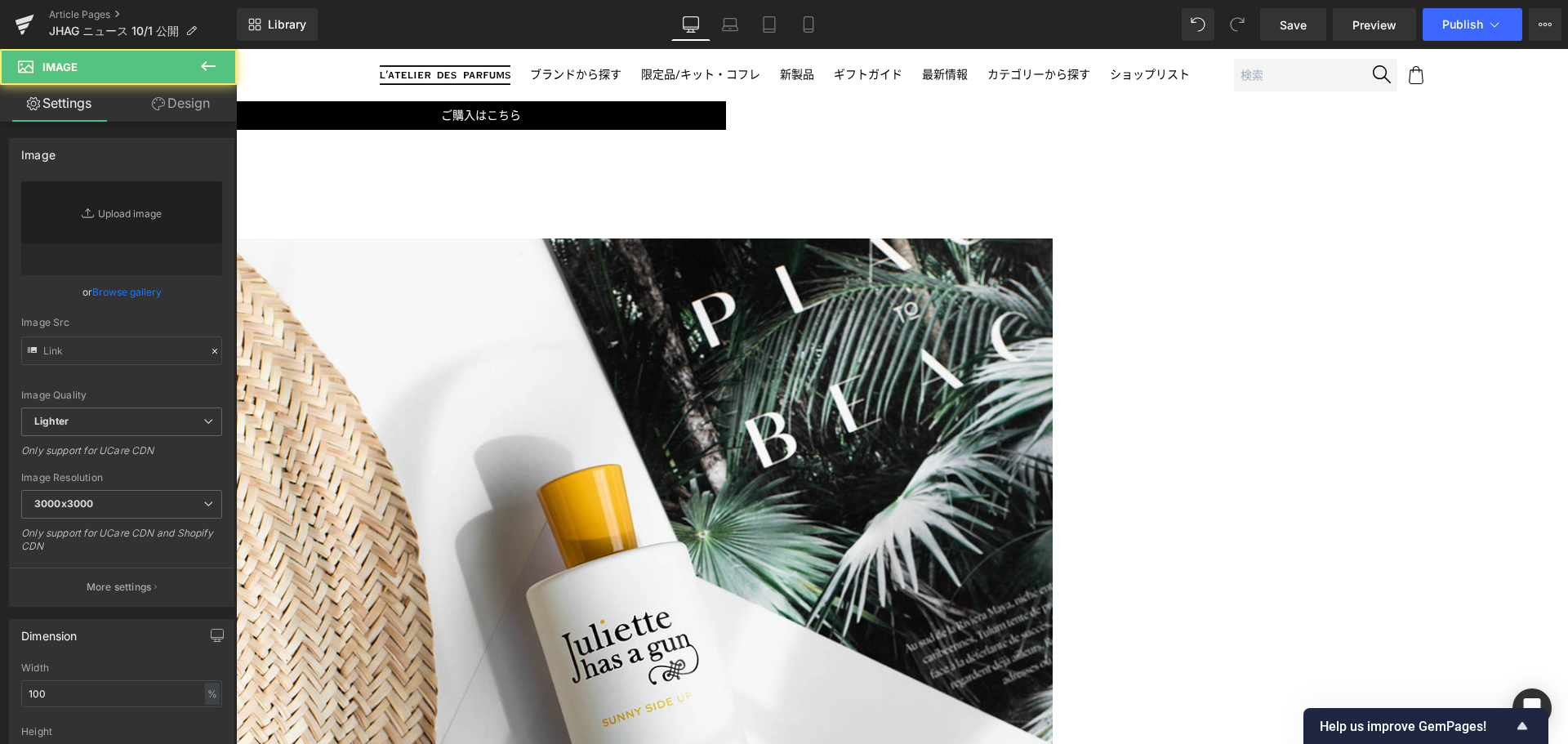
type input "https://ucarecdn.com/7000fb69-f194-47af-bc2e-826df60b4880/-/format/auto/-/previ…"
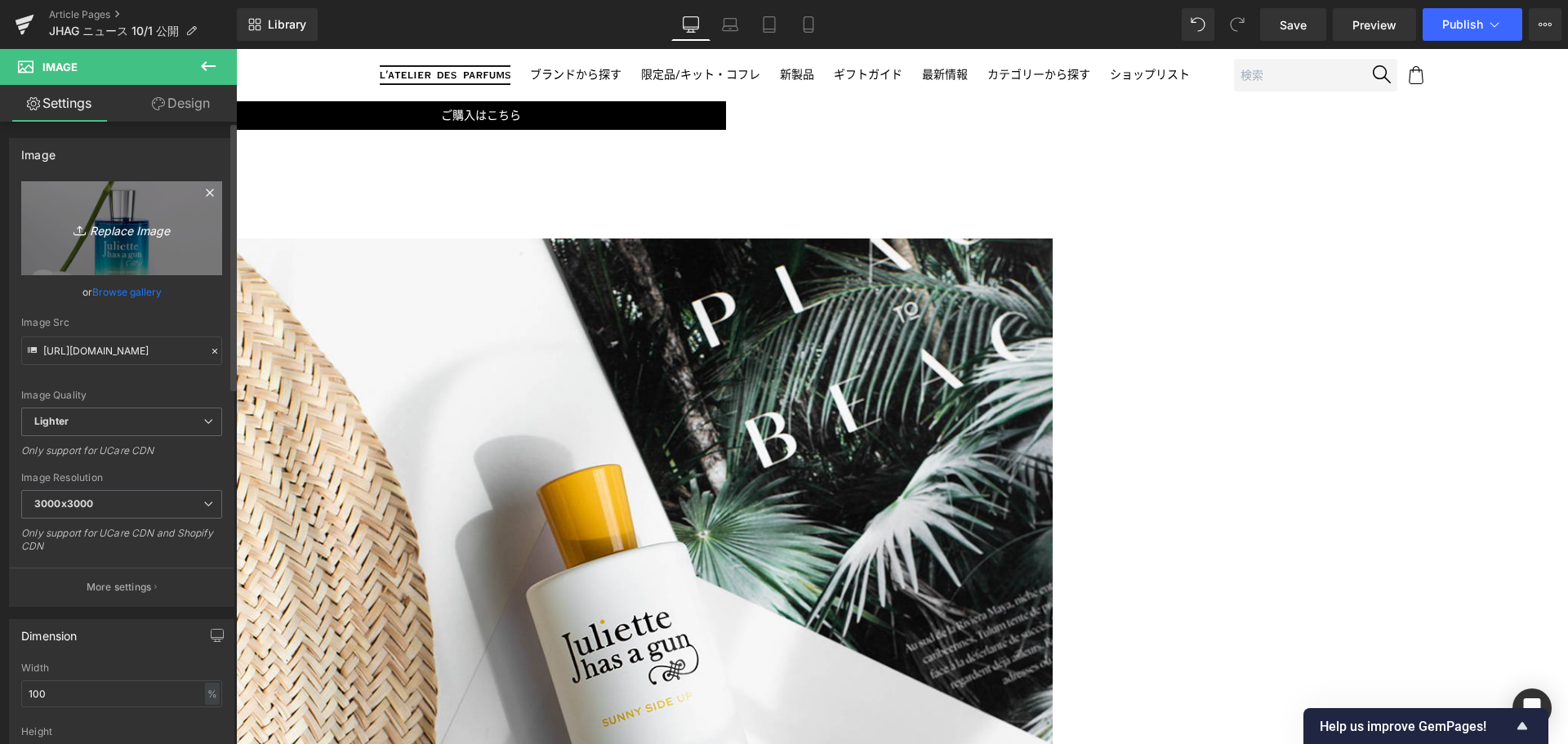
click at [171, 246] on link "Replace Image" at bounding box center [121, 228] width 201 height 94
type input "C:\fakepath\JHAG-LFS-CATCH-1080x1080.jpg"
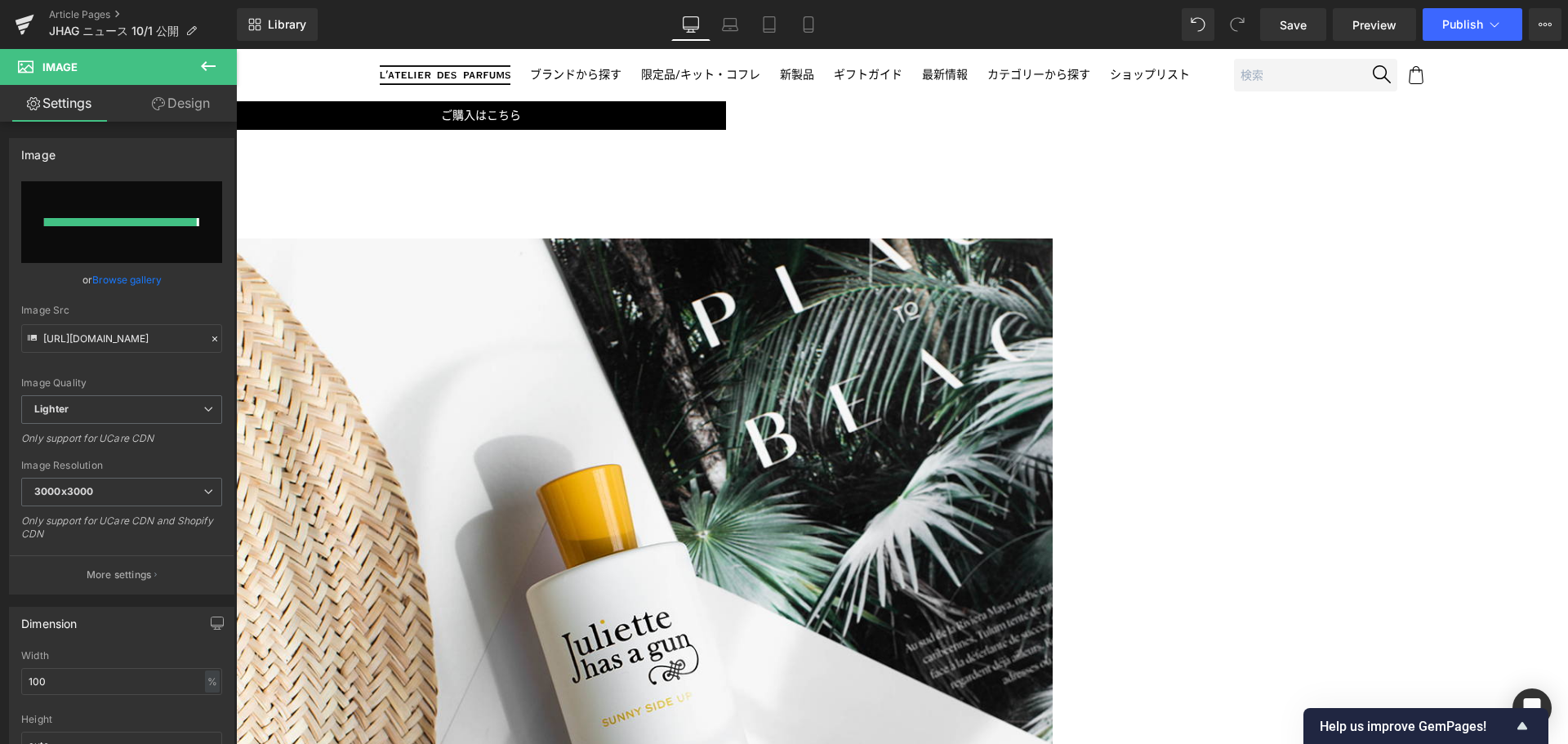
type input "https://ucarecdn.com/755409f2-90ba-4832-852e-98c9922cef80/-/format/auto/-/previ…"
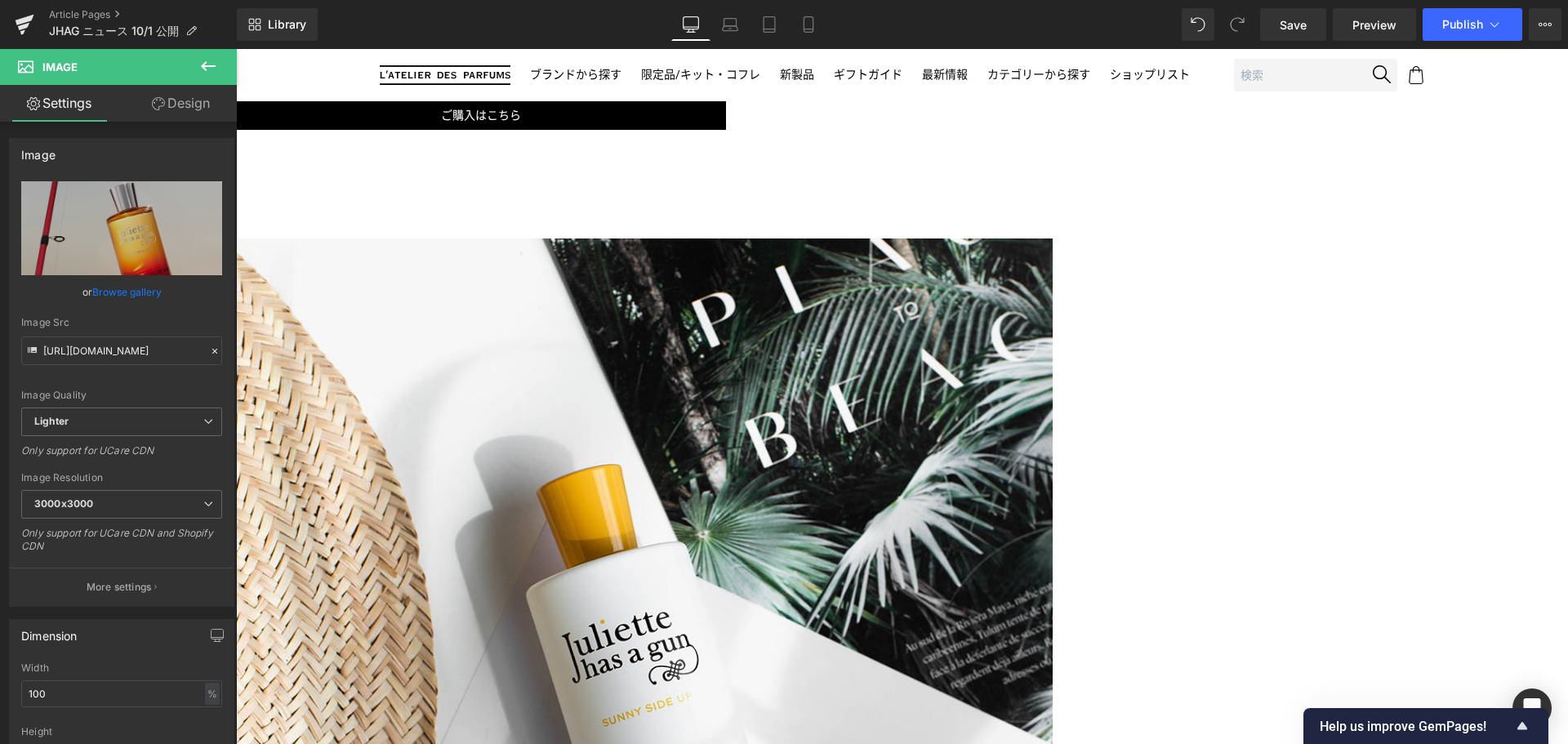
click at [236, 49] on span "Image" at bounding box center [236, 49] width 0 height 0
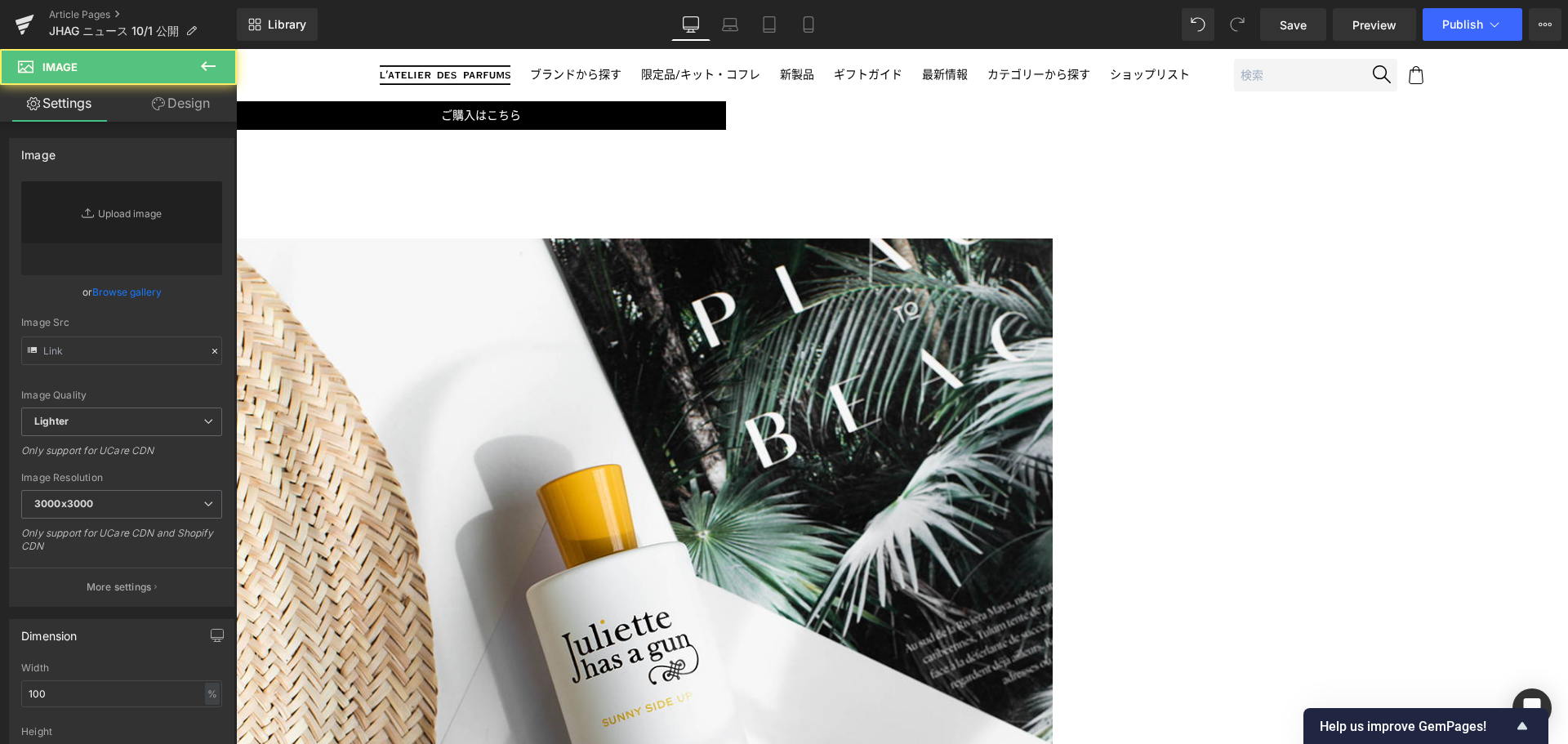
type input "https://ucarecdn.com/2228c9d0-5f51-4984-9dab-4f42d6e33325/-/format/auto/-/previ…"
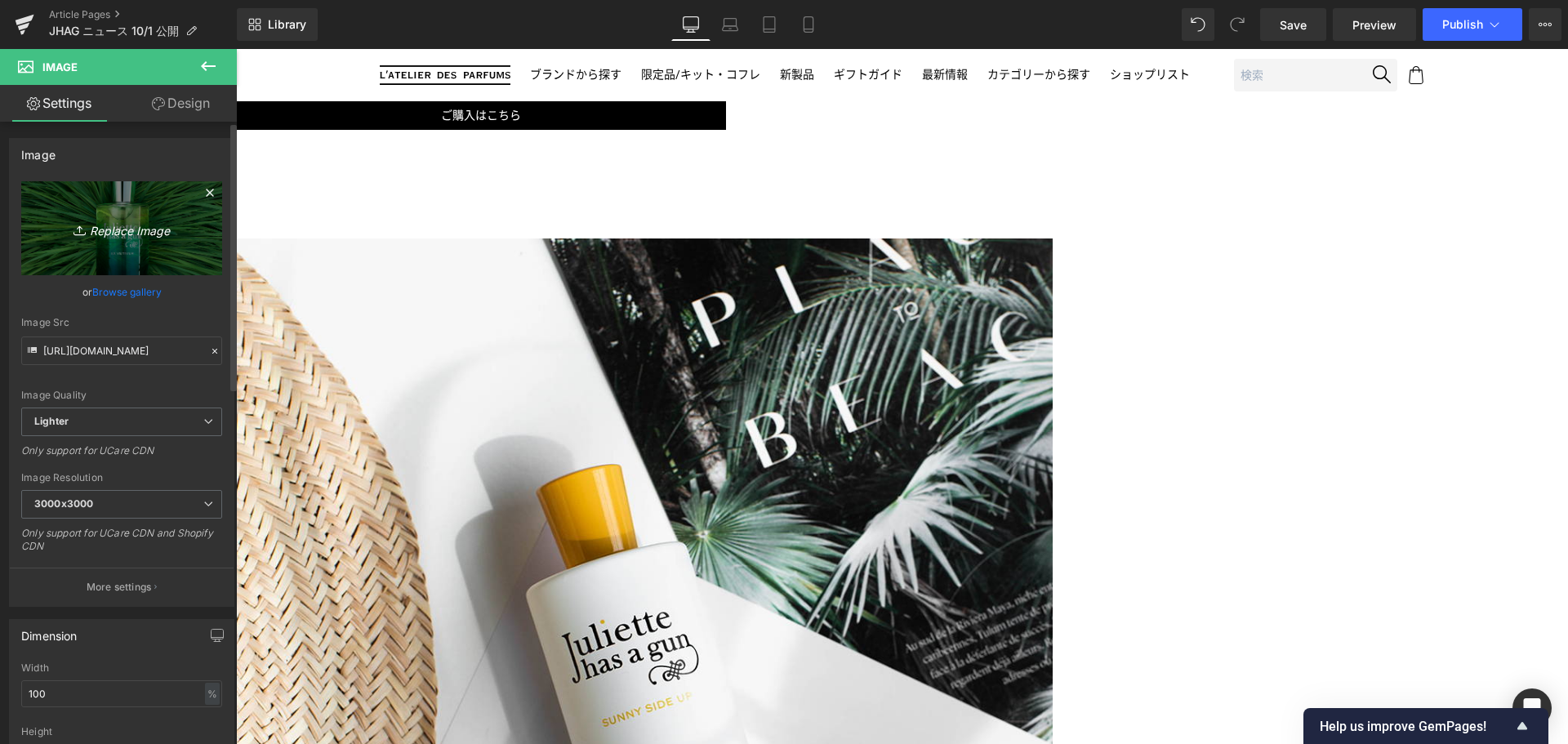
click at [119, 230] on icon "Replace Image" at bounding box center [121, 228] width 131 height 20
type input "C:\fakepath\JHAG-PI-INC-1080x1080.jpg"
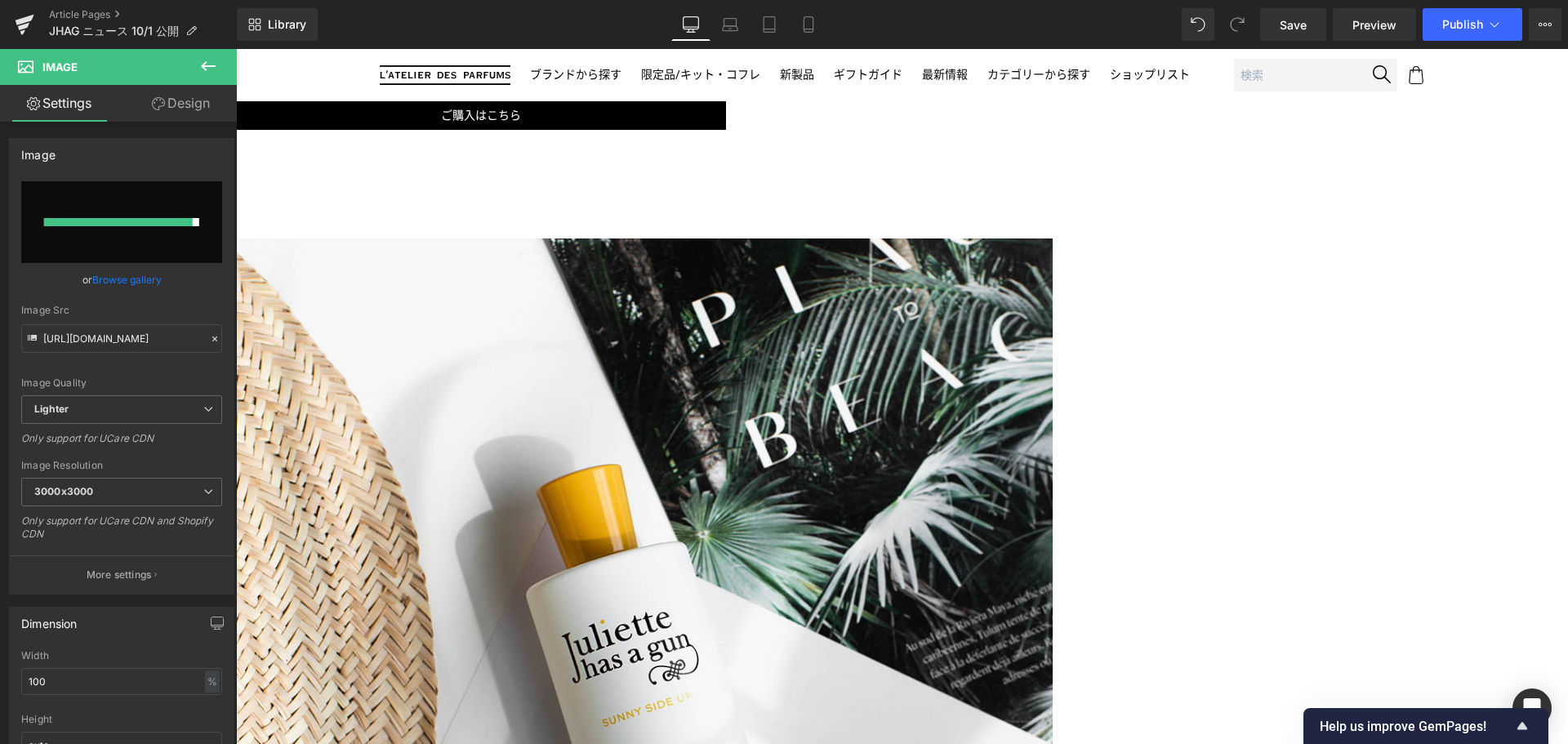
type input "https://ucarecdn.com/0f376cd3-bd48-4266-a8e8-1708a45c08e0/-/format/auto/-/previ…"
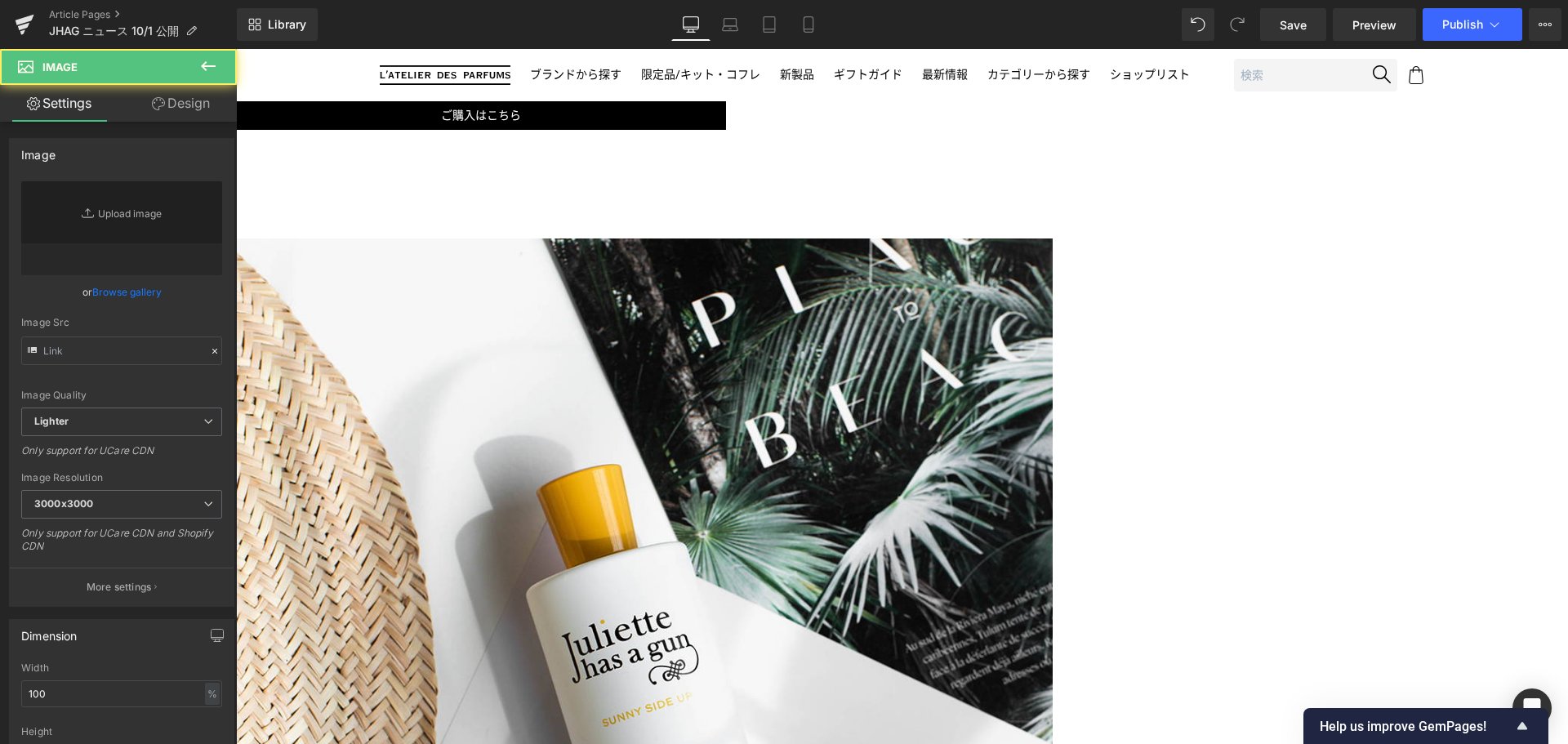
type input "https://ucarecdn.com/a4daab9a-f3f8-4375-8ac8-9fc6990eeae9/-/format/auto/-/previ…"
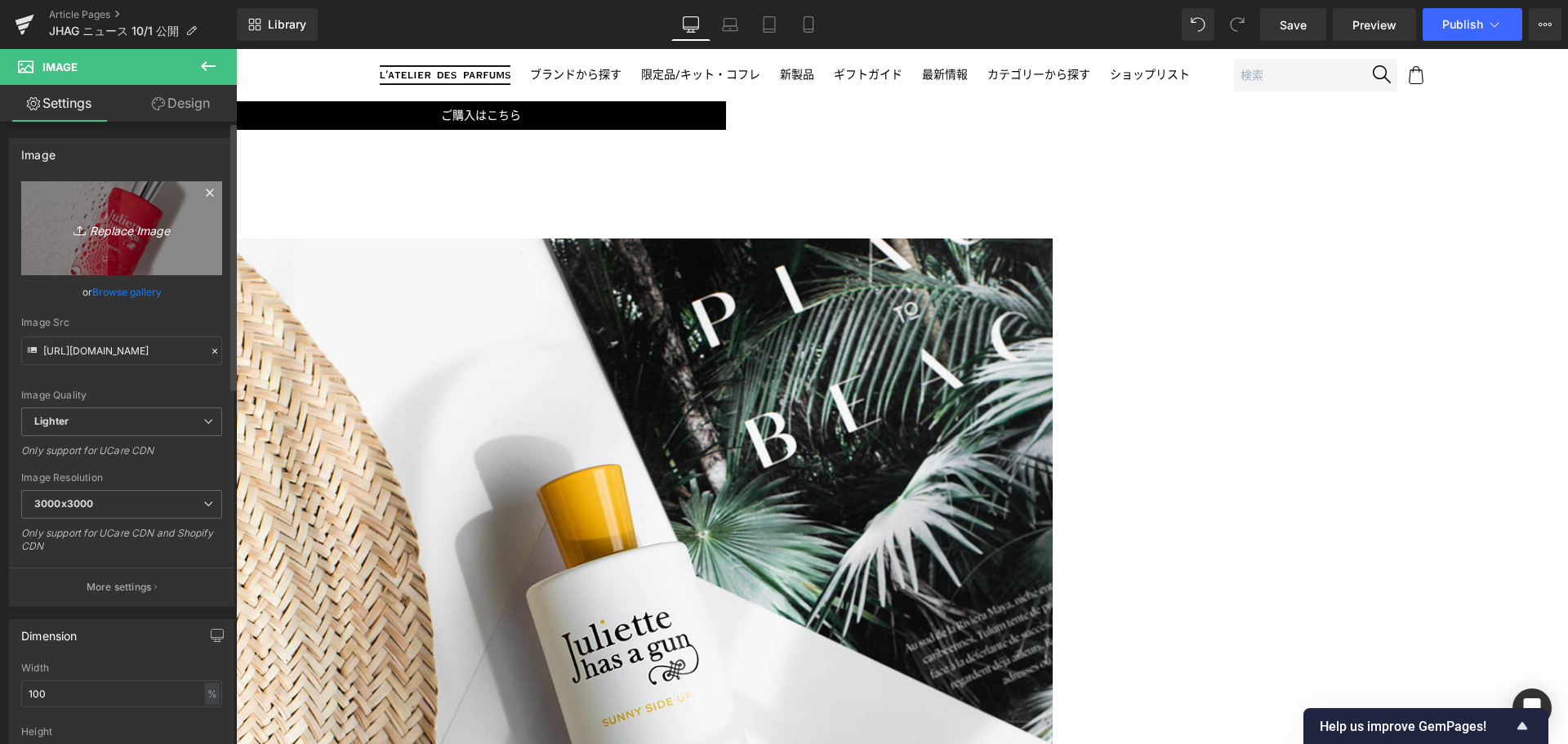
click at [135, 221] on icon "Replace Image" at bounding box center [121, 228] width 131 height 20
type input "C:\fakepath\JHAG-MCM-Cocktail-1080x1080.jpg"
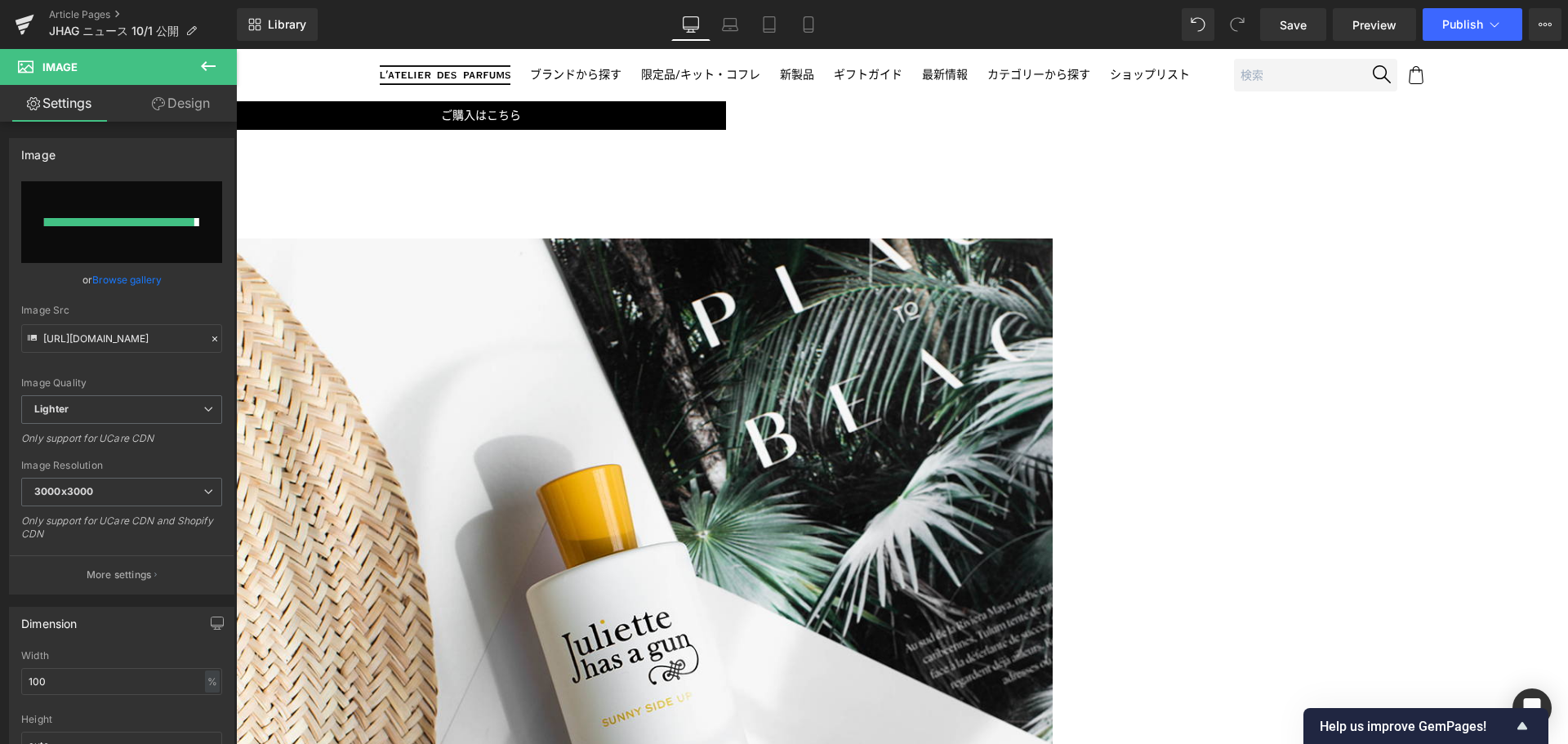
type input "https://ucarecdn.com/f66a4b42-3eef-408e-aaec-8443b2fa55d7/-/format/auto/-/previ…"
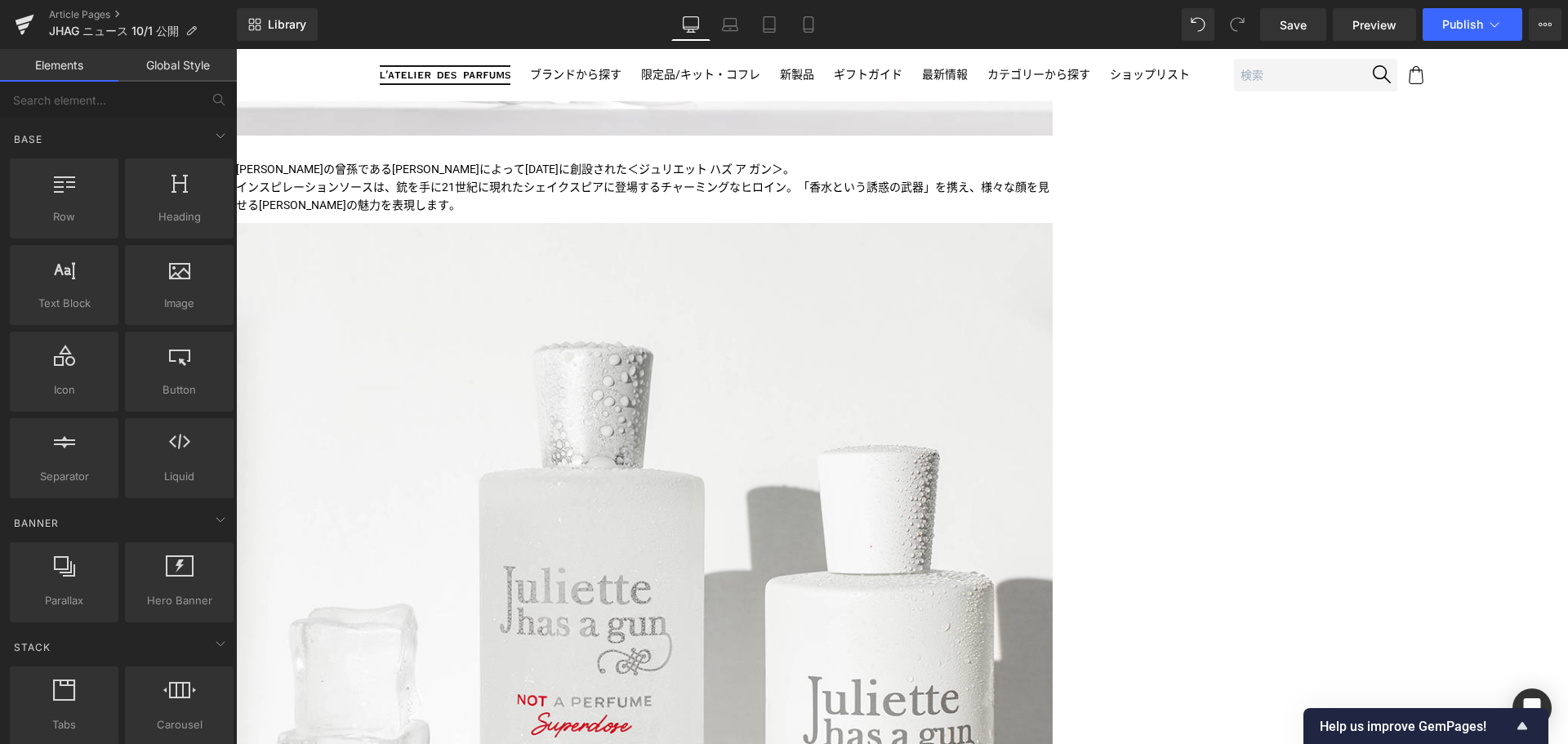
scroll to position [547, 0]
click at [1293, 31] on span "Save" at bounding box center [1293, 25] width 27 height 17
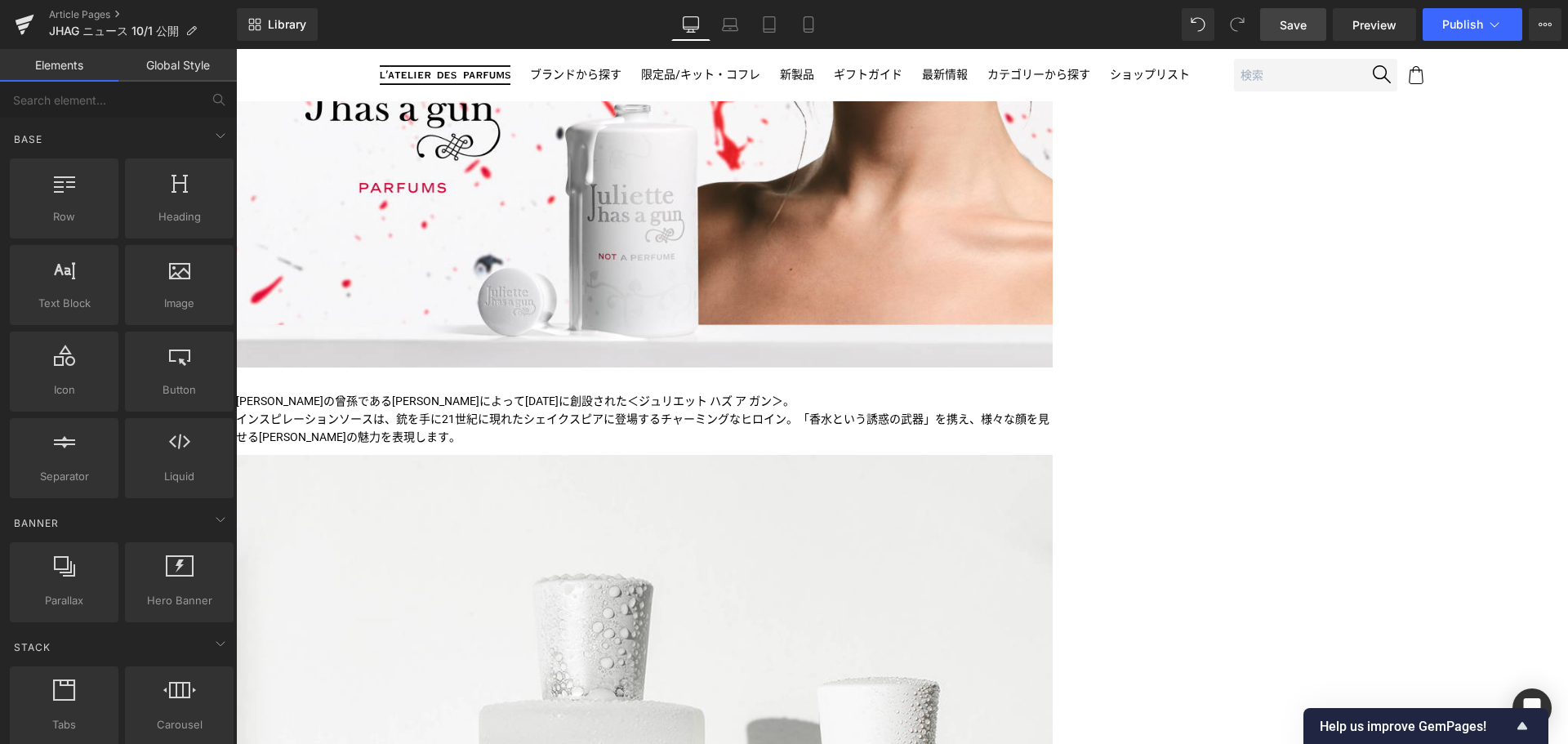
scroll to position [316, 0]
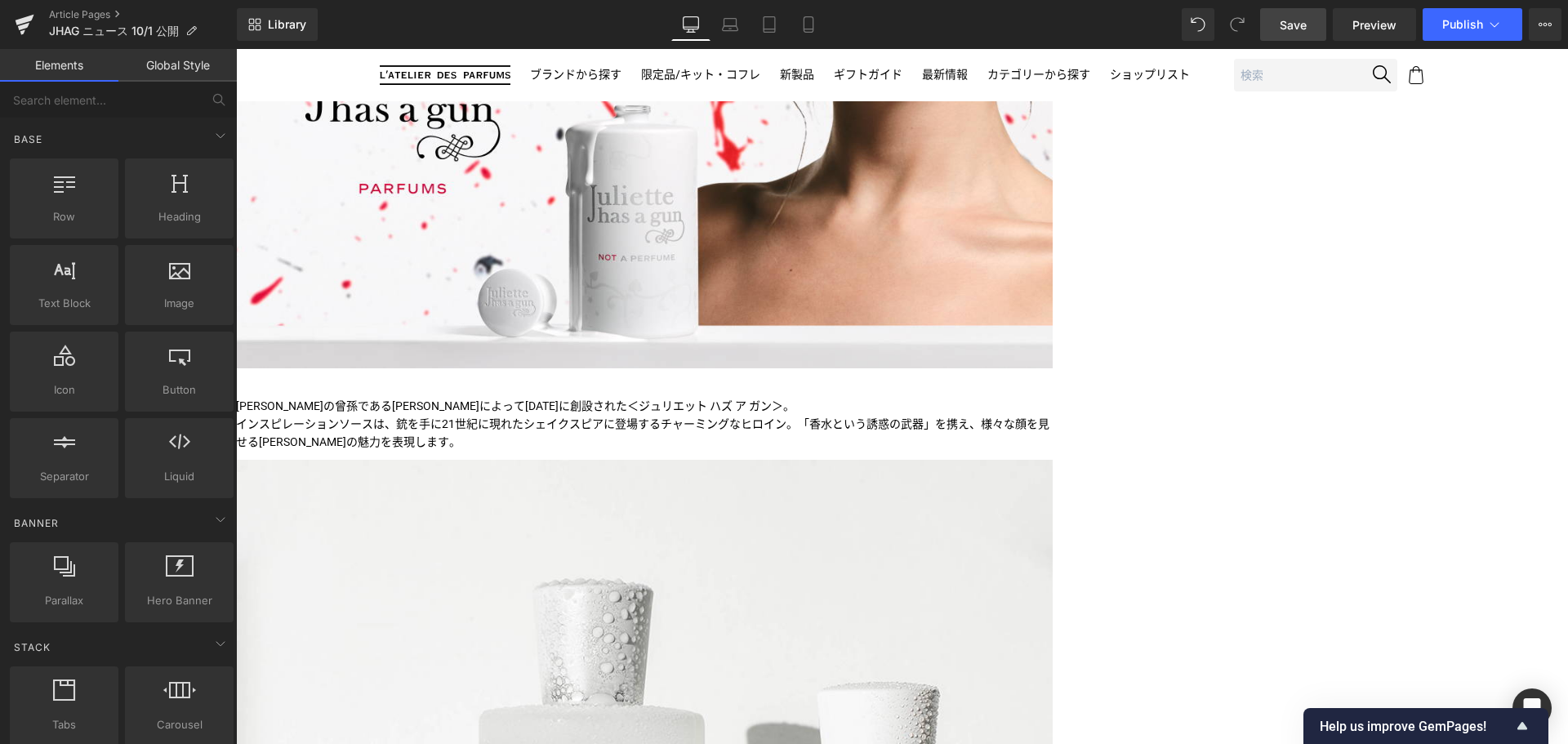
click at [636, 414] on p "[PERSON_NAME]の曾孫である[PERSON_NAME]によって[DATE]に創設された＜ジュリエット ハズ ア ガン＞。" at bounding box center [643, 405] width 816 height 18
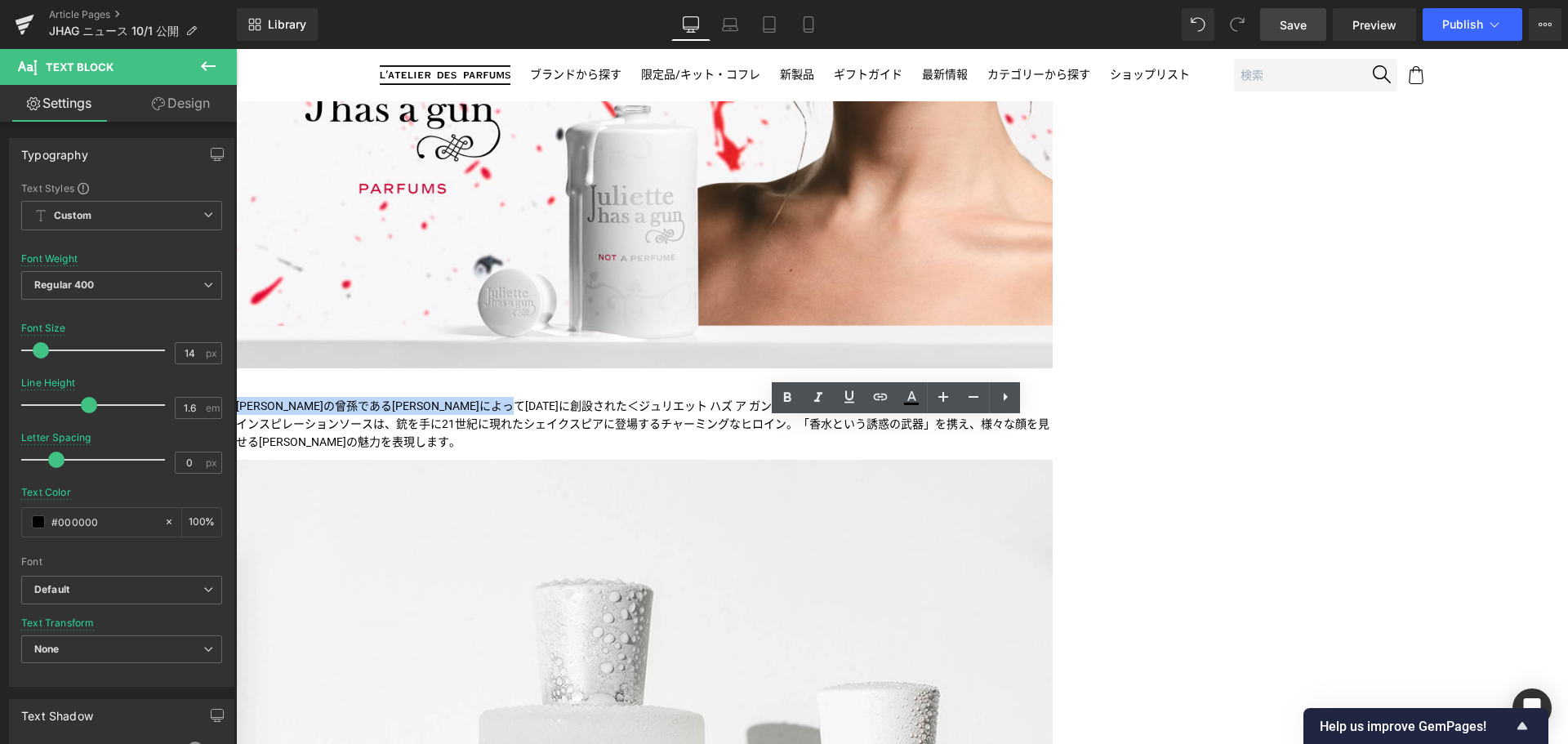
drag, startPoint x: 876, startPoint y: 427, endPoint x: 487, endPoint y: 392, distance: 390.6
click at [487, 392] on div "Image Image ニナ・リッチの曾孫であるロマーノ・リッチによって2006年に創設された＜ジュリエット ハズ ア ガン＞。 インスピレーションソースは、…" at bounding box center [643, 180] width 816 height 543
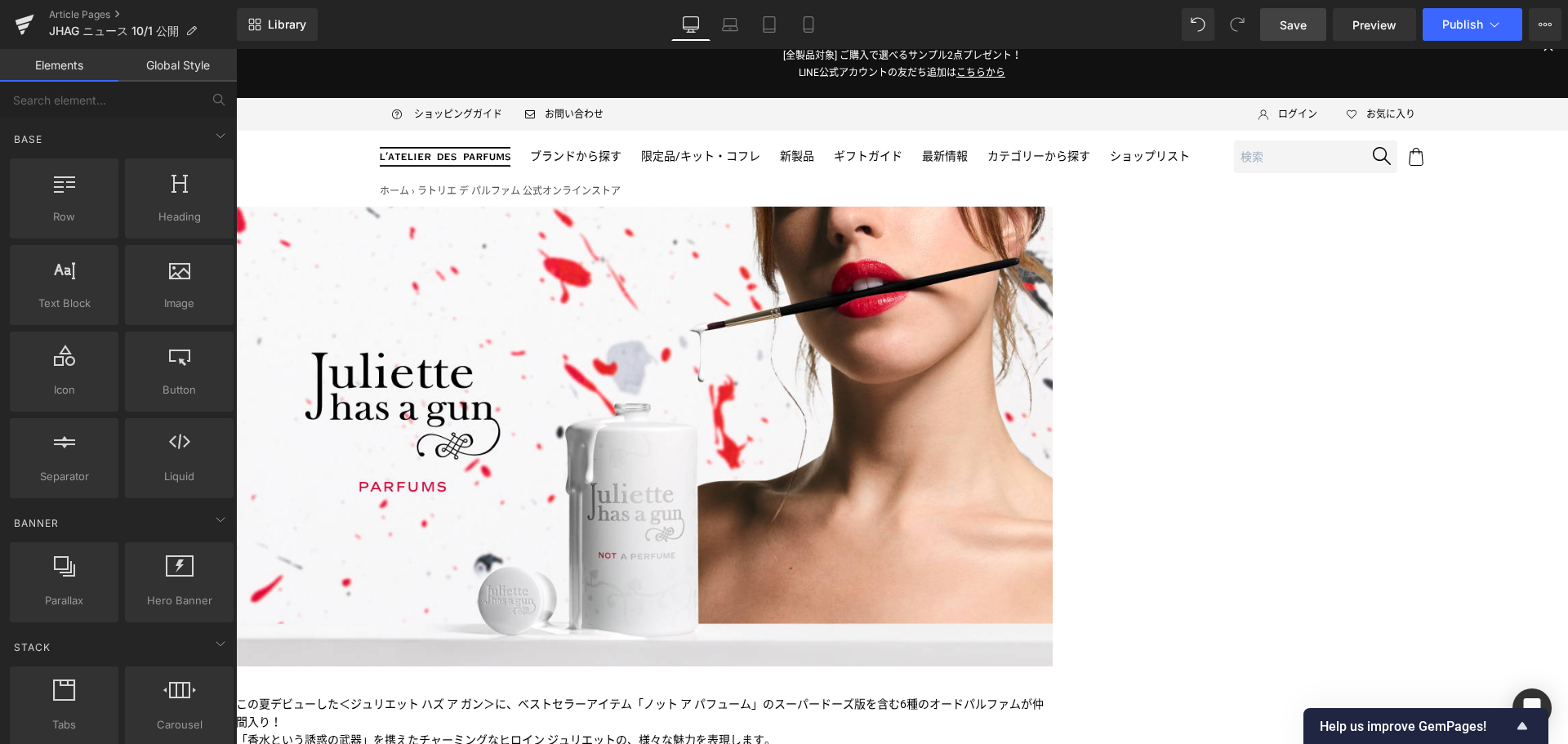
scroll to position [0, 0]
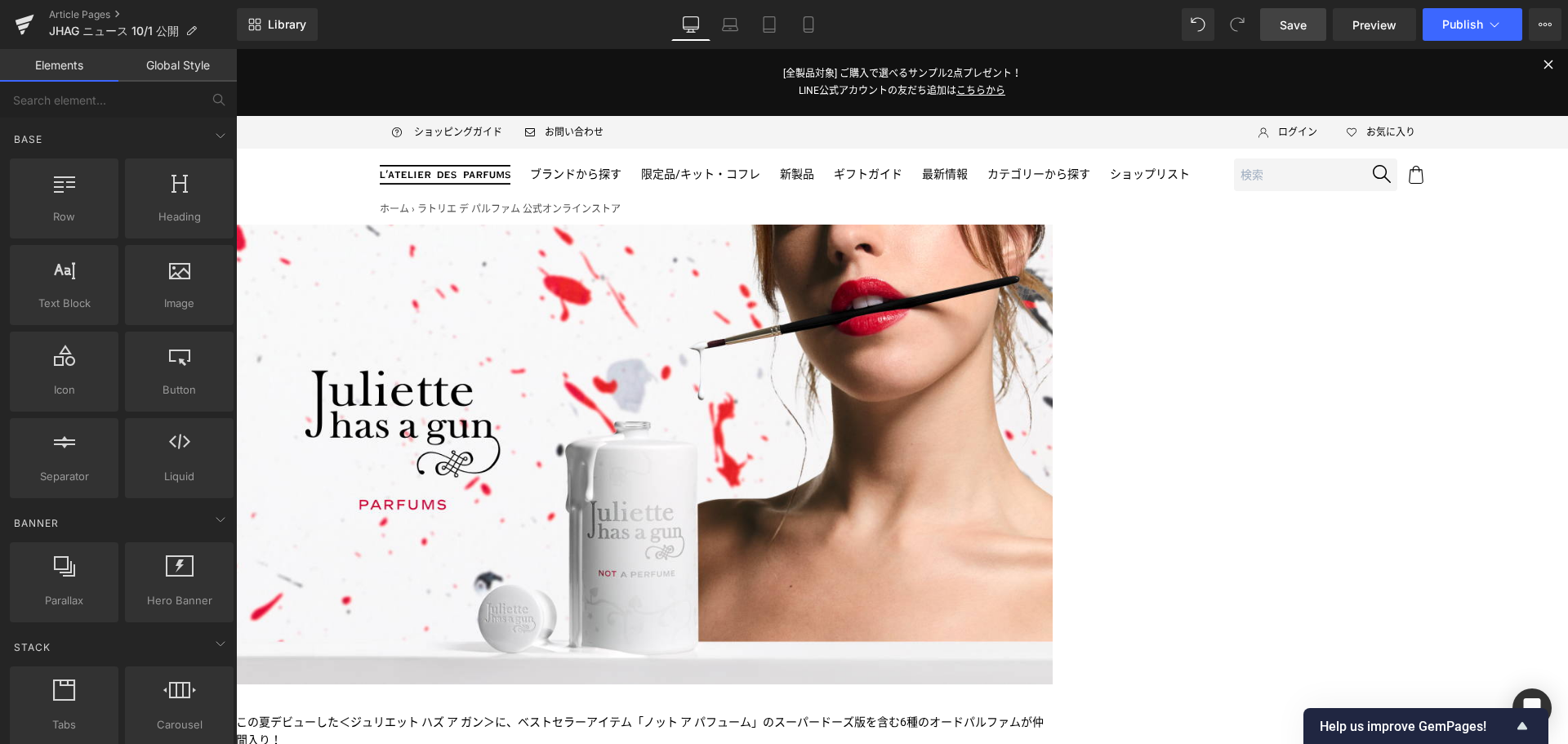
click at [1288, 25] on span "Save" at bounding box center [1293, 25] width 27 height 17
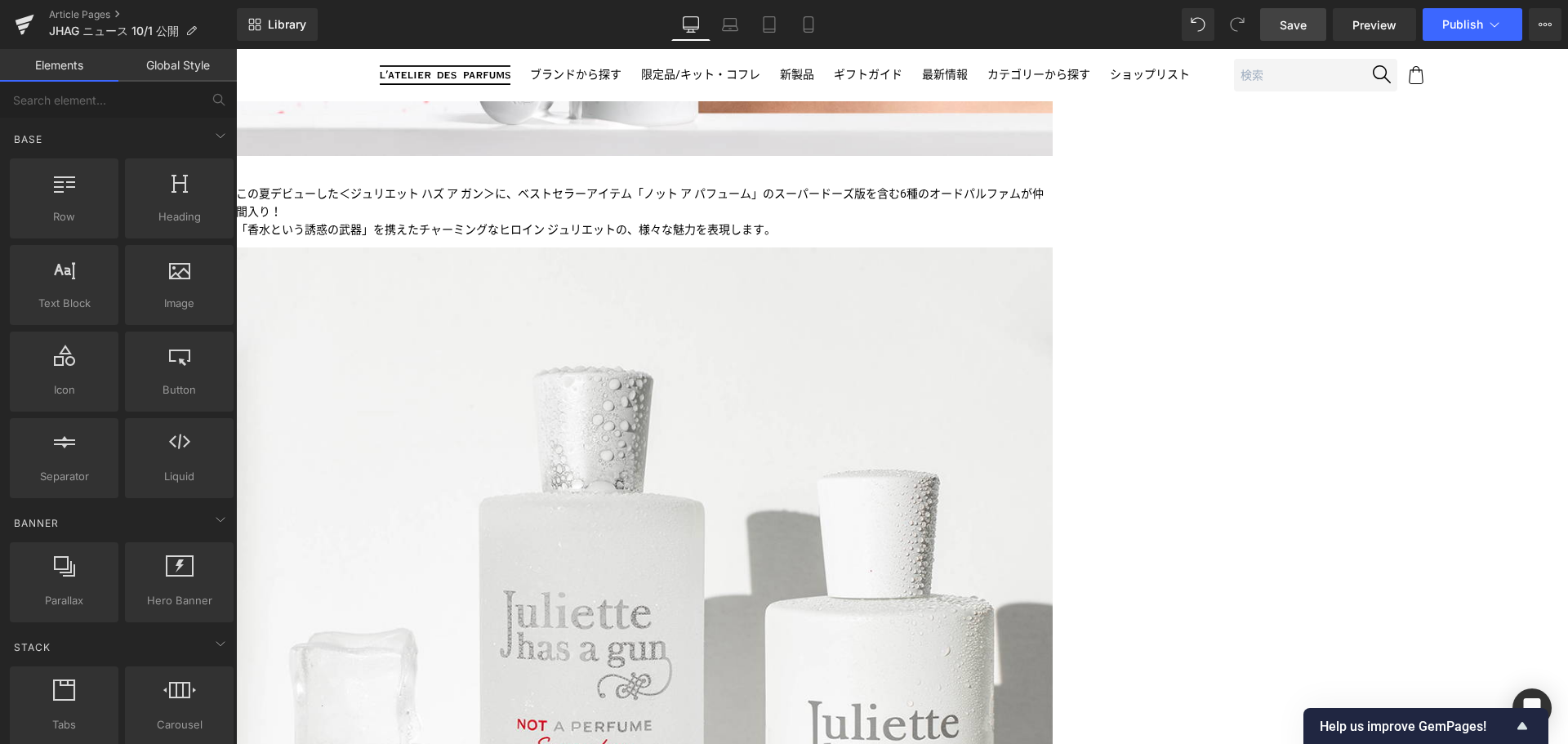
scroll to position [629, 0]
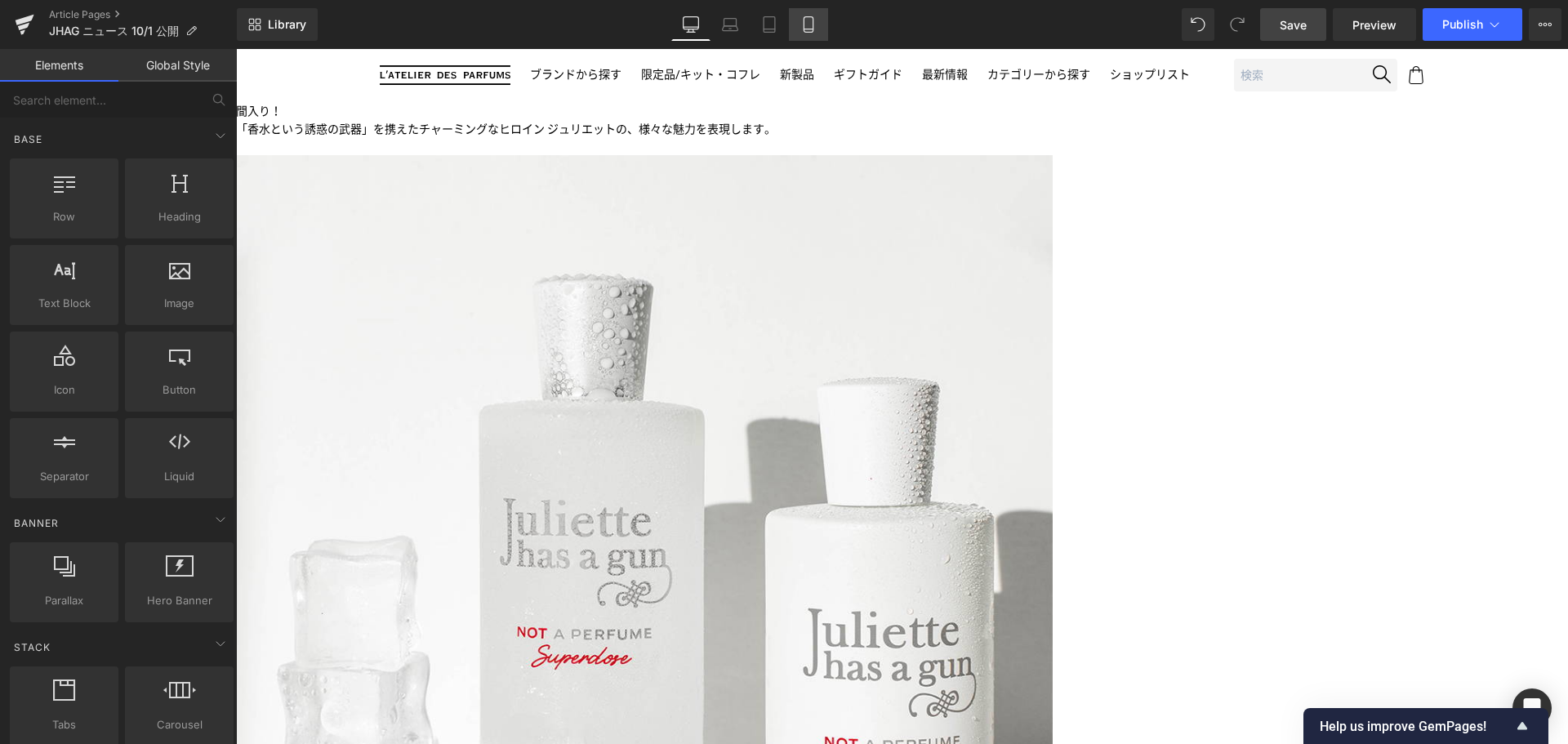
click at [804, 33] on link "Mobile" at bounding box center [809, 25] width 39 height 33
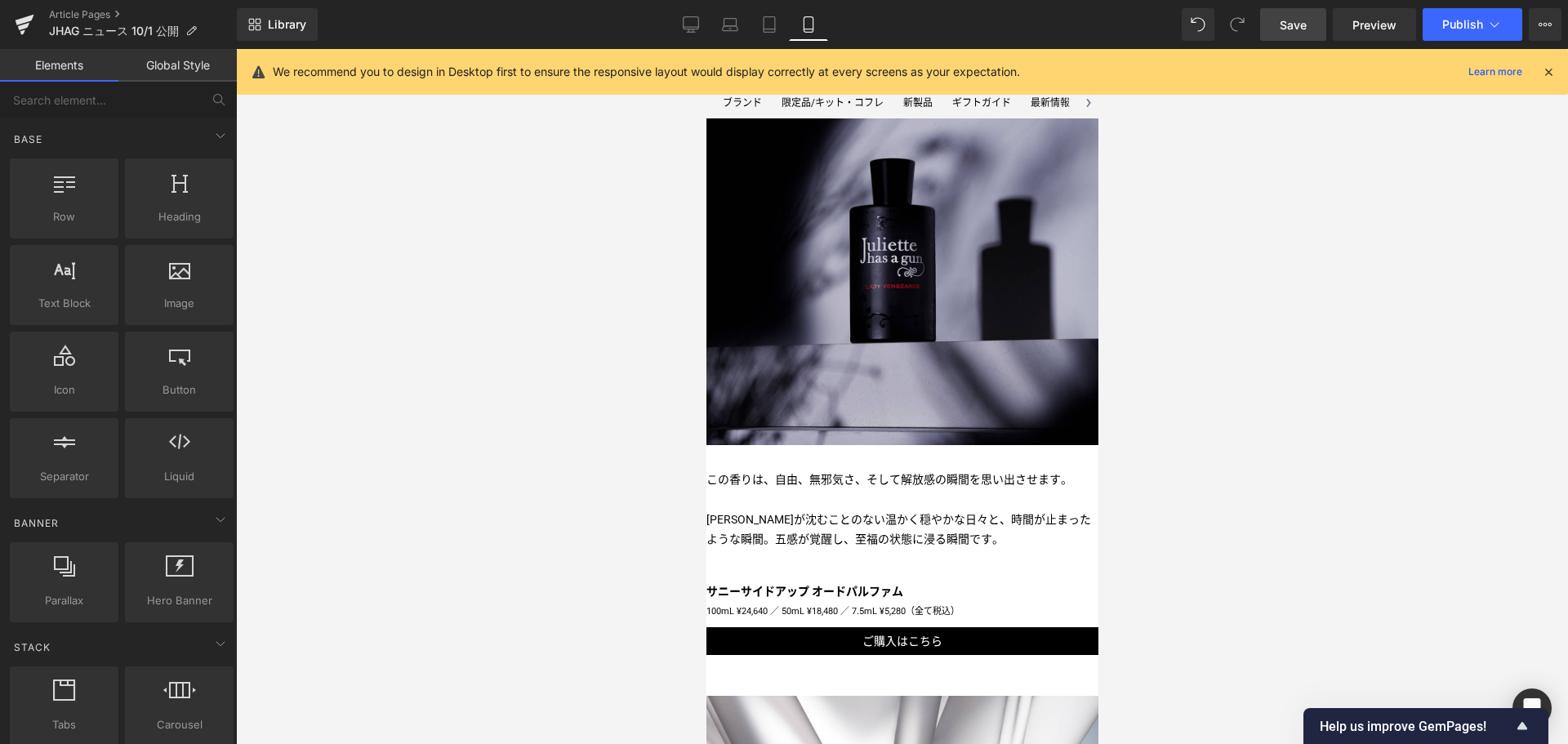
scroll to position [1315, 0]
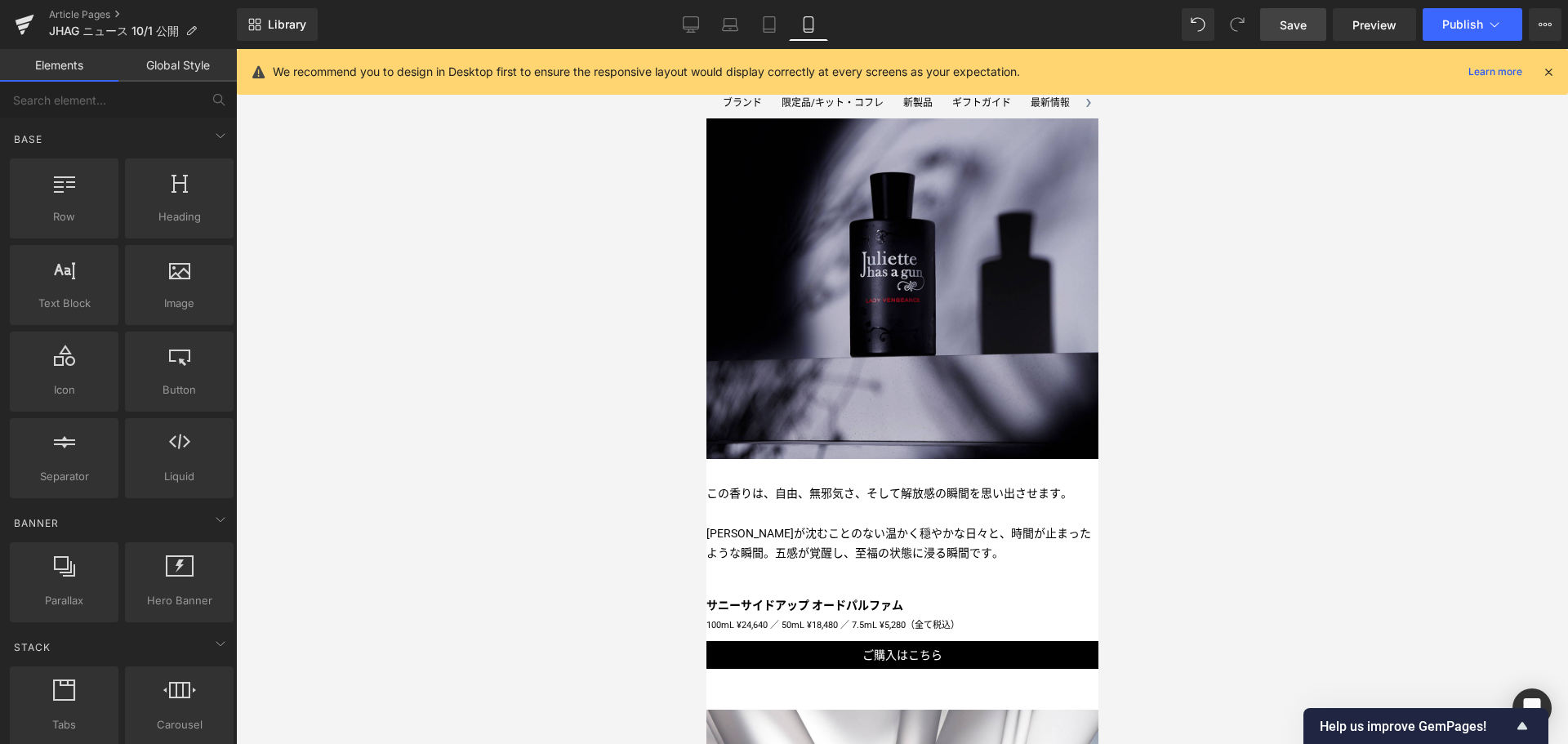
click at [768, 248] on img at bounding box center [901, 263] width 392 height 391
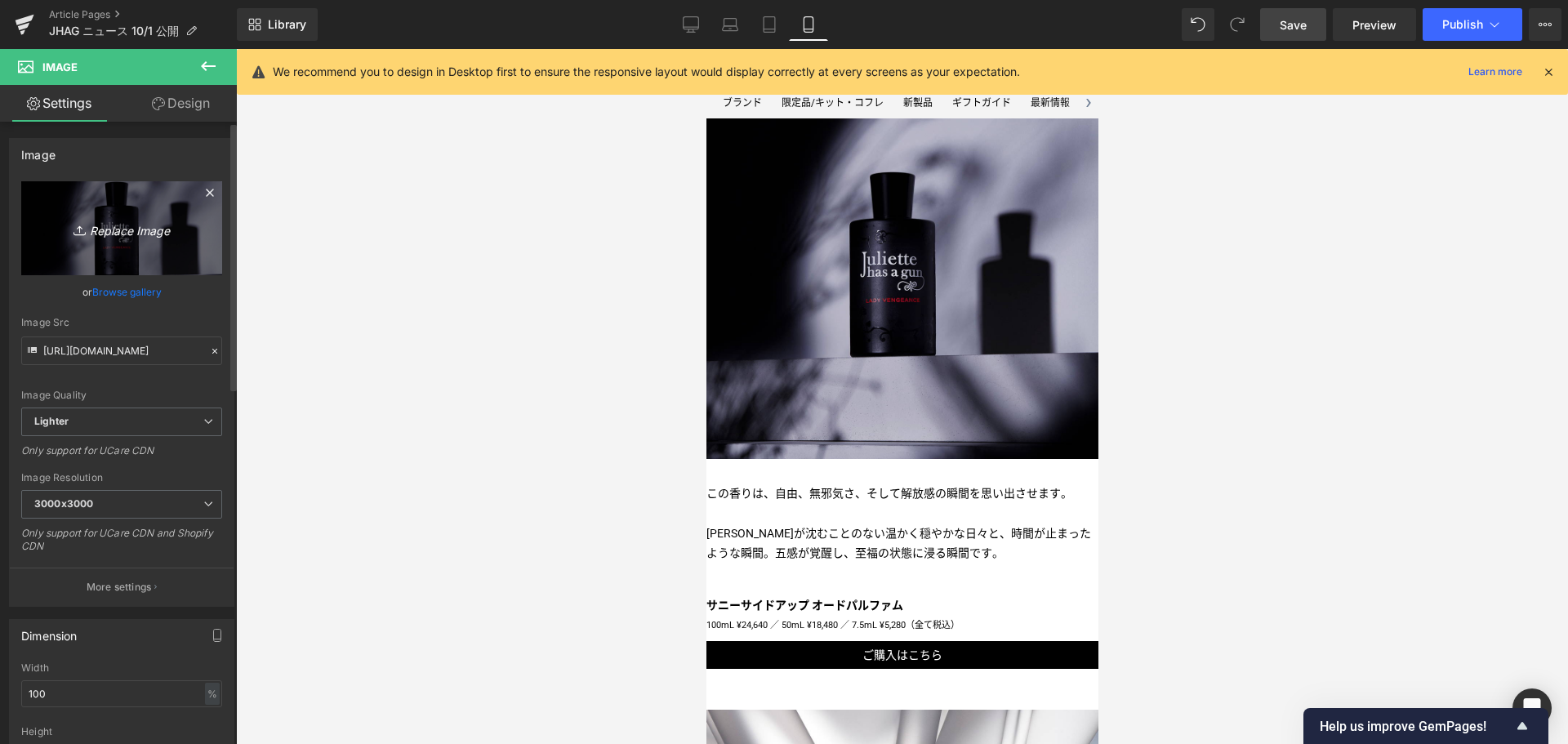
click at [109, 212] on link "Replace Image" at bounding box center [121, 228] width 201 height 94
type input "C:\fakepath\JHAG-SSU-CPS-Sun2-1080x1080.png"
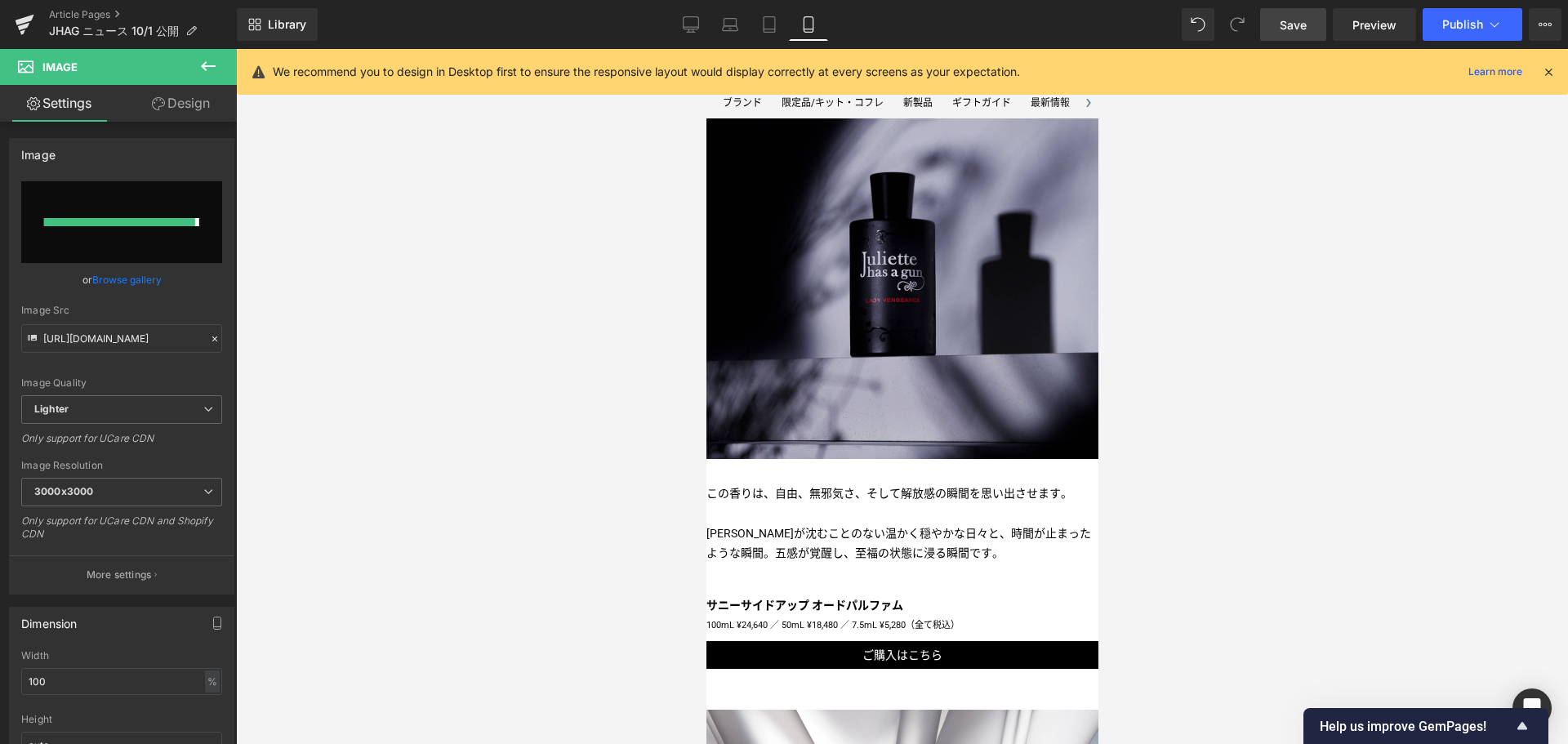
type input "https://ucarecdn.com/62b3df5b-da6c-497f-ba00-be92c33f37cb/-/format/auto/-/previ…"
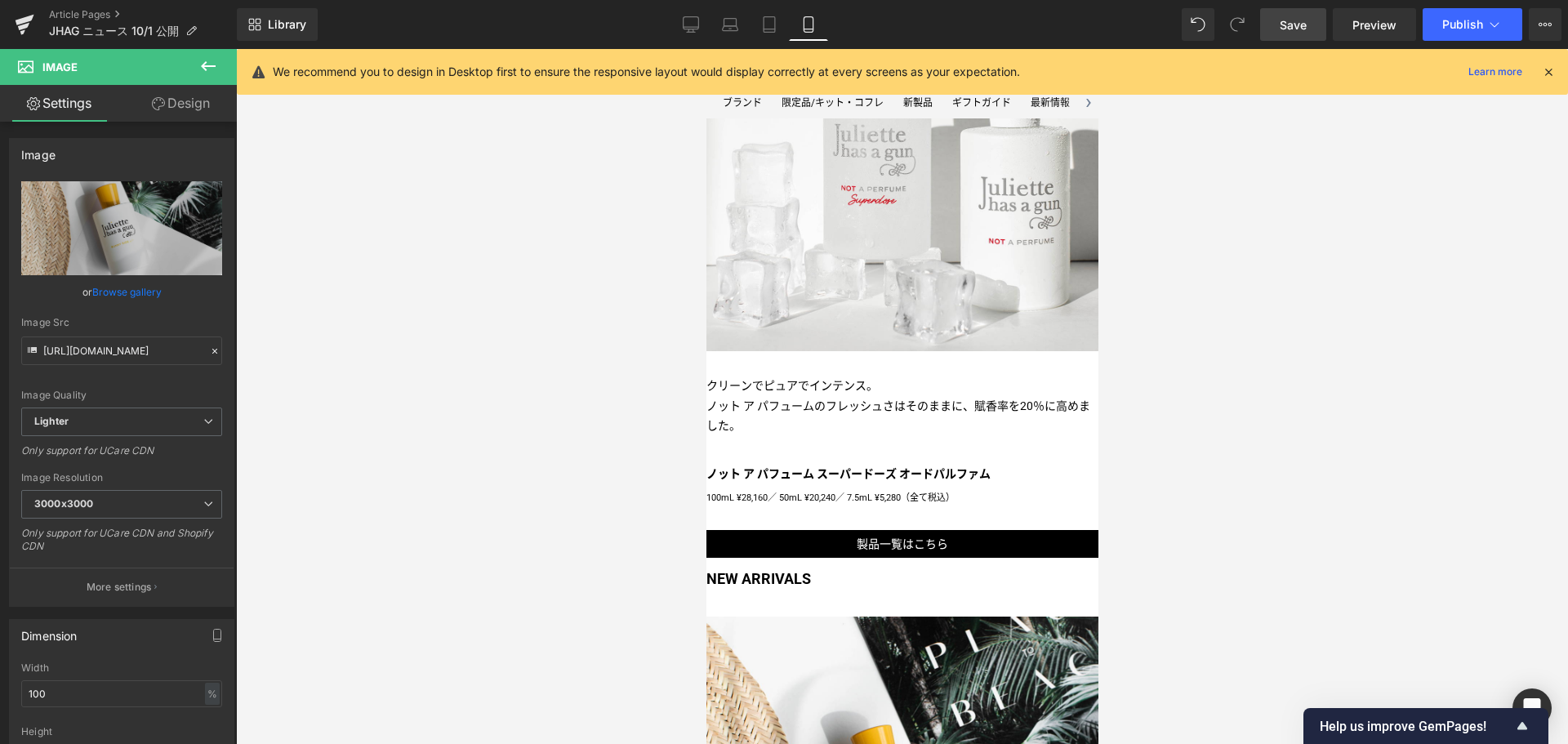
scroll to position [765, 0]
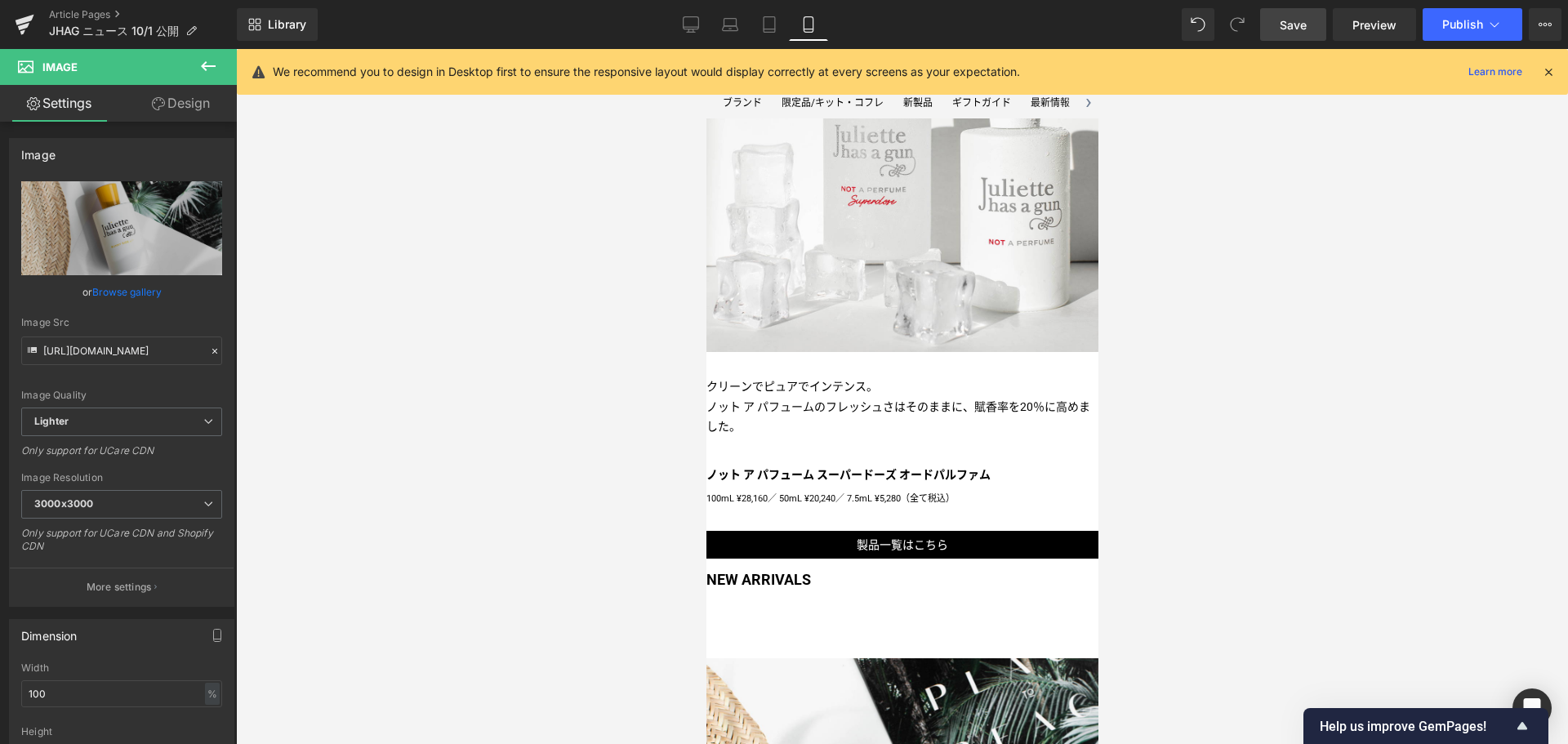
click at [705, 49] on span "Heading" at bounding box center [705, 49] width 0 height 0
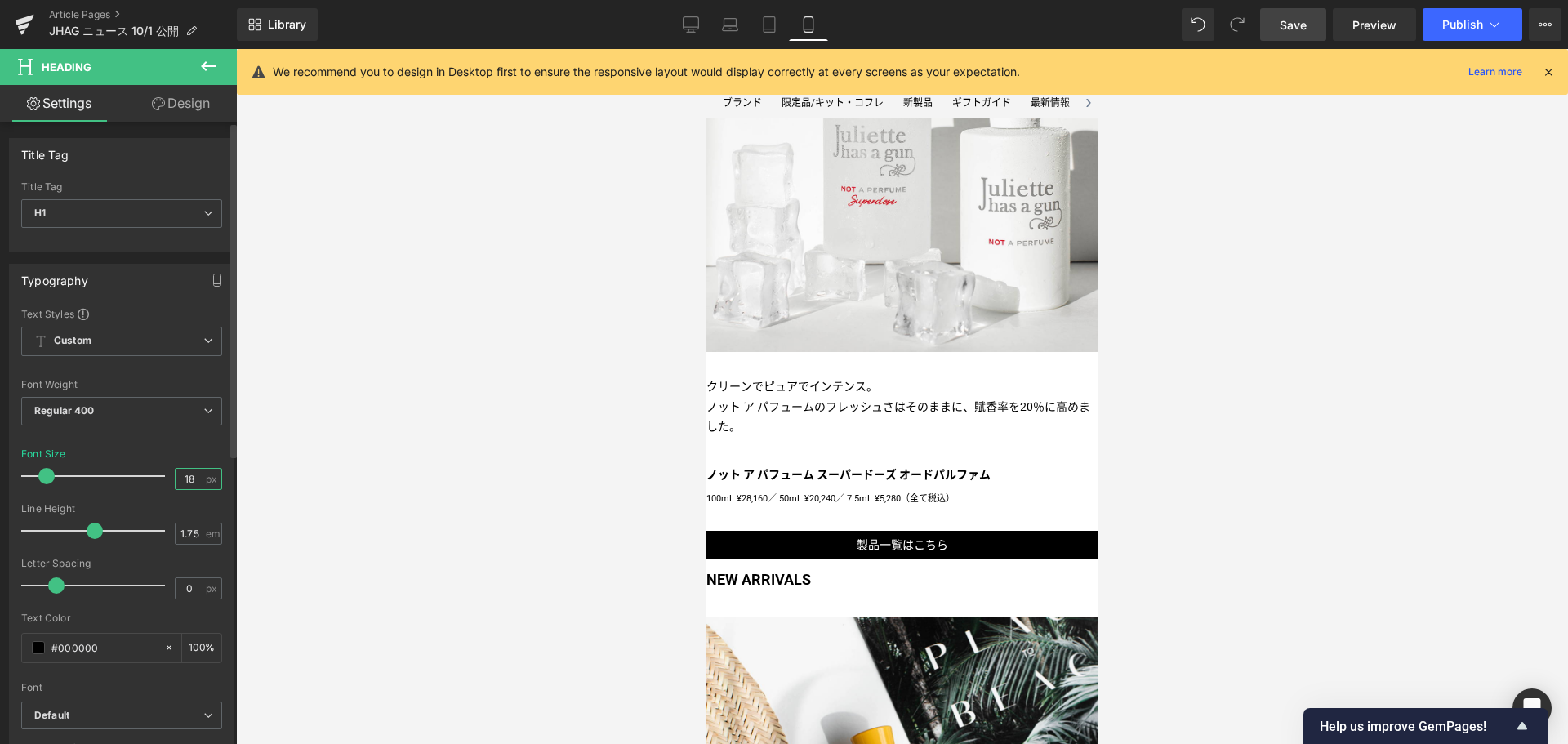
drag, startPoint x: 192, startPoint y: 480, endPoint x: 140, endPoint y: 478, distance: 52.0
click at [140, 478] on div "Font Size 18 px" at bounding box center [121, 475] width 201 height 55
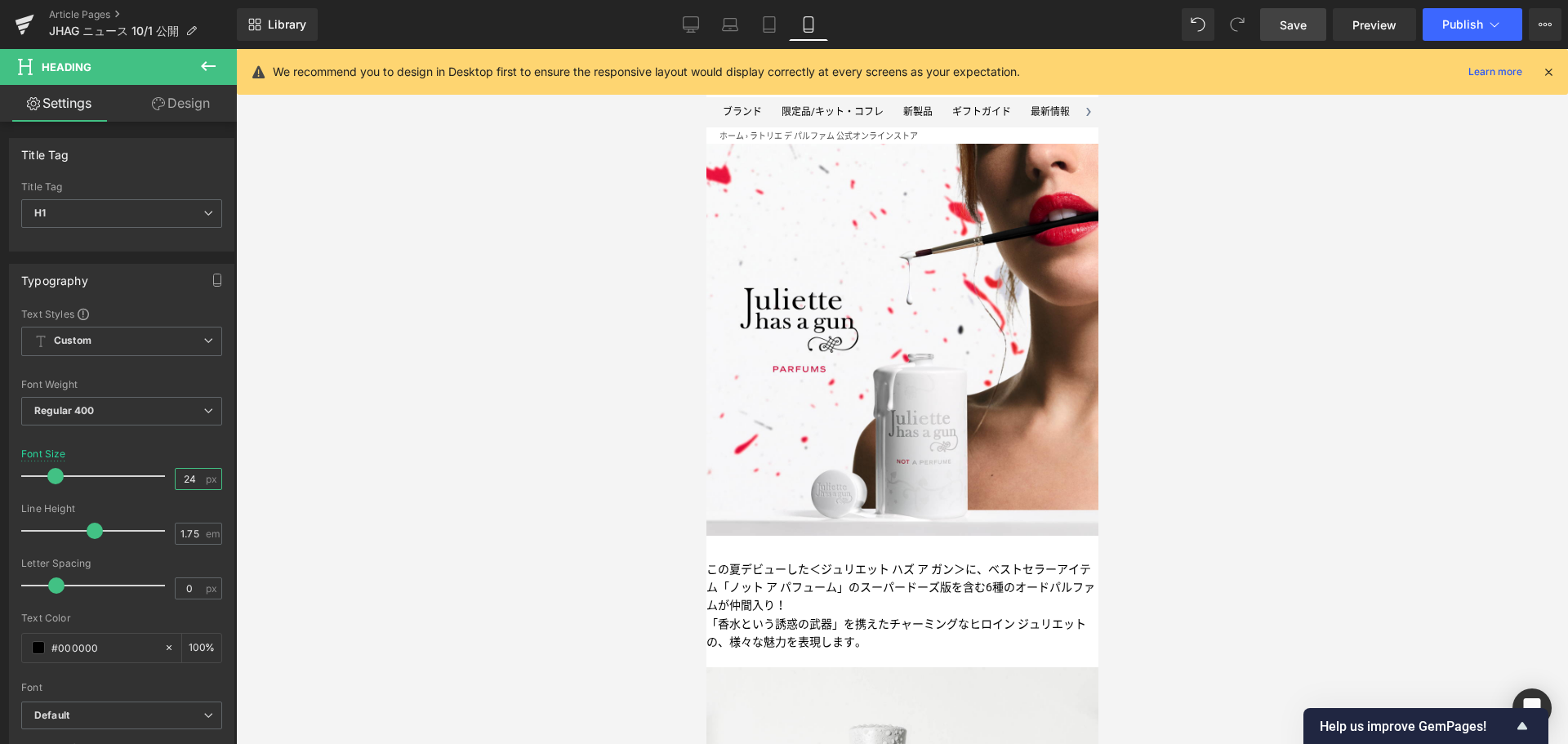
scroll to position [53, 0]
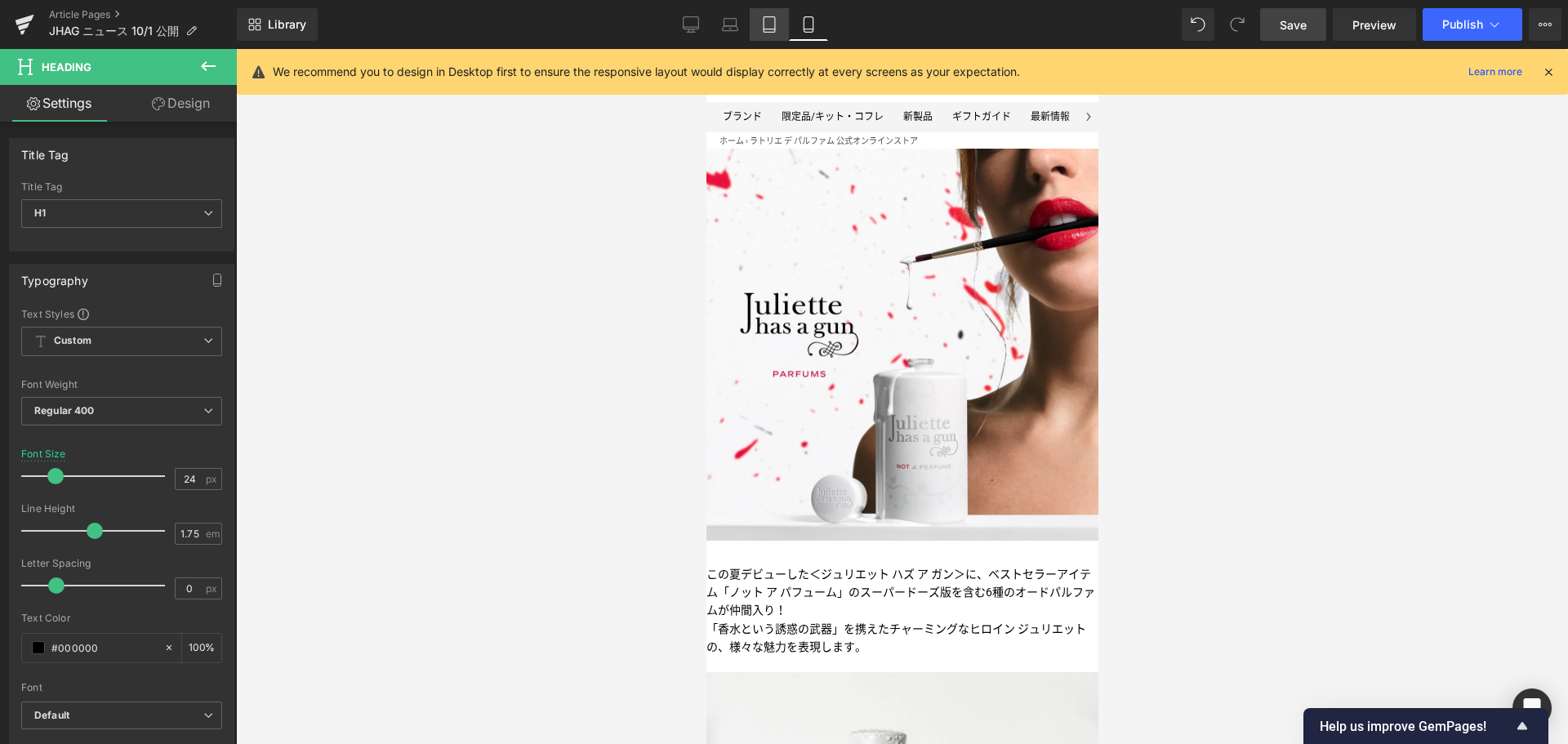
click at [759, 19] on link "Tablet" at bounding box center [769, 25] width 39 height 33
type input "20"
type input "100"
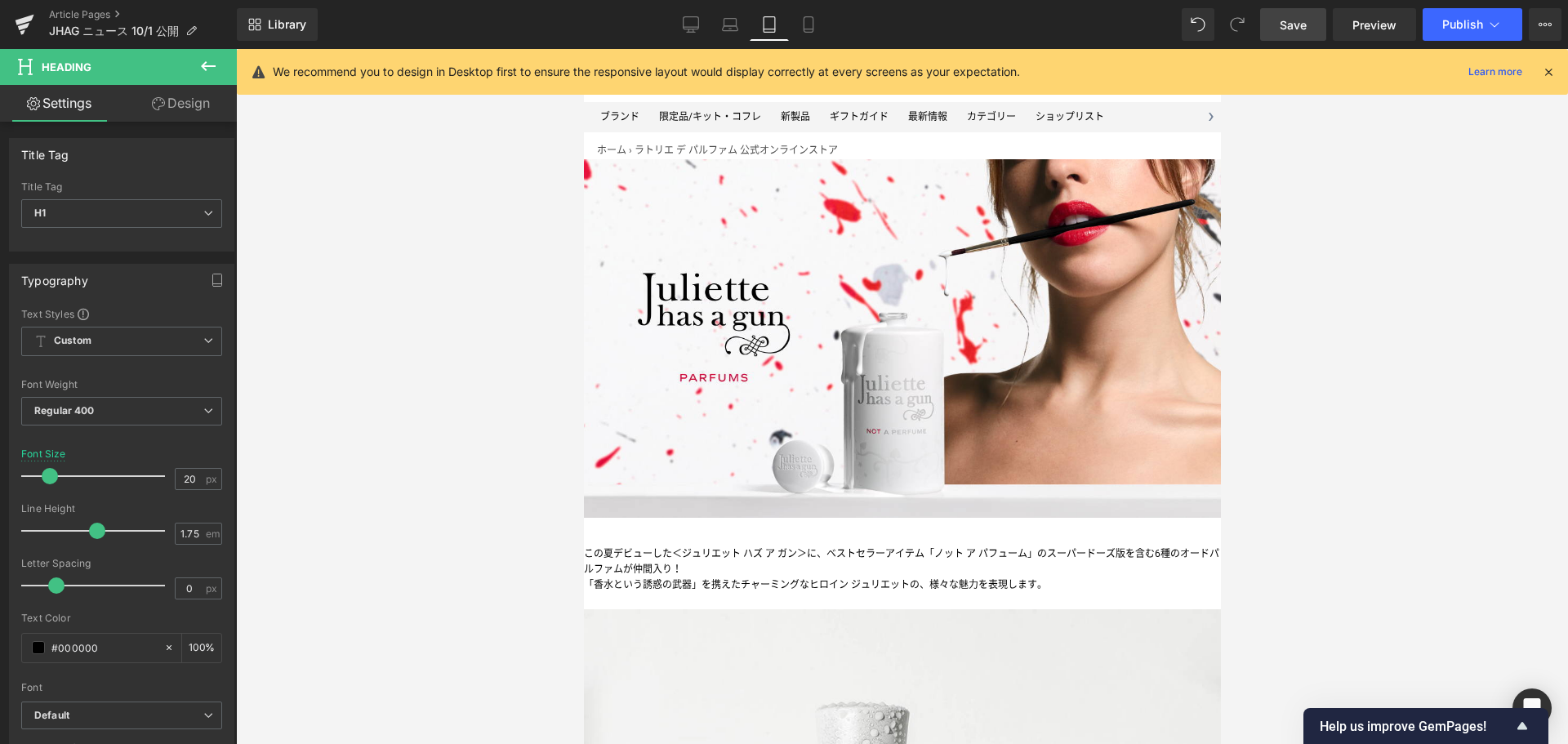
scroll to position [0, 0]
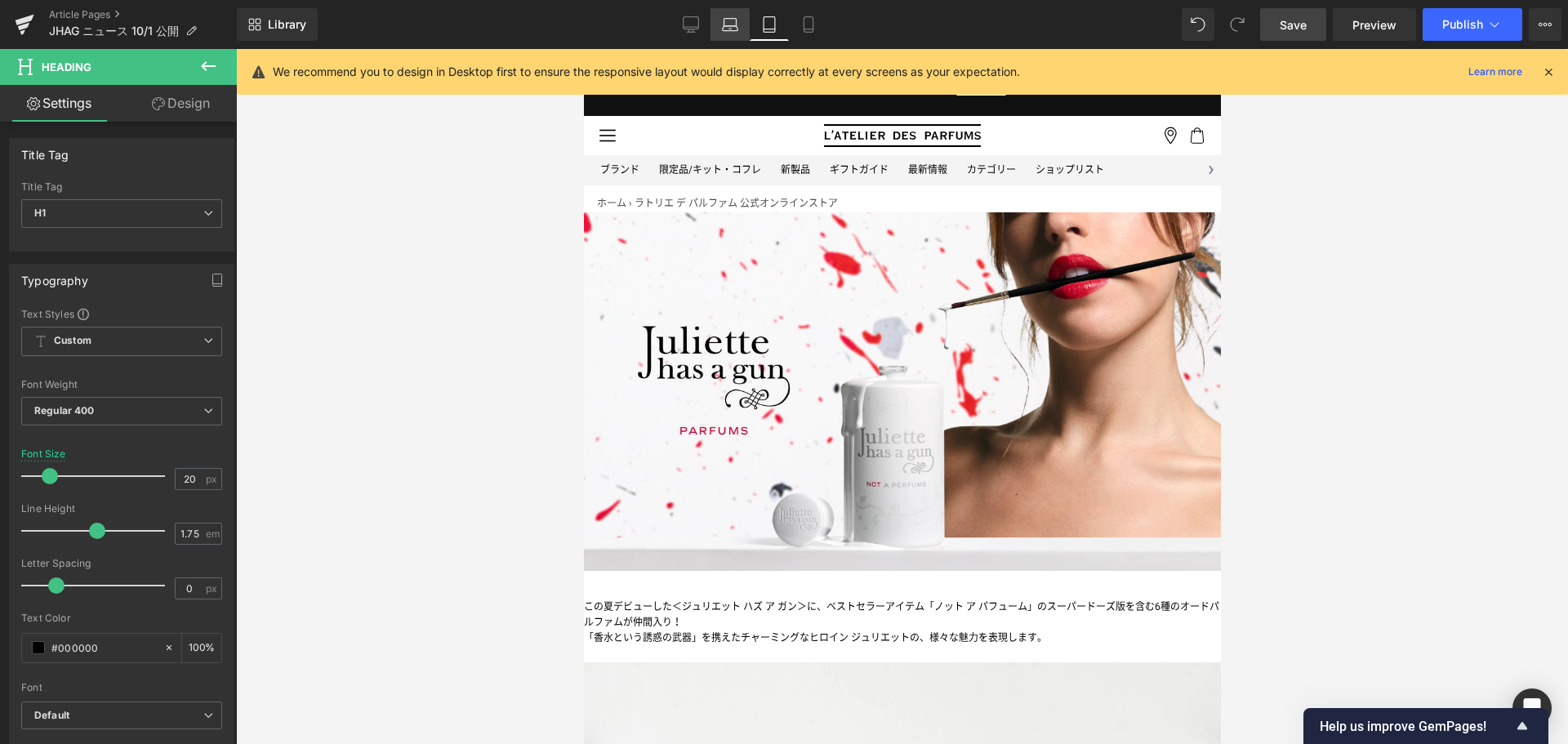
click at [728, 20] on icon at bounding box center [730, 24] width 16 height 16
type input "22"
type input "100"
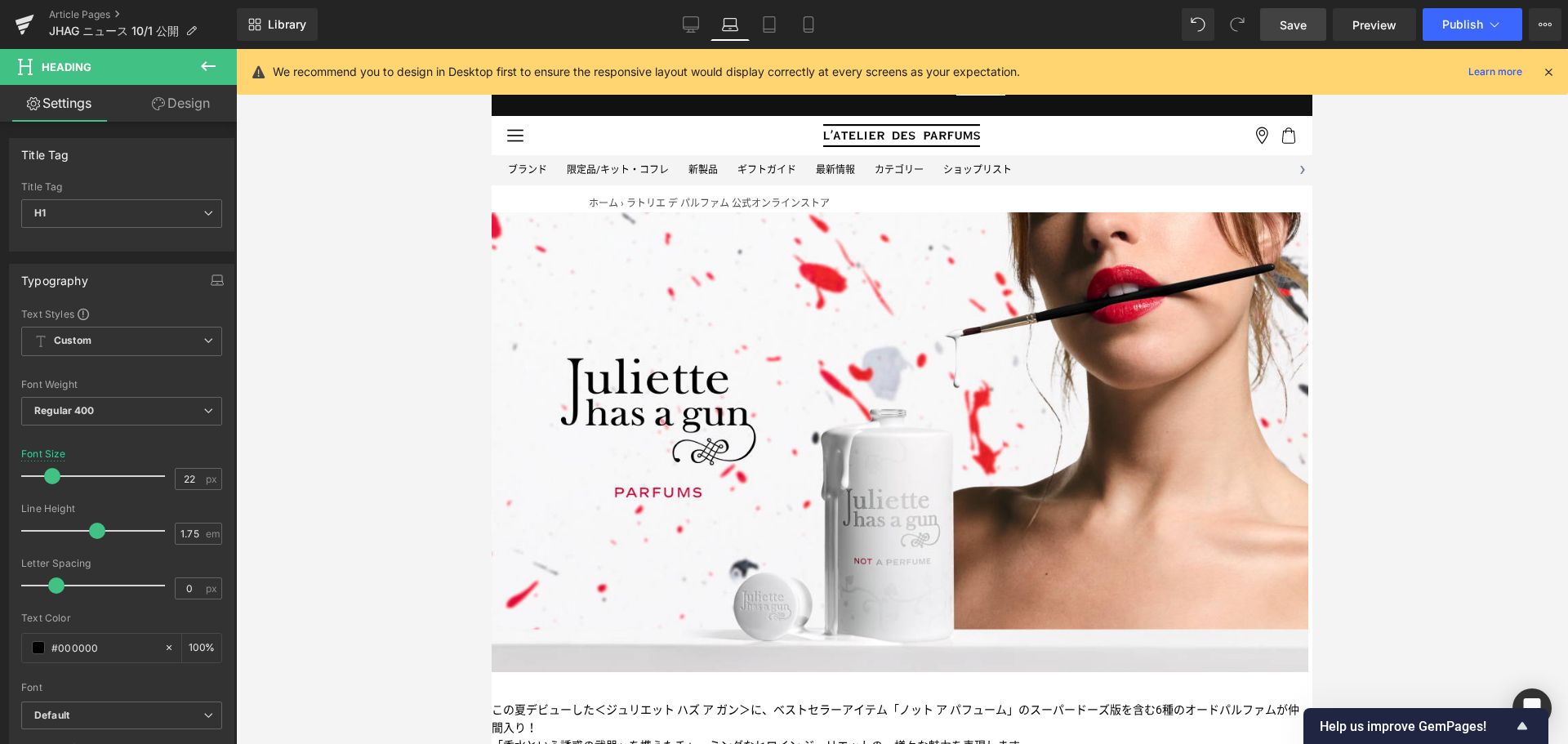
scroll to position [203, 0]
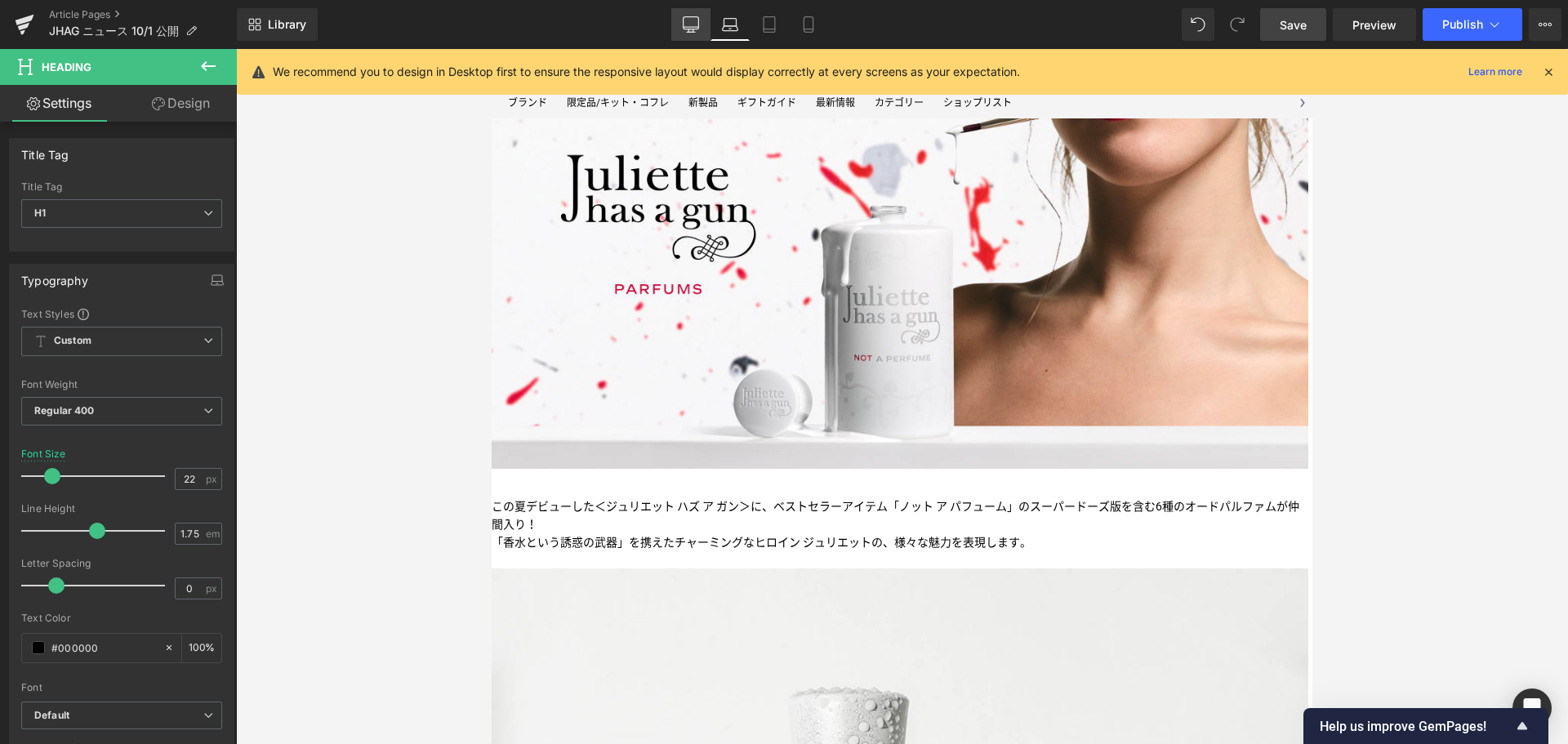
click at [695, 21] on icon at bounding box center [690, 24] width 16 height 16
type input "24"
type input "100"
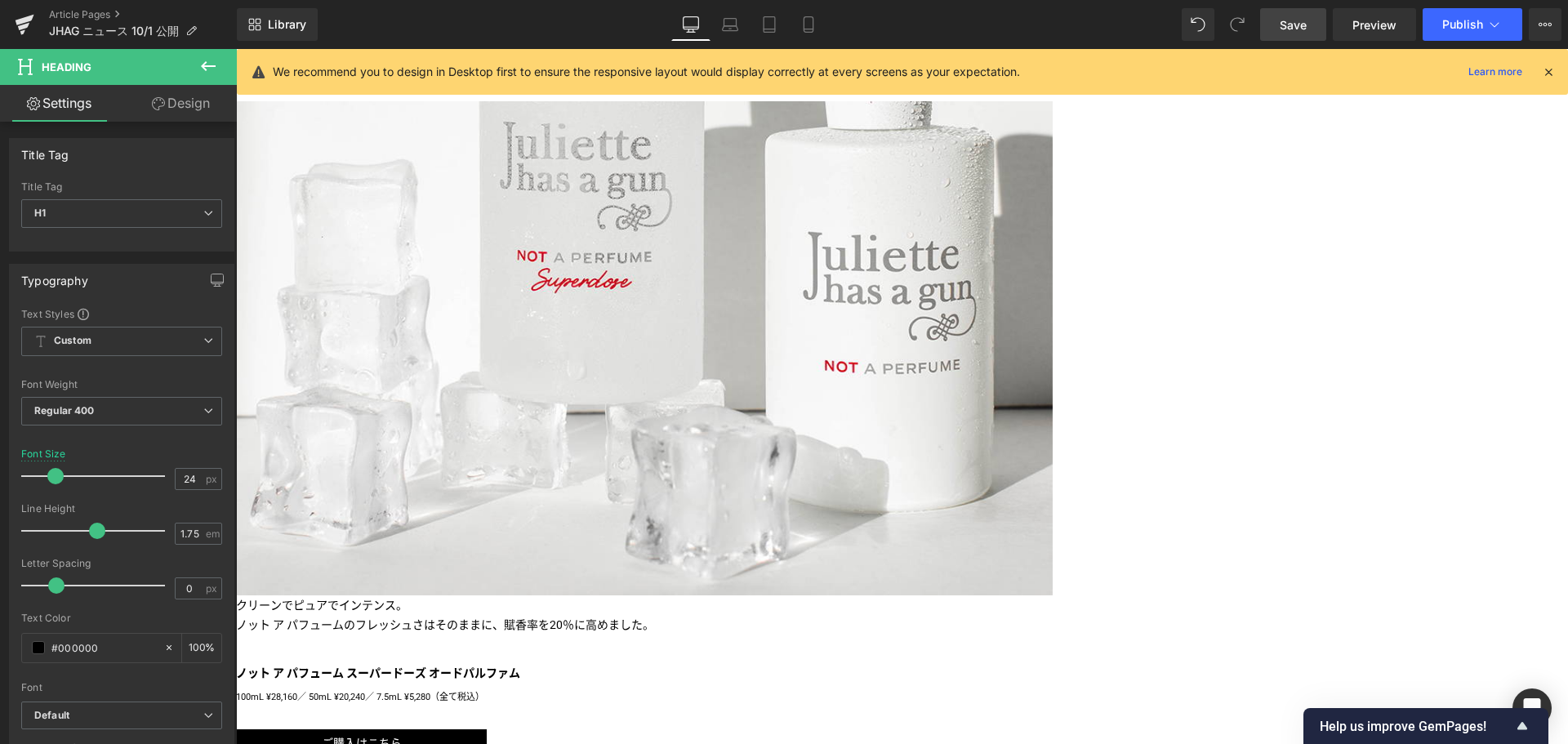
scroll to position [747, 0]
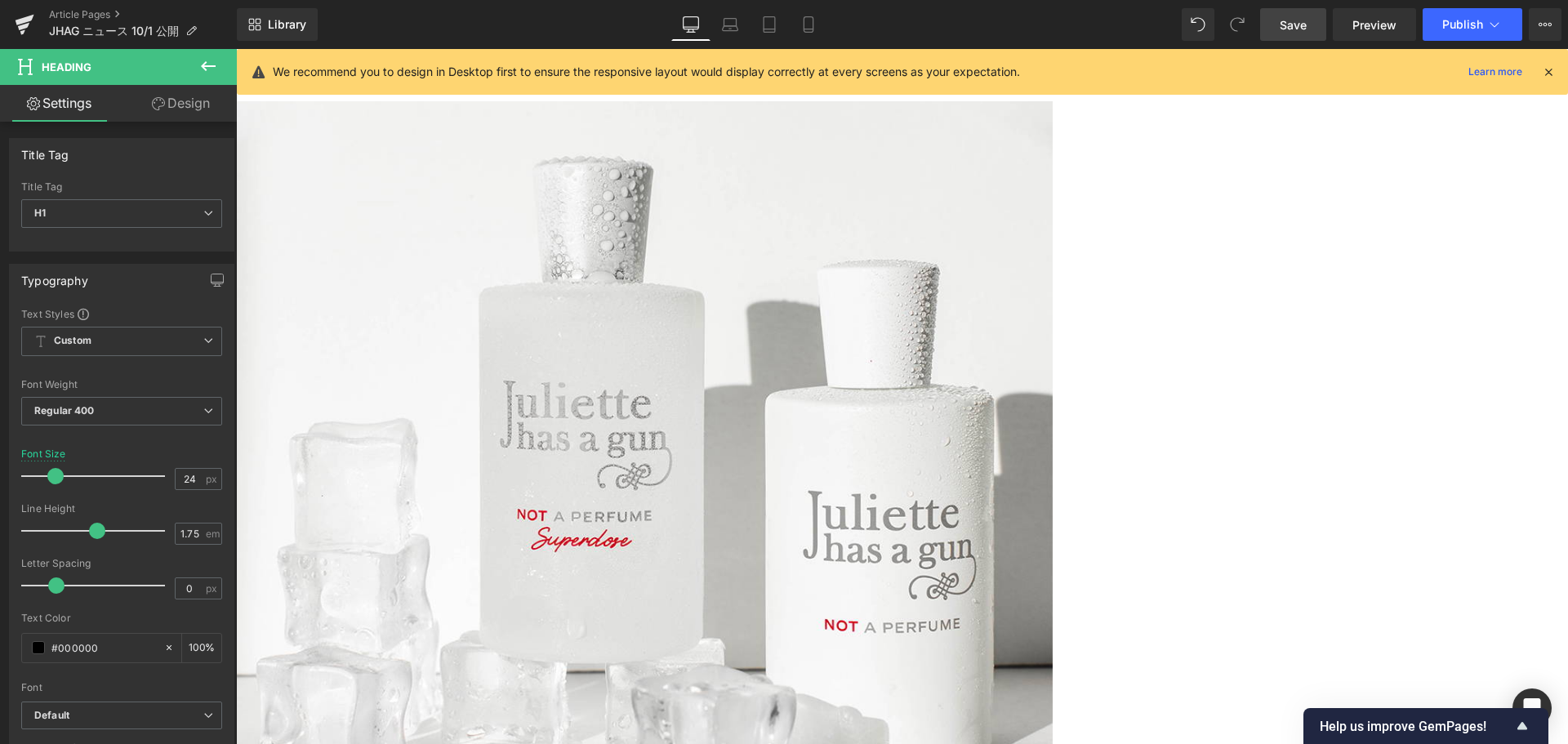
click at [1296, 31] on span "Save" at bounding box center [1293, 25] width 27 height 17
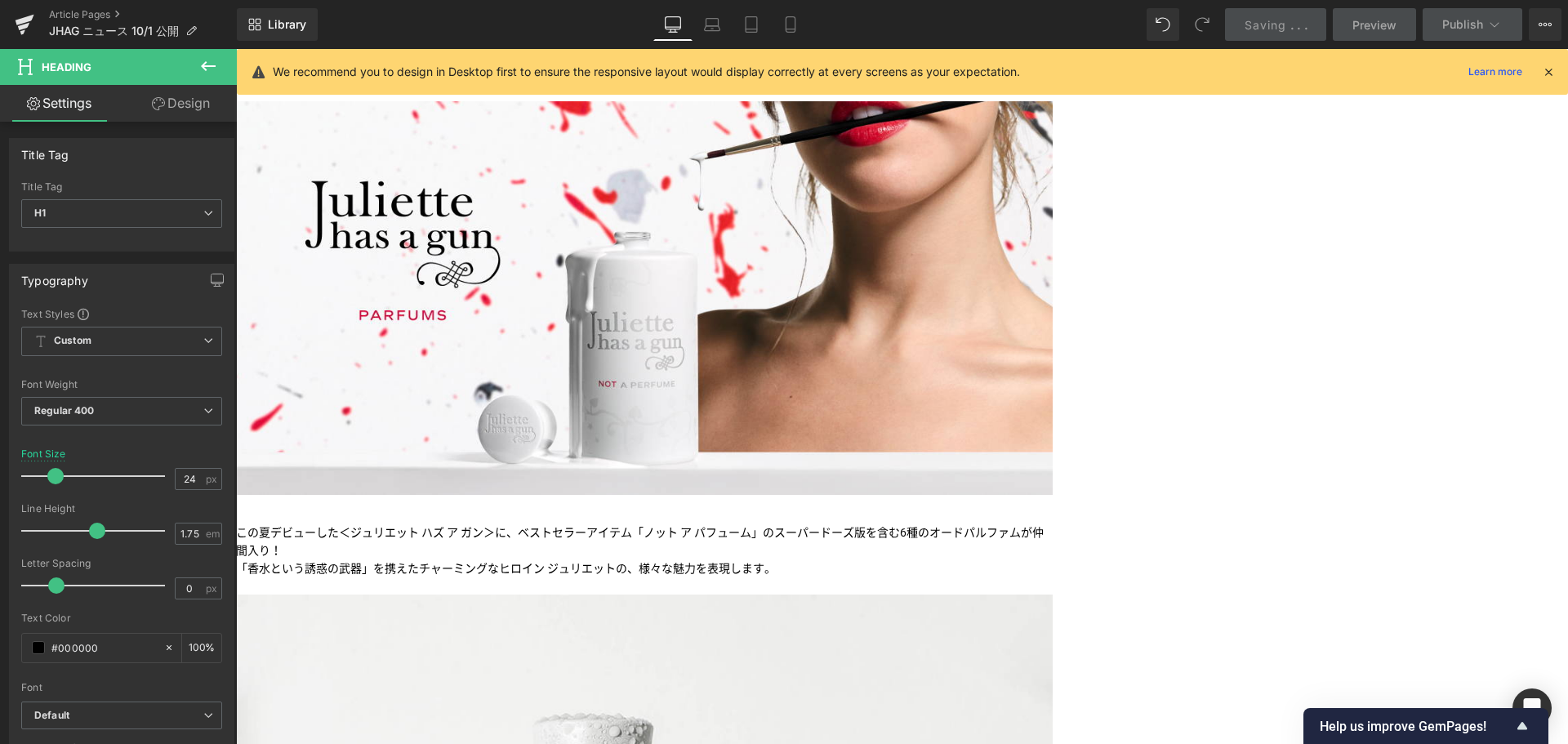
scroll to position [189, 0]
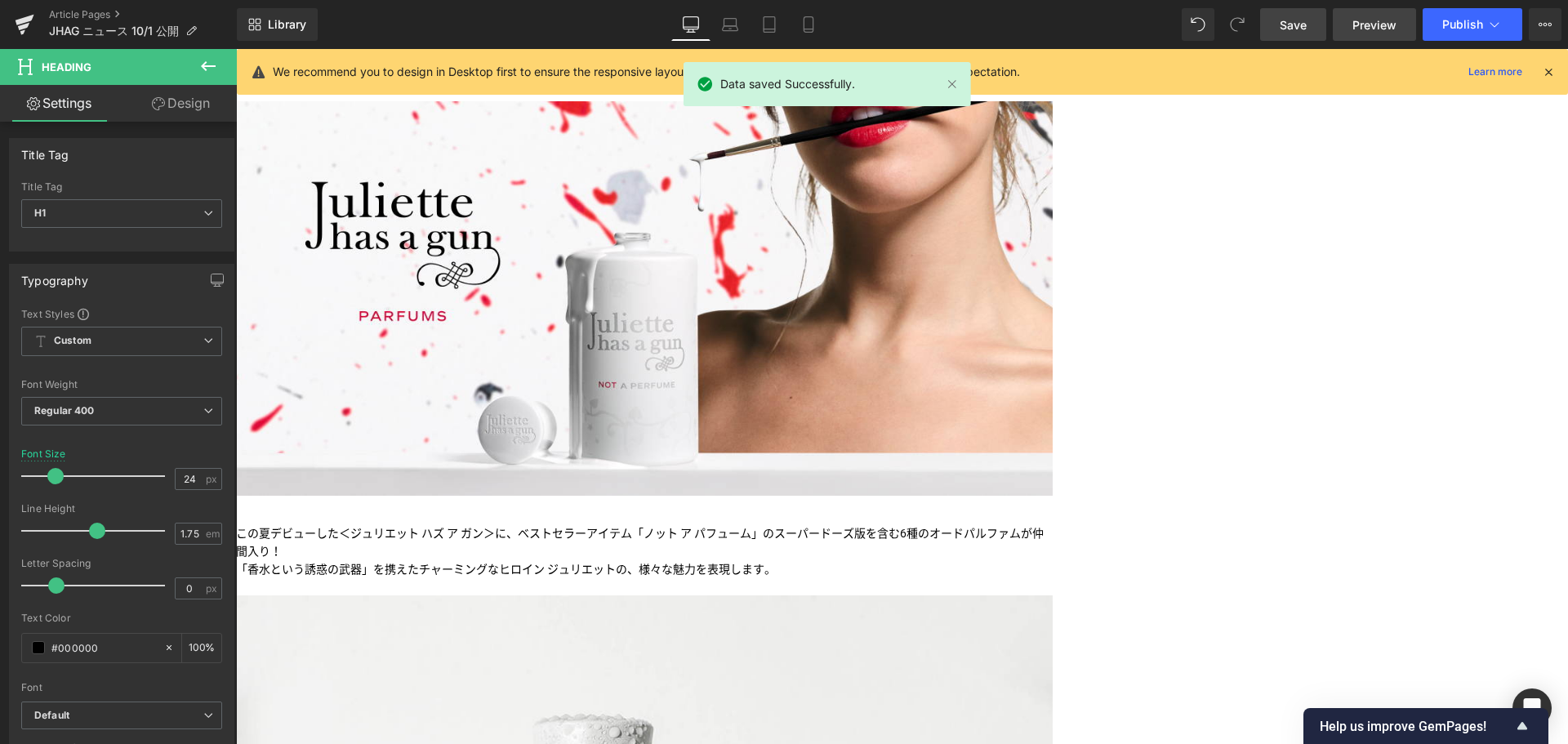
click at [1368, 19] on span "Preview" at bounding box center [1374, 25] width 44 height 17
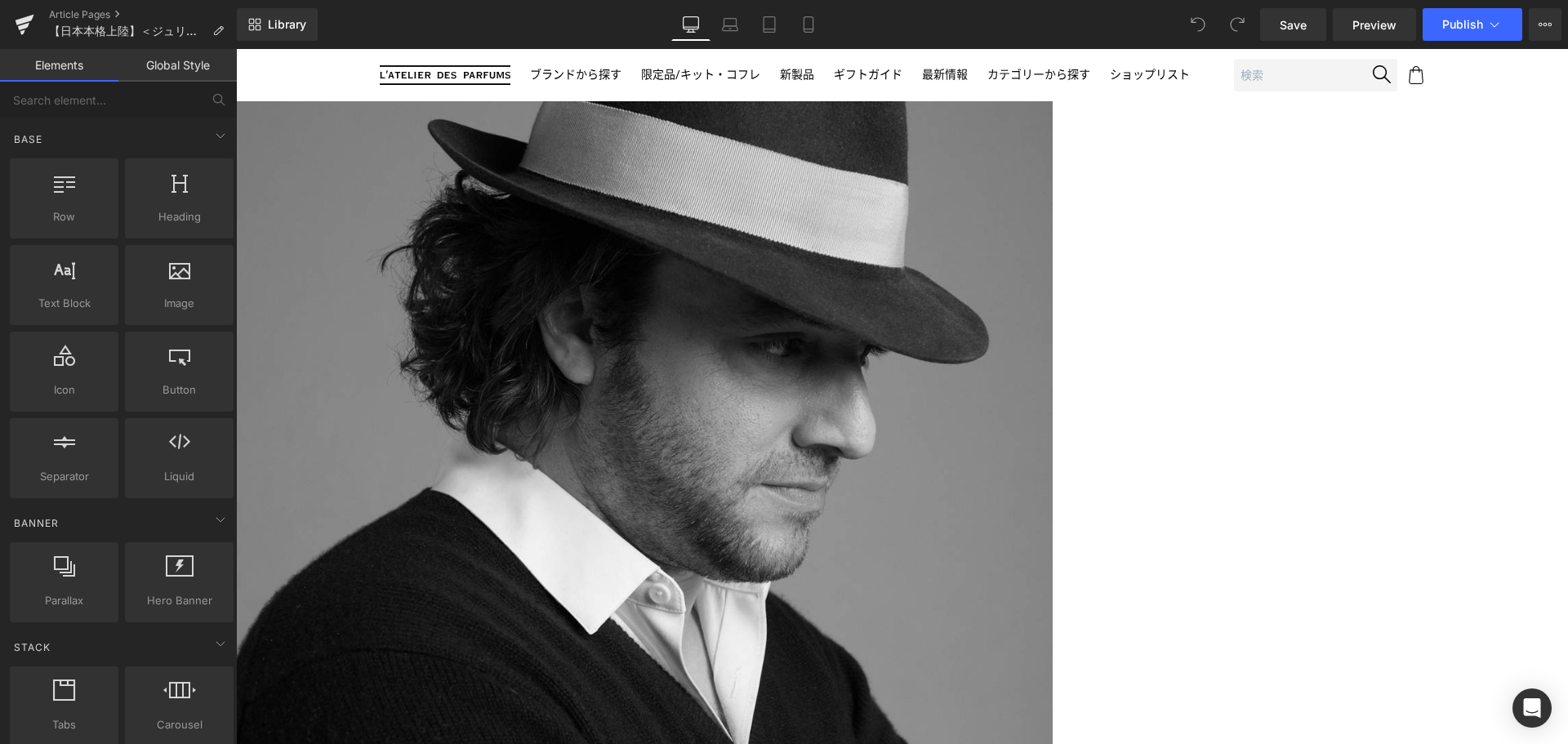
scroll to position [381, 0]
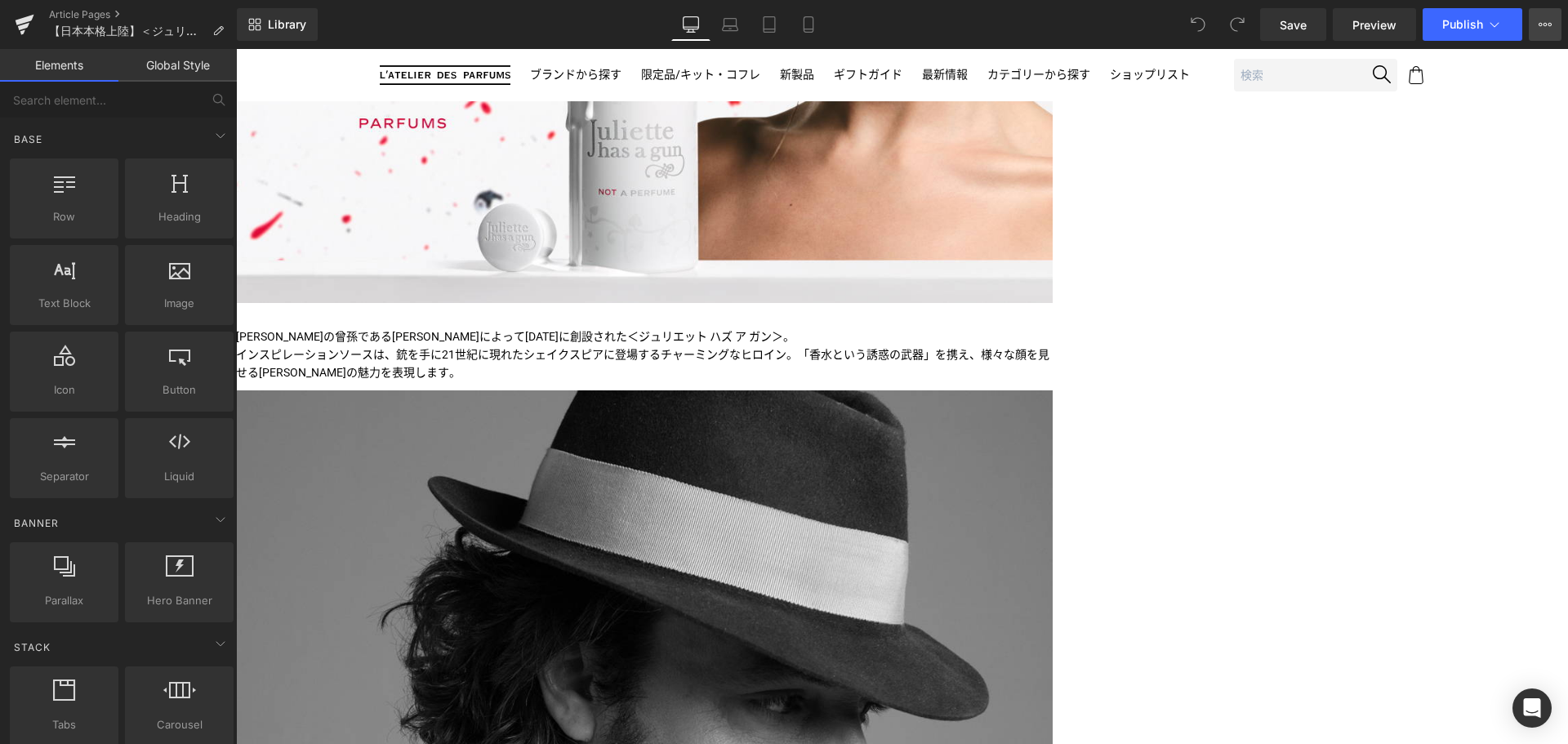
click at [1547, 25] on icon at bounding box center [1545, 25] width 4 height 3
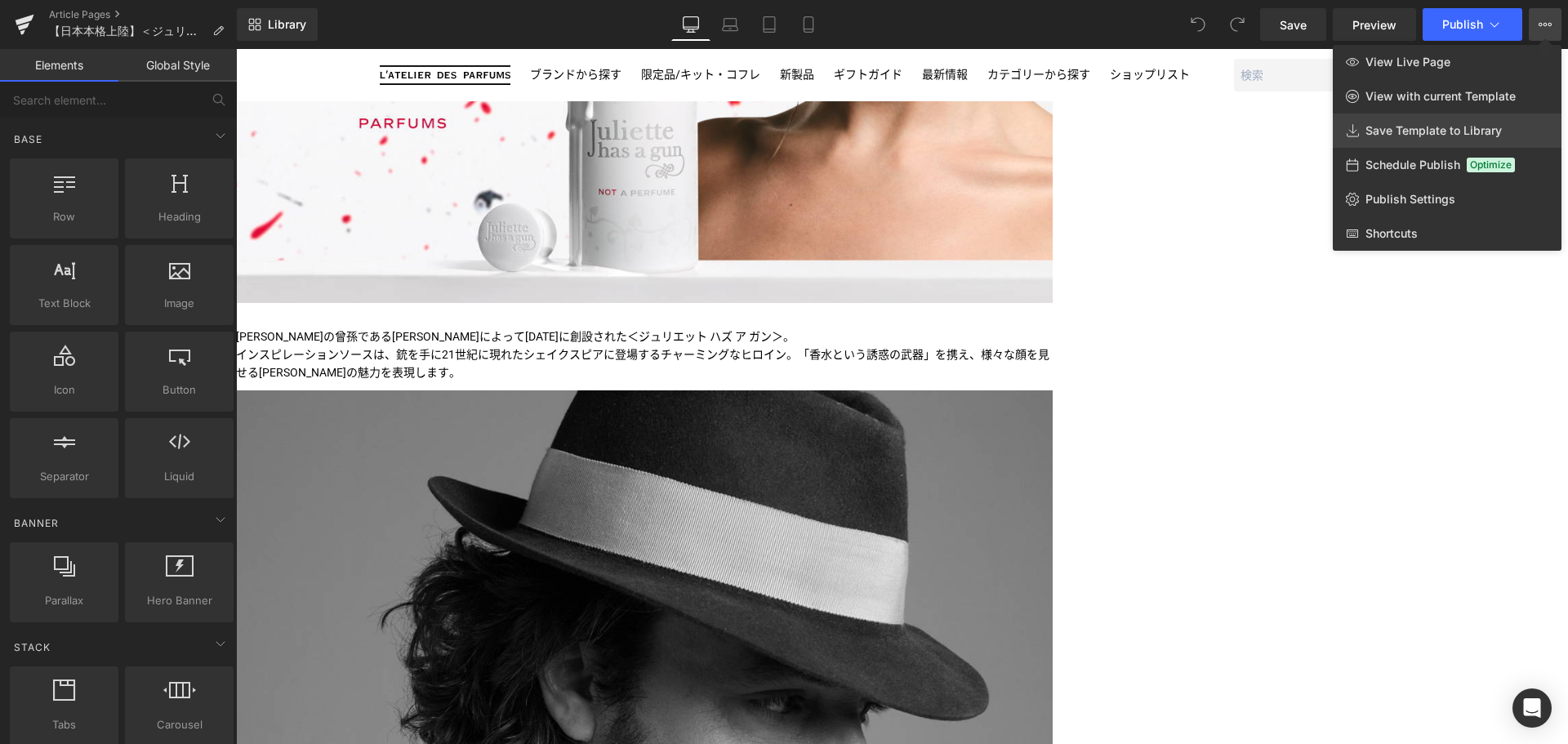
click at [1454, 123] on span "Save Template to Library" at bounding box center [1433, 130] width 136 height 14
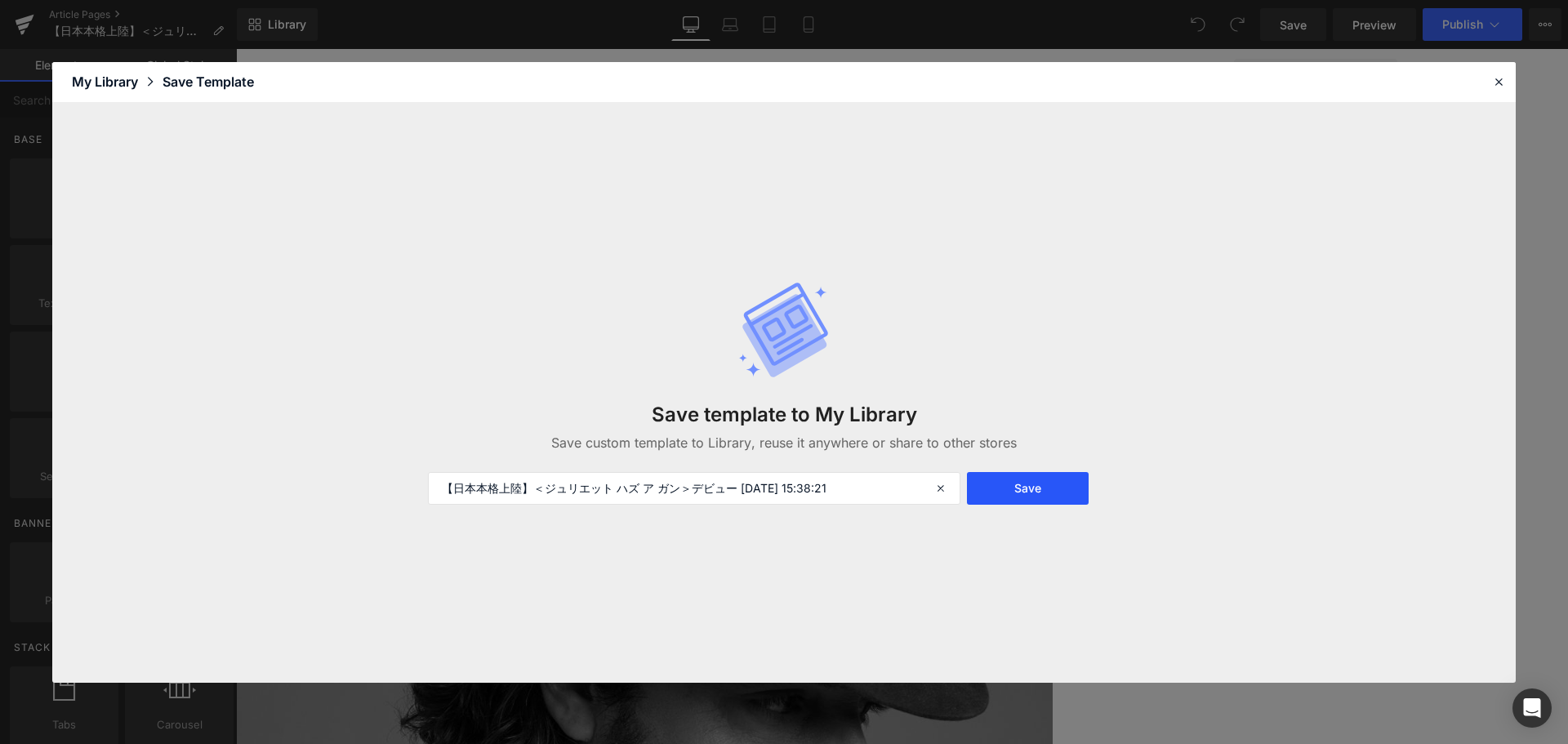
click at [1020, 491] on button "Save" at bounding box center [1028, 488] width 122 height 33
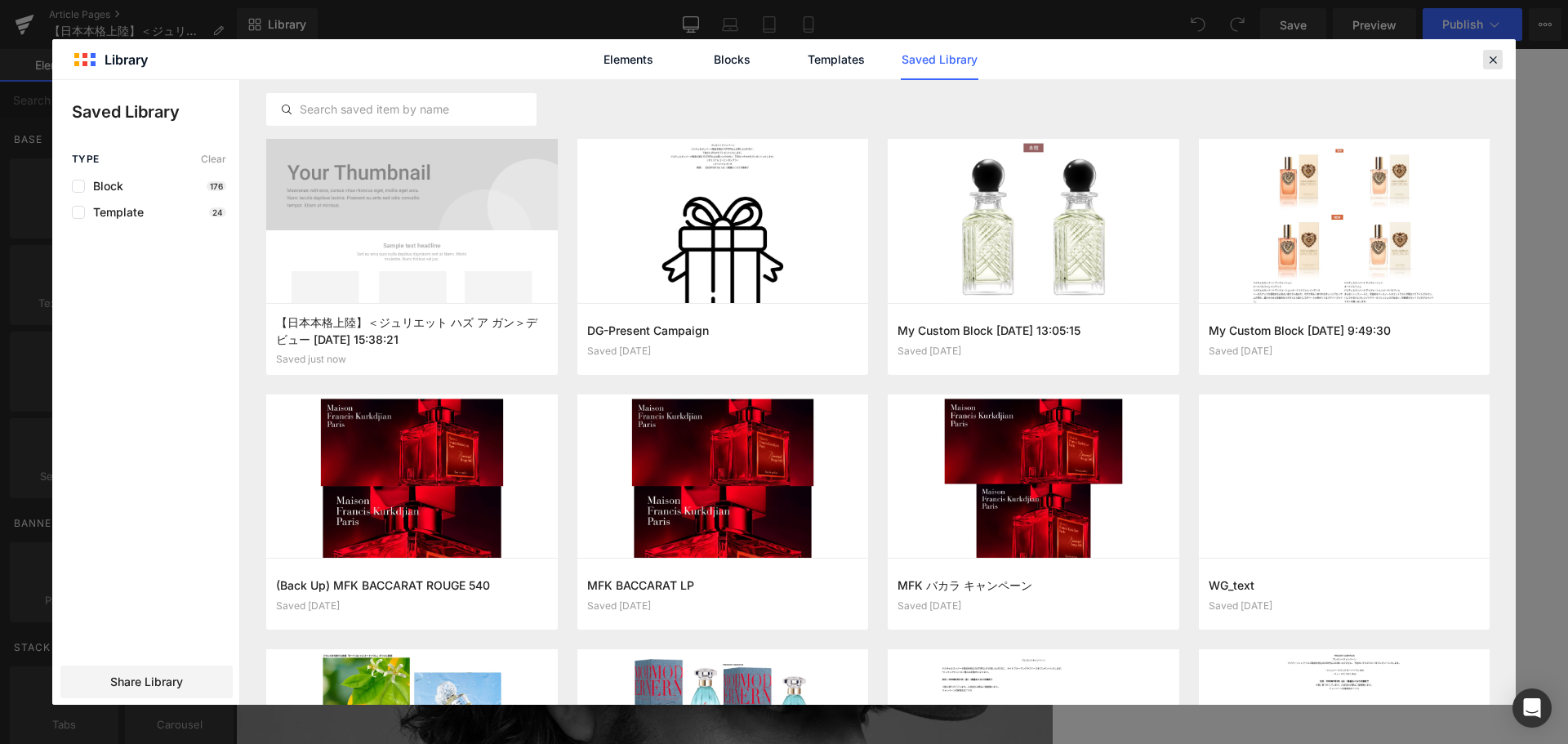
click at [1495, 64] on icon at bounding box center [1492, 59] width 14 height 14
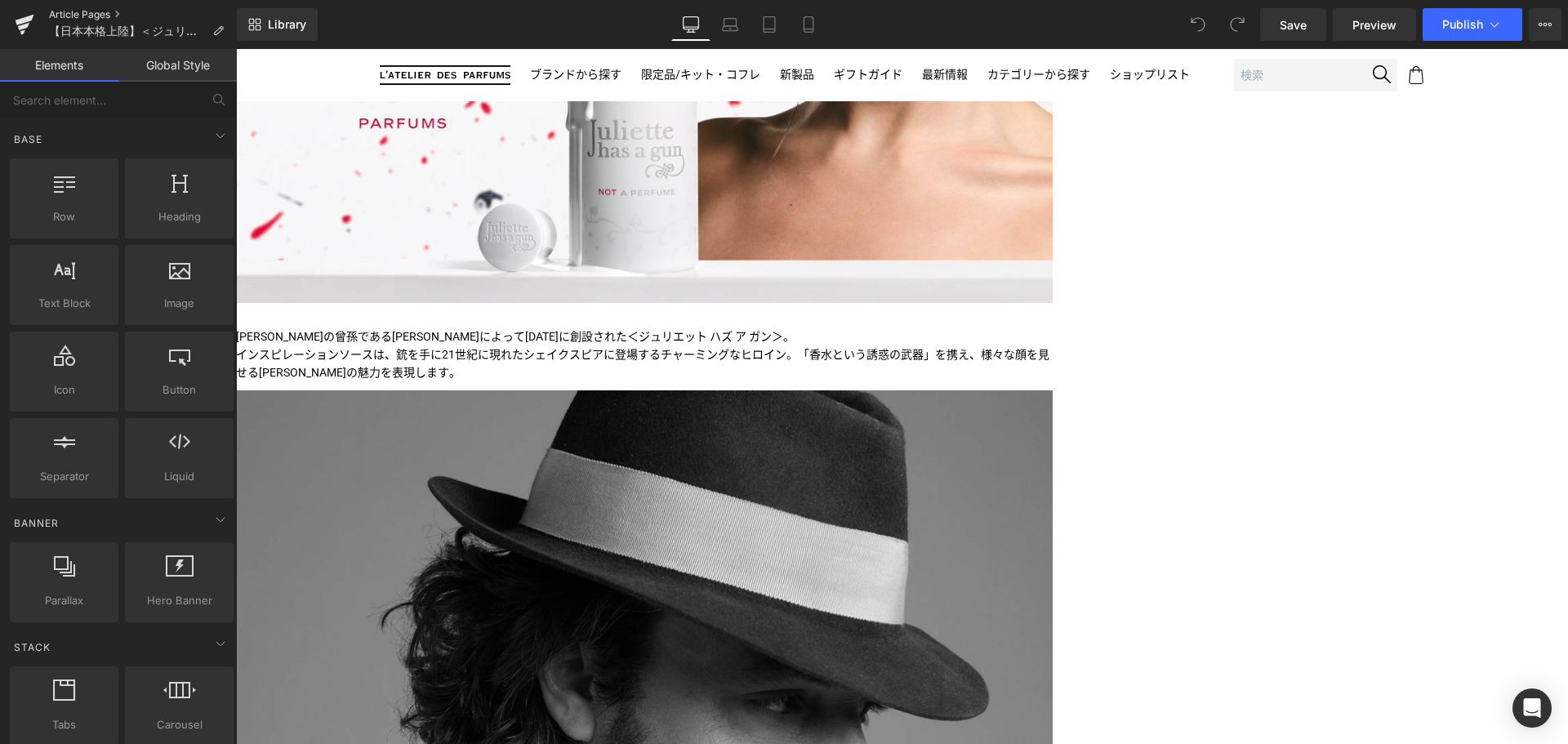
click at [62, 13] on link "Article Pages" at bounding box center [143, 14] width 188 height 13
